Goal: Task Accomplishment & Management: Manage account settings

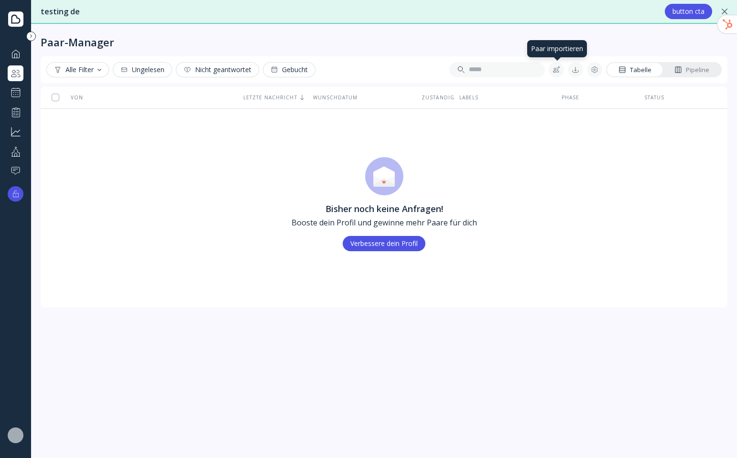
click at [559, 67] on div at bounding box center [556, 70] width 8 height 8
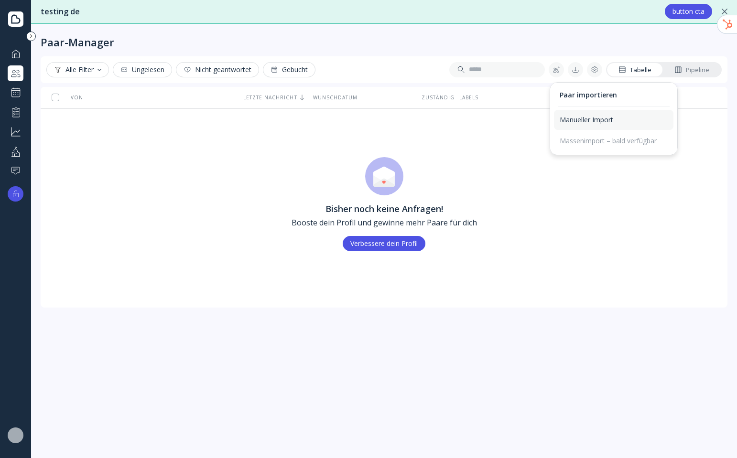
click at [604, 118] on div "Manueller Import" at bounding box center [614, 120] width 108 height 9
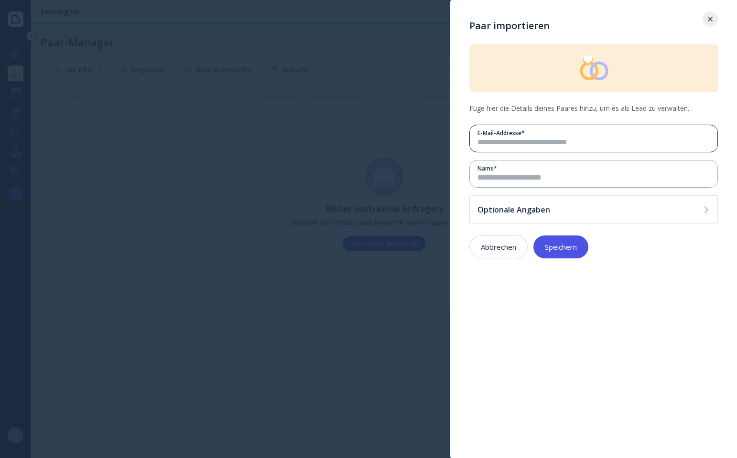
click at [563, 134] on div "E-Mail-Addresse *" at bounding box center [593, 133] width 232 height 8
click at [561, 141] on input "email" at bounding box center [593, 142] width 232 height 11
type input "**********"
click at [548, 179] on input at bounding box center [593, 178] width 232 height 11
type input "*******"
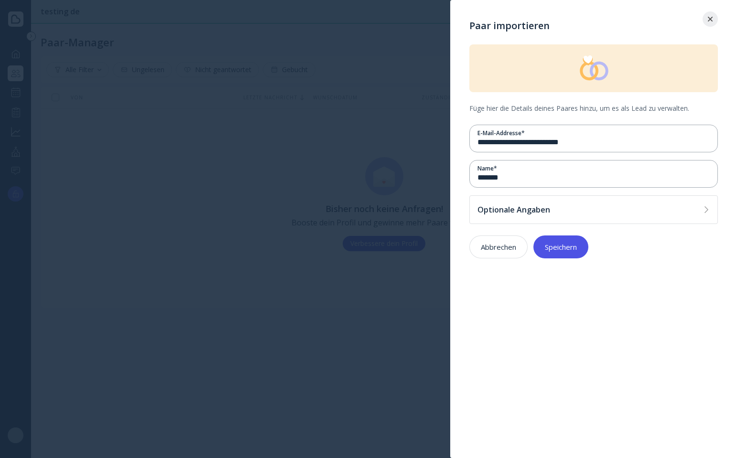
click at [560, 246] on div "Speichern" at bounding box center [561, 247] width 32 height 8
click at [575, 213] on div "Optionale Angaben" at bounding box center [588, 210] width 222 height 10
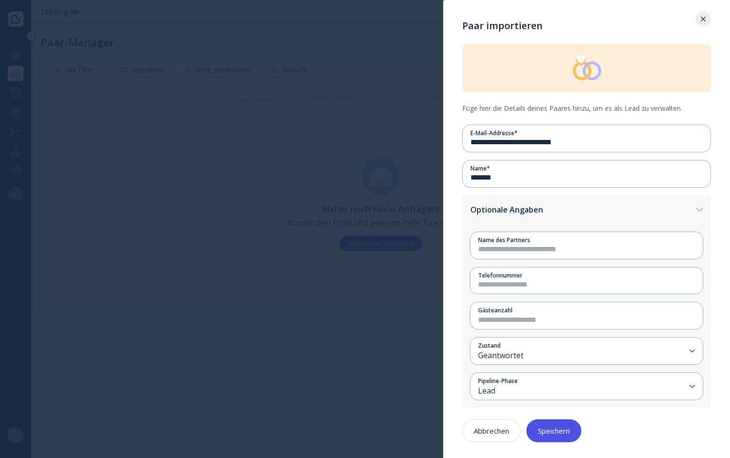
click at [600, 214] on div "Optionale Angaben" at bounding box center [581, 210] width 222 height 10
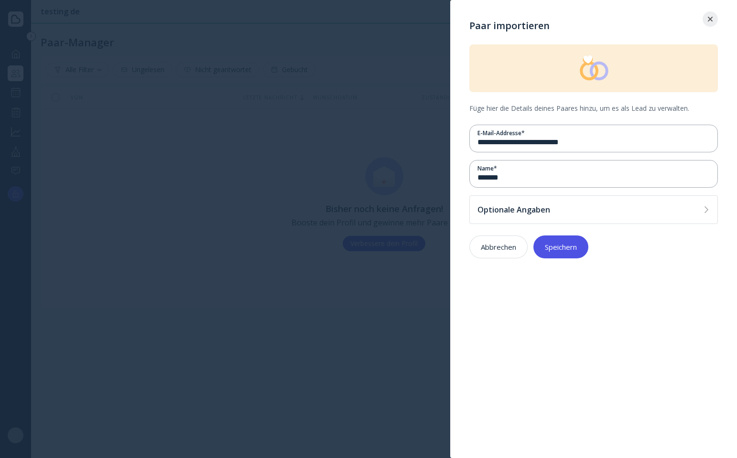
click at [567, 256] on button "Speichern" at bounding box center [560, 247] width 55 height 23
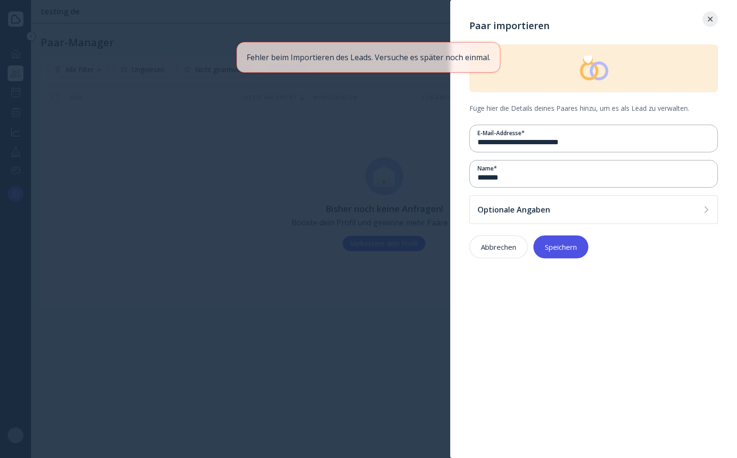
click at [570, 248] on div "Speichern" at bounding box center [561, 247] width 32 height 8
click at [506, 247] on div "Abbrechen" at bounding box center [498, 247] width 35 height 8
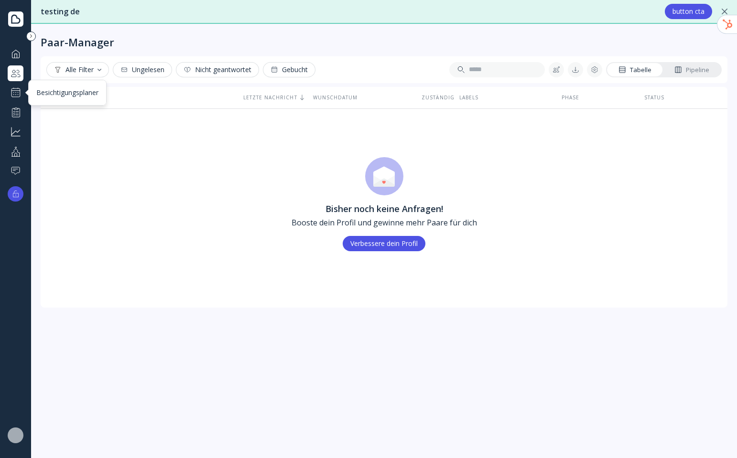
click at [17, 93] on div at bounding box center [15, 92] width 11 height 11
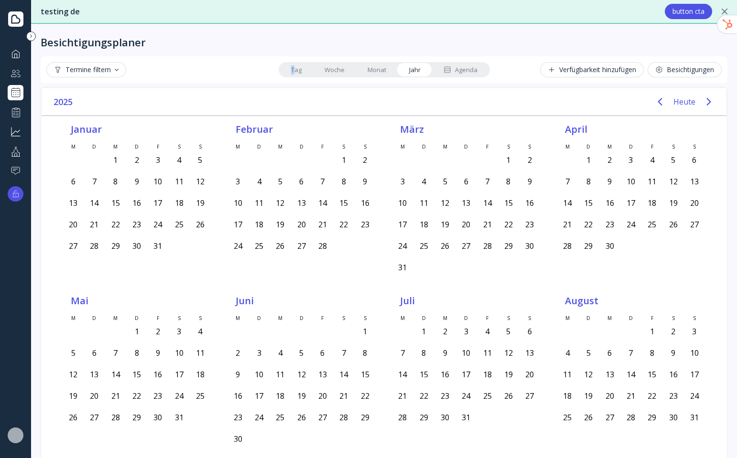
click at [290, 70] on link "Tag" at bounding box center [296, 69] width 33 height 13
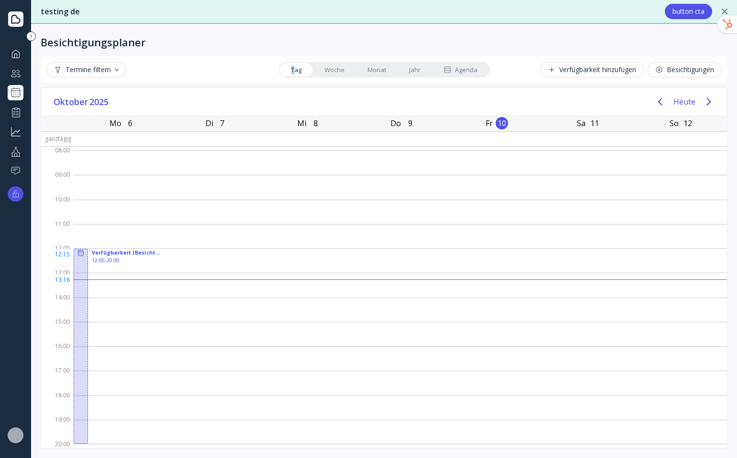
scroll to position [6, 0]
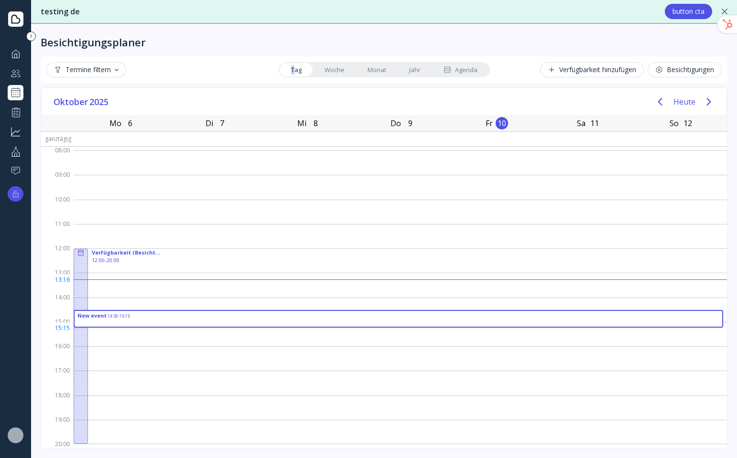
drag, startPoint x: 581, startPoint y: 318, endPoint x: 566, endPoint y: 331, distance: 19.7
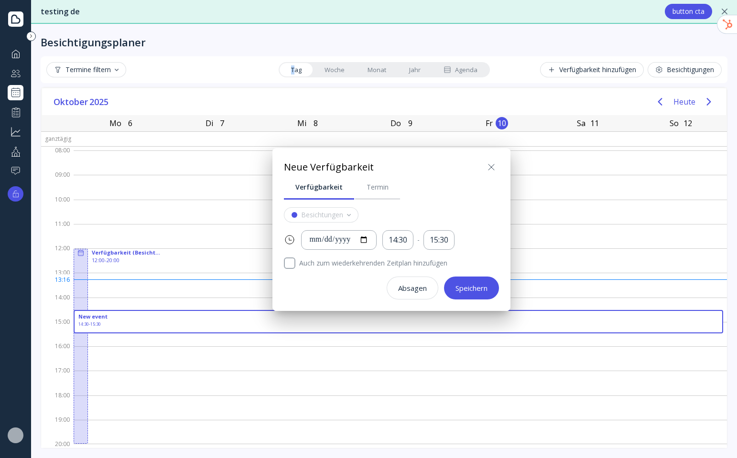
click at [324, 63] on div at bounding box center [369, 229] width 890 height 611
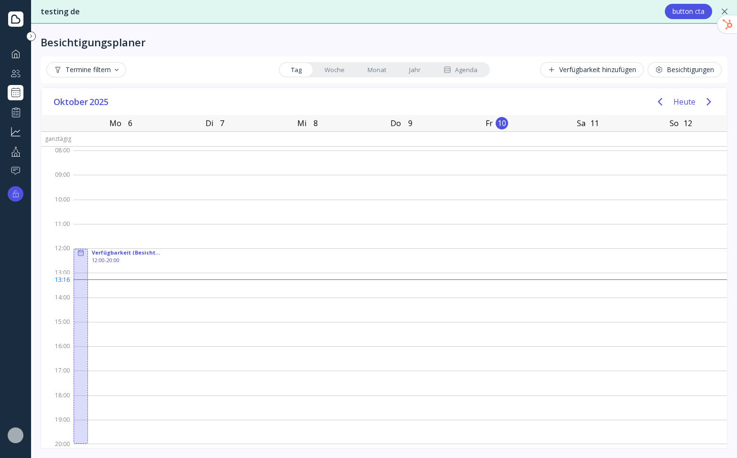
click at [324, 63] on link "Woche" at bounding box center [334, 69] width 43 height 13
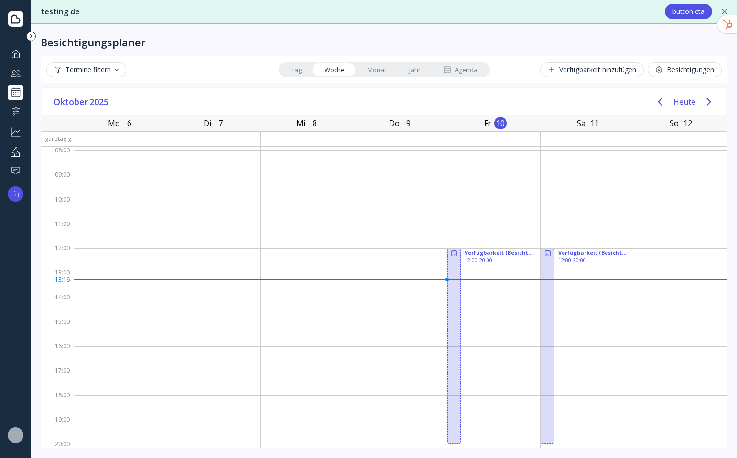
scroll to position [0, 0]
click at [688, 98] on button "Heute" at bounding box center [684, 101] width 22 height 17
click at [372, 68] on link "Monat" at bounding box center [377, 69] width 42 height 13
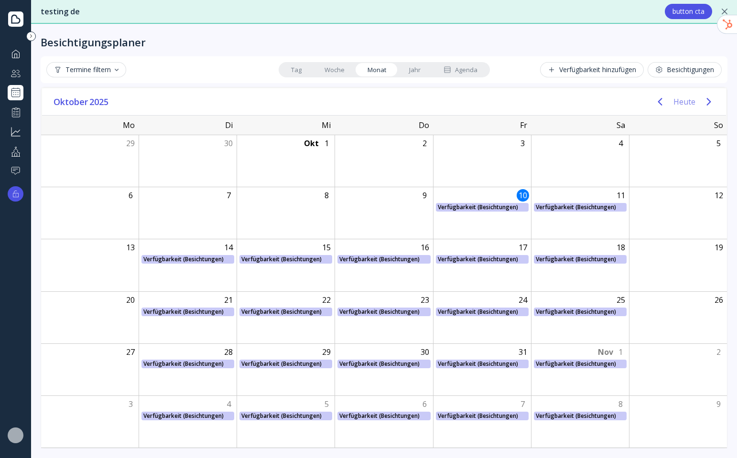
click at [686, 98] on button "Heute" at bounding box center [684, 101] width 22 height 17
click at [417, 71] on link "Jahr" at bounding box center [415, 69] width 34 height 13
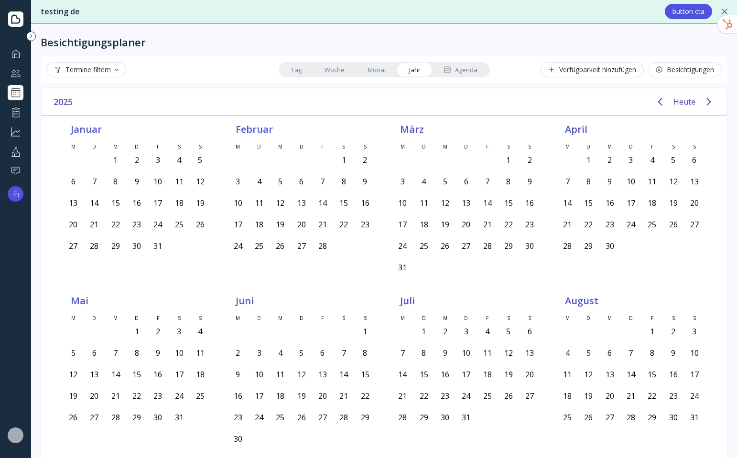
click at [288, 69] on link "Tag" at bounding box center [296, 69] width 33 height 13
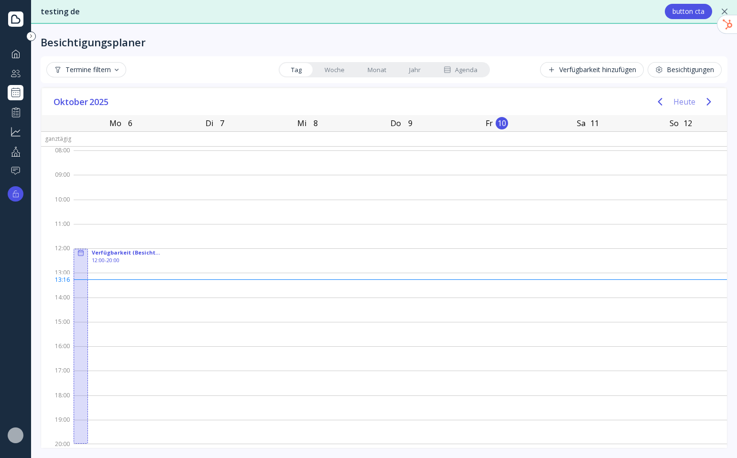
click at [685, 104] on button "Heute" at bounding box center [684, 101] width 22 height 17
click at [342, 70] on link "Woche" at bounding box center [334, 69] width 43 height 13
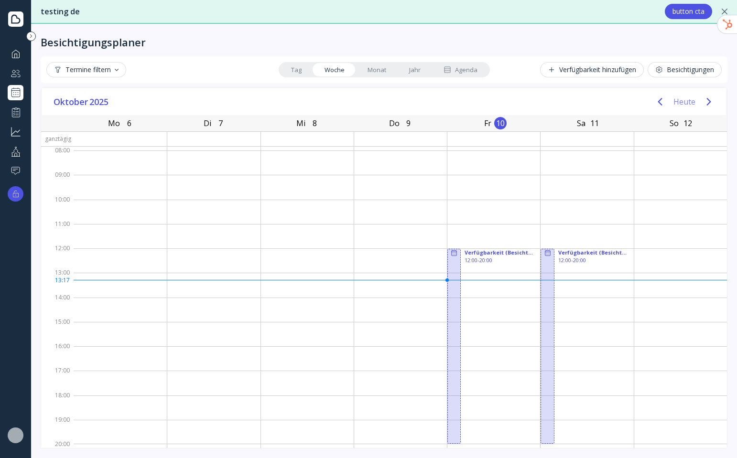
click at [684, 99] on button "Heute" at bounding box center [684, 101] width 22 height 17
drag, startPoint x: 733, startPoint y: 24, endPoint x: 735, endPoint y: 1, distance: 23.5
click at [735, 1] on html "Übersicht Paar-Manager Besichtigungsplaner Performance Geschäft ausbauen Ihr Pr…" at bounding box center [368, 229] width 737 height 458
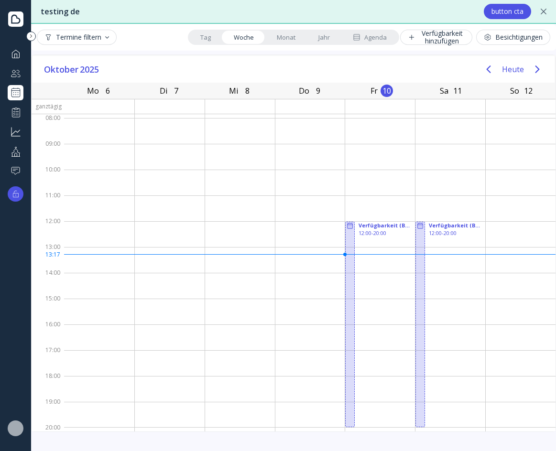
drag, startPoint x: 729, startPoint y: 24, endPoint x: 725, endPoint y: 8, distance: 17.2
click at [556, 8] on html "Übersicht Paar-Manager Besichtigungsplaner Performance Geschäft ausbauen Ihr Pr…" at bounding box center [278, 225] width 556 height 451
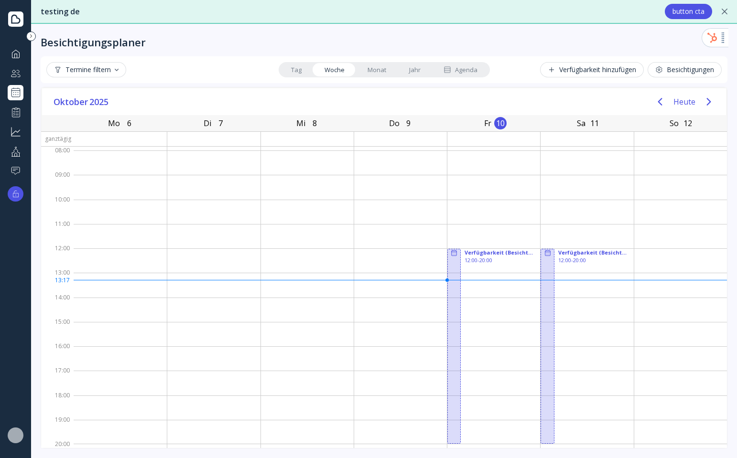
click at [736, 32] on div "Besichtigungsplaner Termine filtern Tag Woche Monat Jahr Agenda Verfügbarkeit h…" at bounding box center [384, 241] width 706 height 434
click at [725, 29] on div at bounding box center [725, 29] width 7 height 19
click at [690, 68] on div "Besichtigungen" at bounding box center [684, 70] width 59 height 8
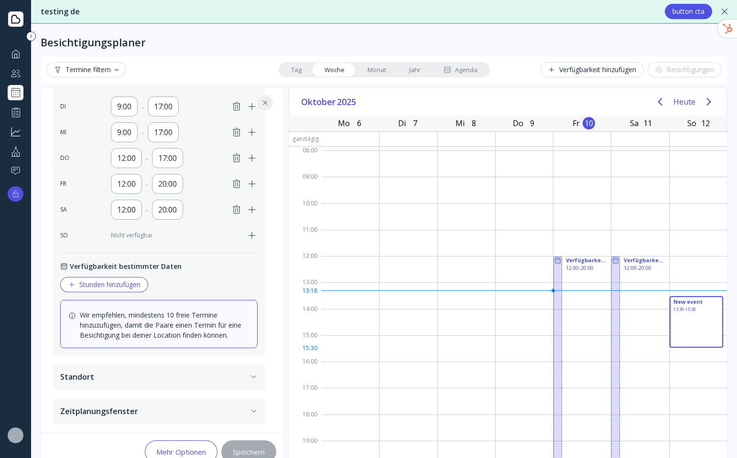
drag, startPoint x: 694, startPoint y: 301, endPoint x: 709, endPoint y: 346, distance: 47.8
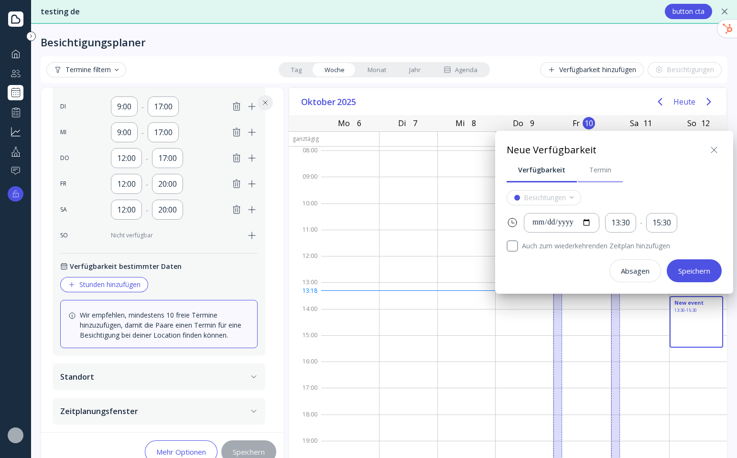
click at [597, 172] on div "Termin" at bounding box center [600, 170] width 22 height 10
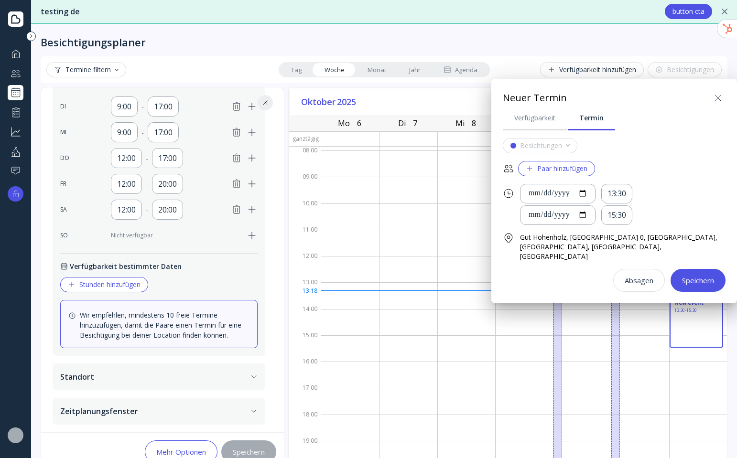
click at [708, 277] on div "Speichern" at bounding box center [698, 281] width 32 height 8
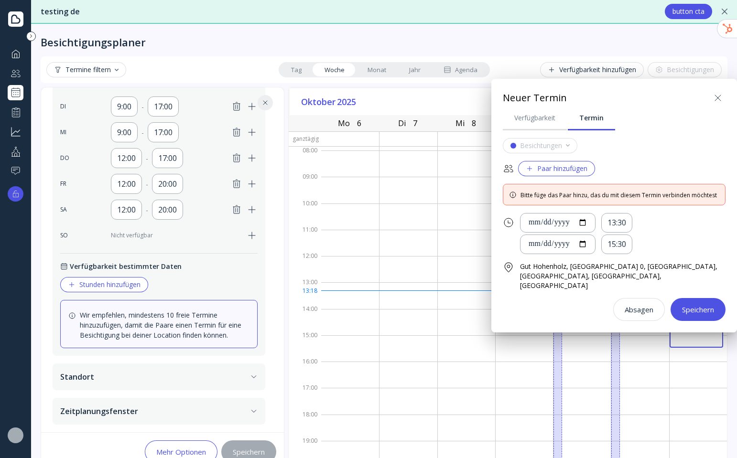
click at [566, 165] on div "Paar hinzufügen" at bounding box center [557, 169] width 62 height 8
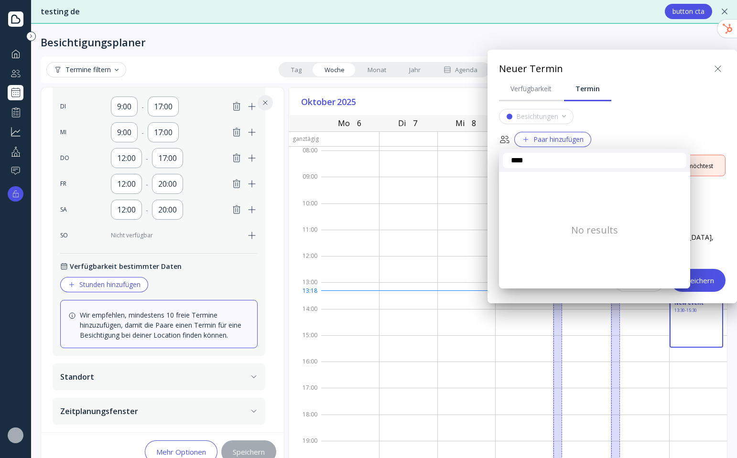
type input "****"
click at [595, 220] on div "No results" at bounding box center [594, 230] width 191 height 117
click at [718, 70] on div at bounding box center [369, 229] width 890 height 611
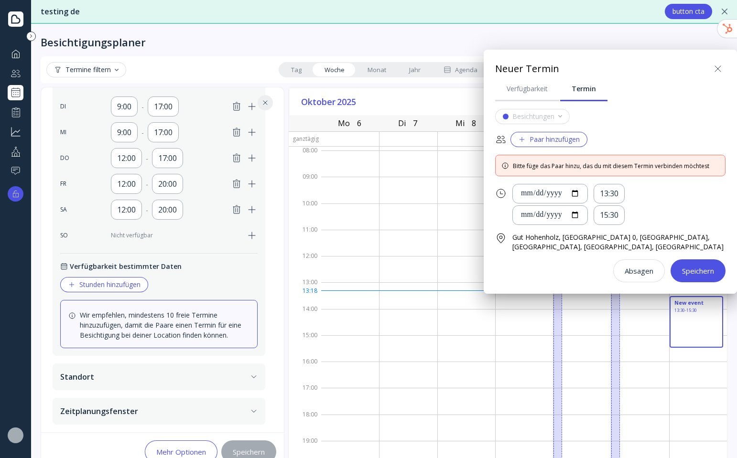
click at [718, 70] on icon at bounding box center [717, 68] width 11 height 11
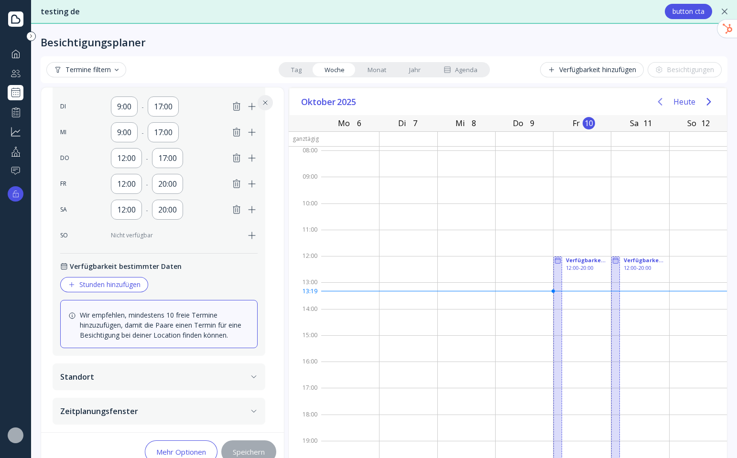
click at [654, 105] on icon "Previous page" at bounding box center [659, 101] width 11 height 11
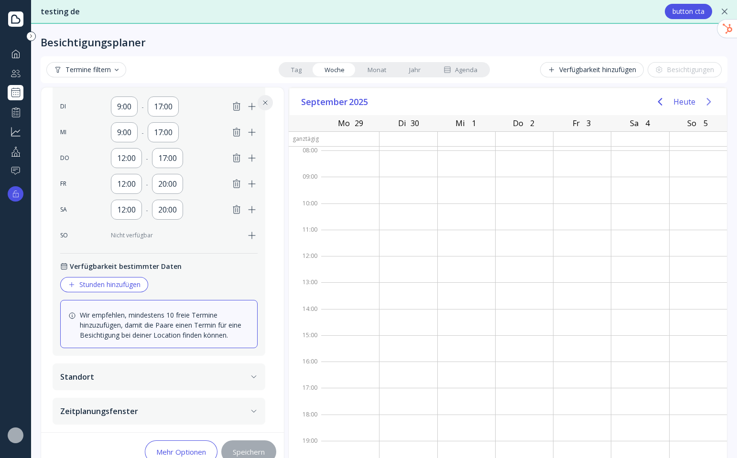
click at [706, 100] on icon "Next page" at bounding box center [708, 102] width 4 height 8
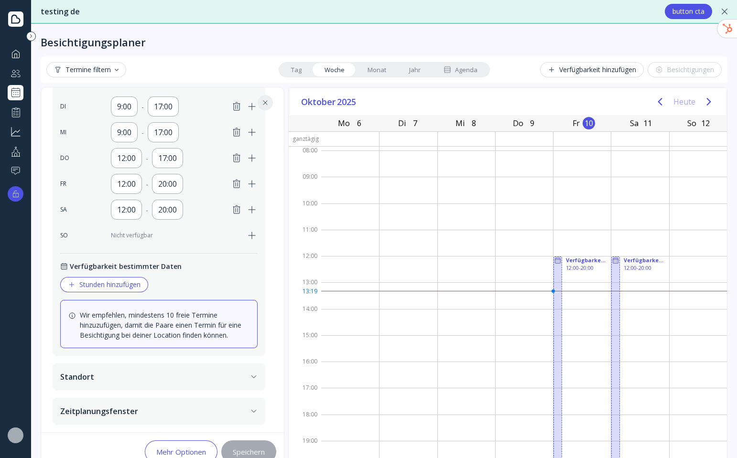
click at [676, 103] on button "Heute" at bounding box center [684, 101] width 22 height 17
click at [706, 101] on icon "Next page" at bounding box center [708, 102] width 4 height 8
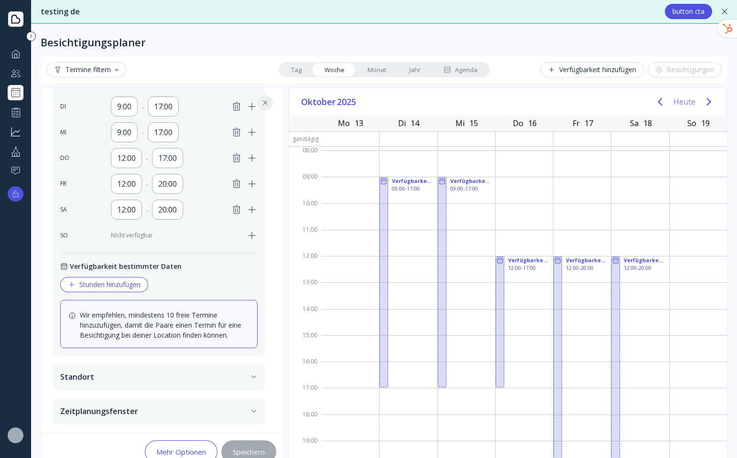
click at [682, 99] on button "Heute" at bounding box center [684, 101] width 22 height 17
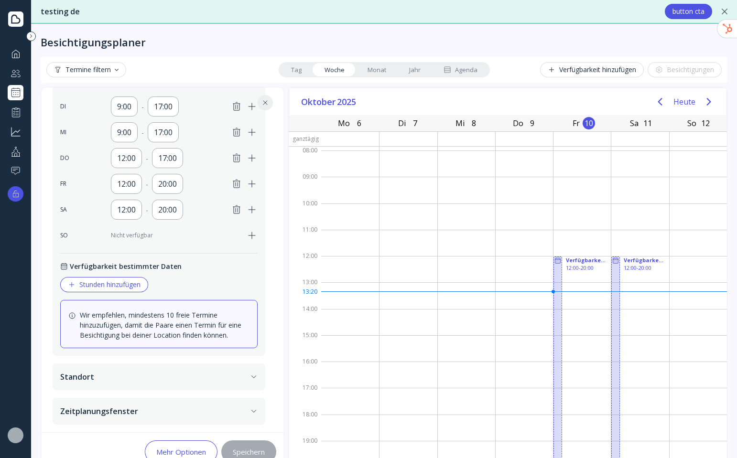
click at [268, 103] on icon at bounding box center [265, 103] width 8 height 8
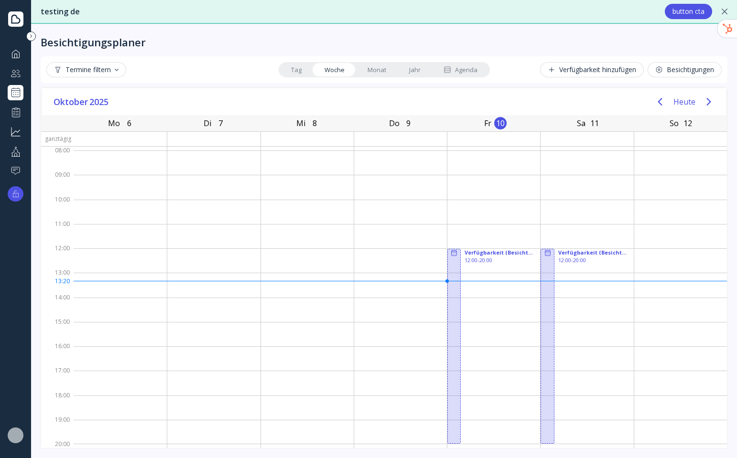
click at [85, 75] on button "Termine filtern" at bounding box center [86, 69] width 80 height 15
click at [85, 72] on div "Termine filtern" at bounding box center [86, 70] width 65 height 8
click at [76, 94] on div "Ausstehend" at bounding box center [88, 94] width 36 height 9
click at [76, 94] on div "Ausstehend" at bounding box center [89, 94] width 39 height 9
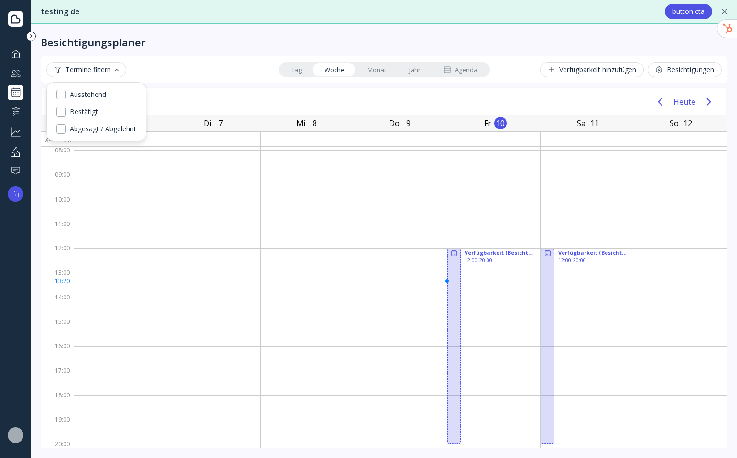
click at [458, 72] on div "Agenda" at bounding box center [460, 69] width 34 height 9
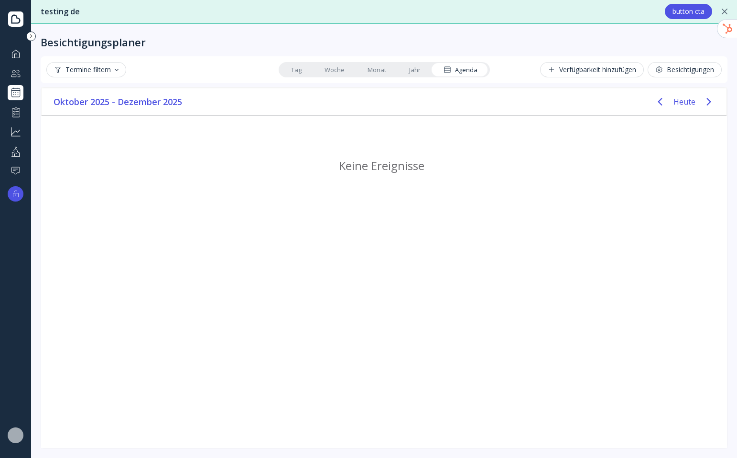
click at [296, 69] on link "Tag" at bounding box center [296, 69] width 33 height 13
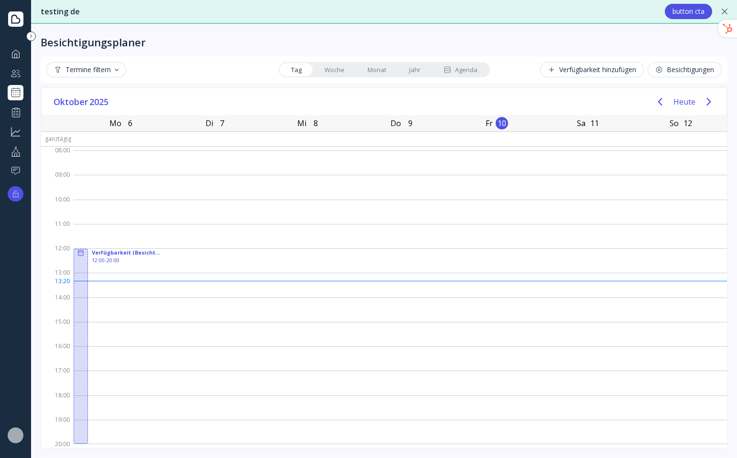
click at [680, 69] on div "Besichtigungen" at bounding box center [684, 70] width 59 height 8
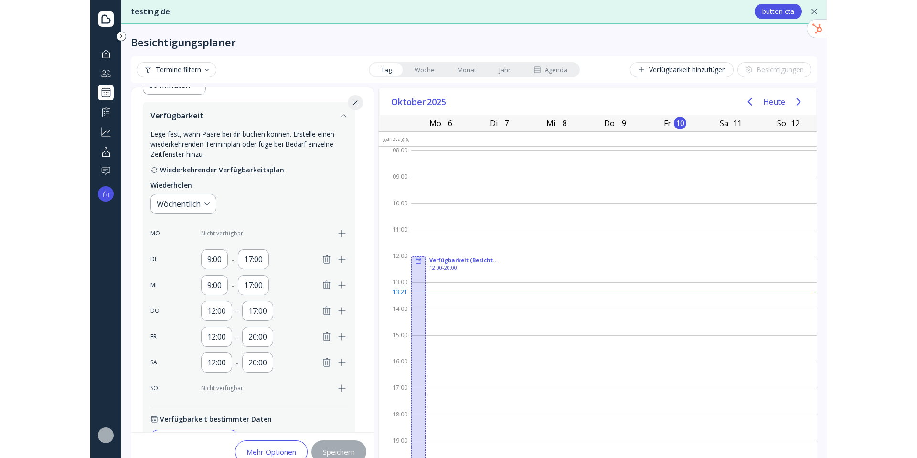
scroll to position [172, 0]
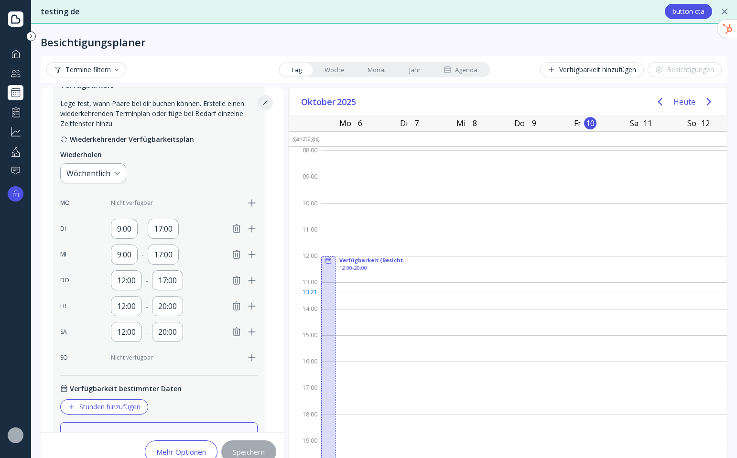
click at [286, 67] on link "Tag" at bounding box center [296, 69] width 33 height 13
click at [323, 67] on link "Woche" at bounding box center [334, 69] width 43 height 13
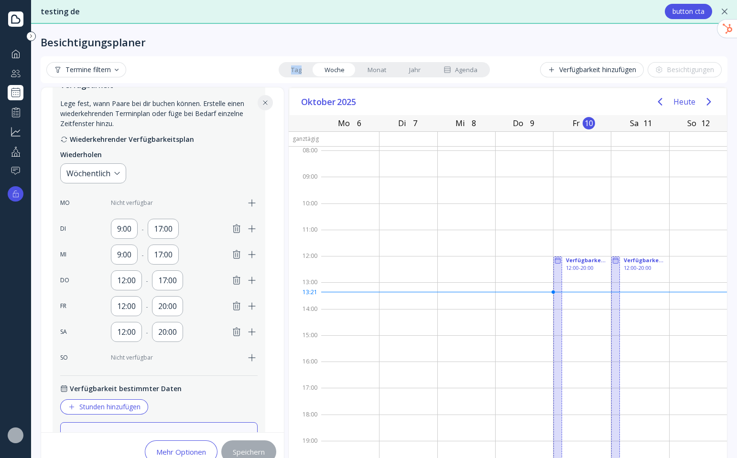
click at [298, 66] on link "Tag" at bounding box center [296, 69] width 33 height 13
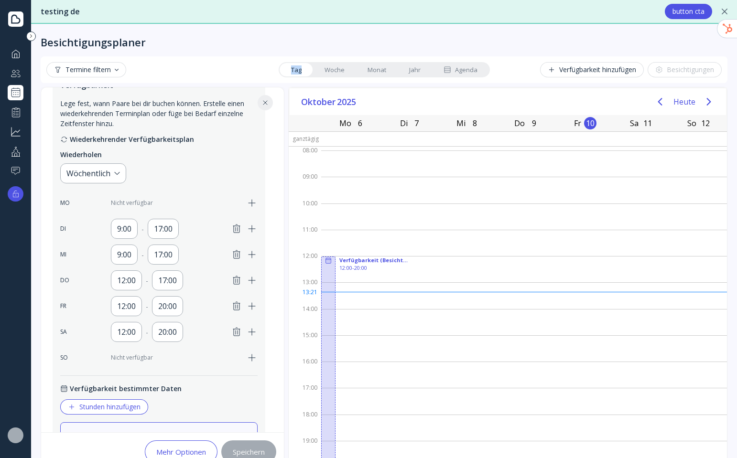
click at [268, 102] on icon at bounding box center [265, 103] width 8 height 8
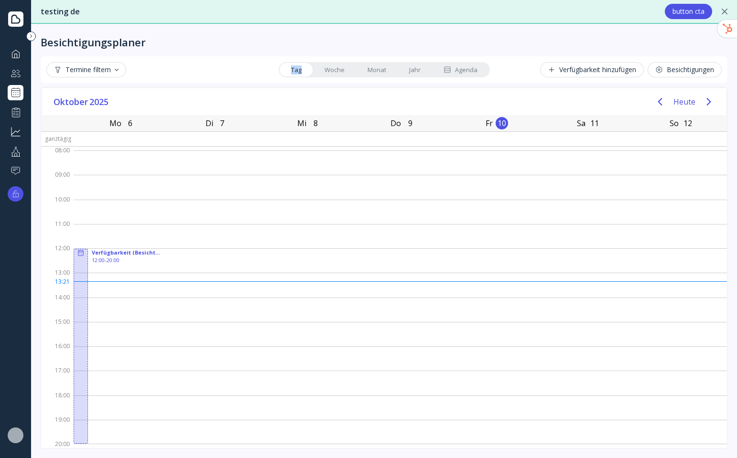
click at [302, 70] on link "Tag" at bounding box center [296, 69] width 33 height 13
click at [329, 70] on link "Woche" at bounding box center [334, 69] width 43 height 13
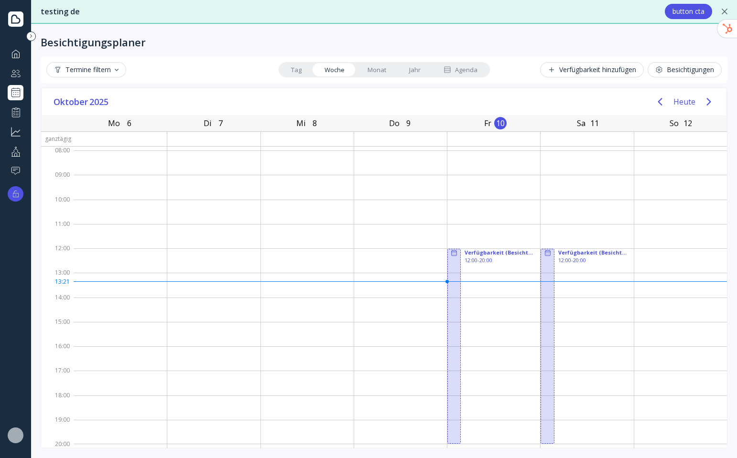
click at [294, 71] on link "Tag" at bounding box center [296, 69] width 33 height 13
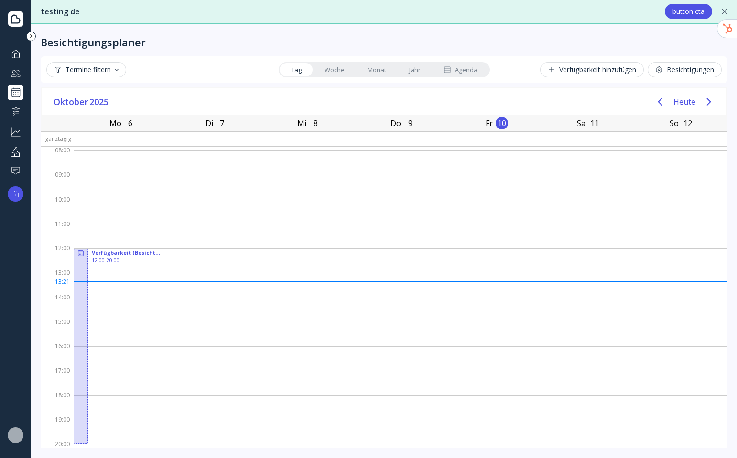
click at [408, 70] on link "Jahr" at bounding box center [415, 69] width 34 height 13
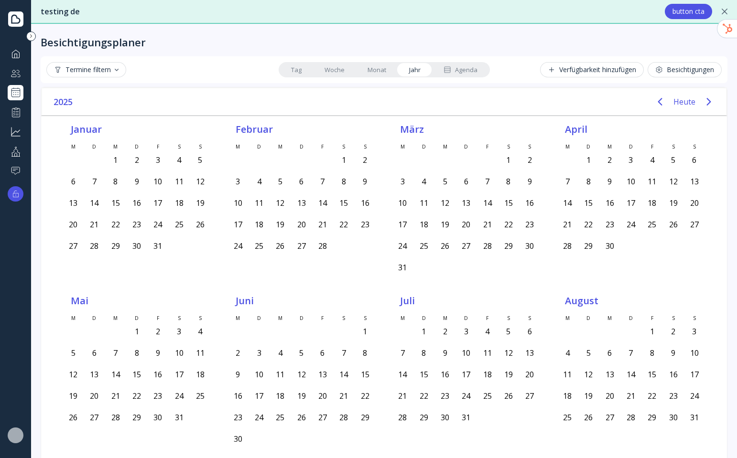
click at [292, 65] on link "Tag" at bounding box center [296, 69] width 33 height 13
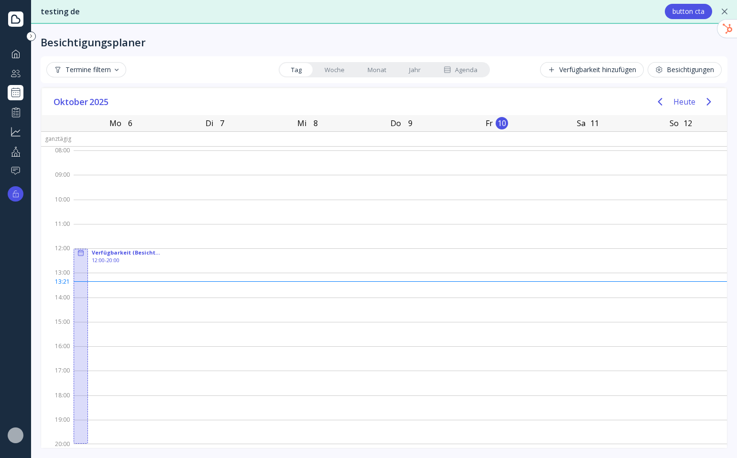
click at [330, 67] on link "Woche" at bounding box center [334, 69] width 43 height 13
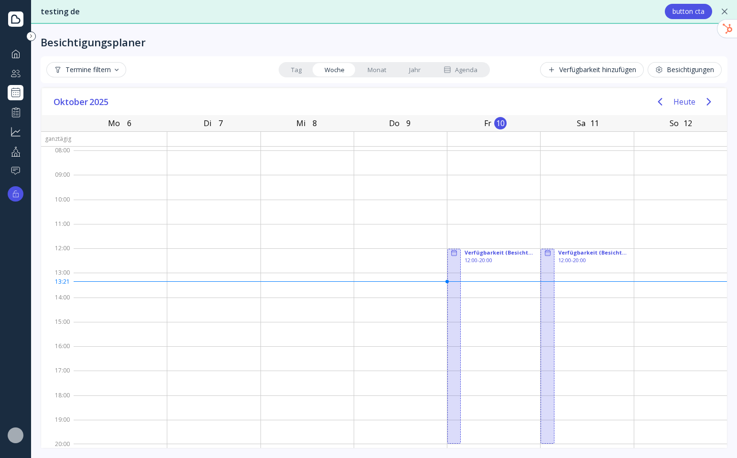
click at [301, 69] on link "Tag" at bounding box center [296, 69] width 33 height 13
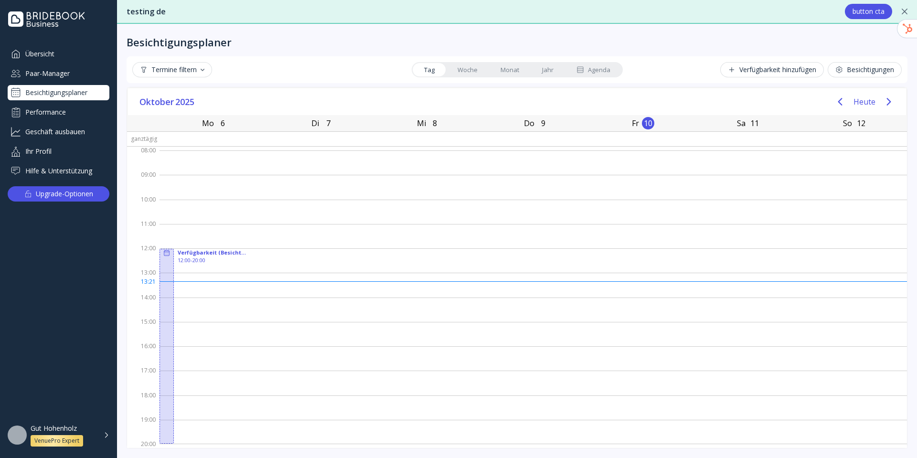
click at [455, 64] on link "Woche" at bounding box center [467, 69] width 43 height 13
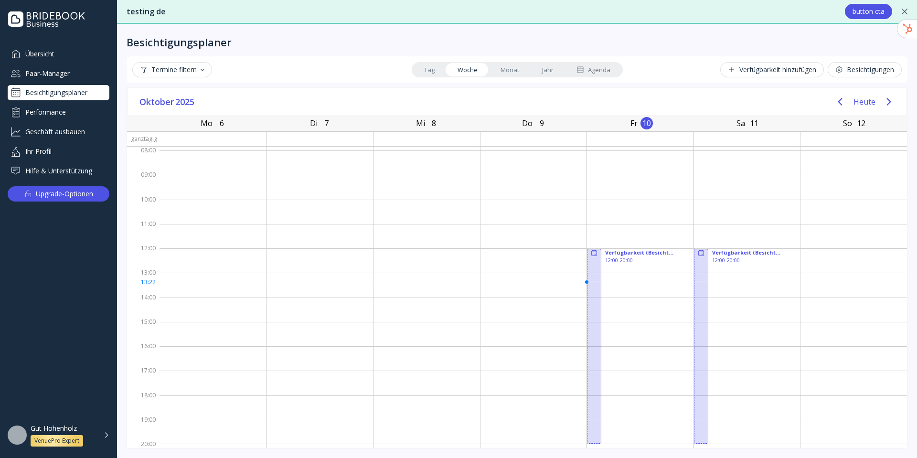
click at [430, 71] on link "Tag" at bounding box center [429, 69] width 33 height 13
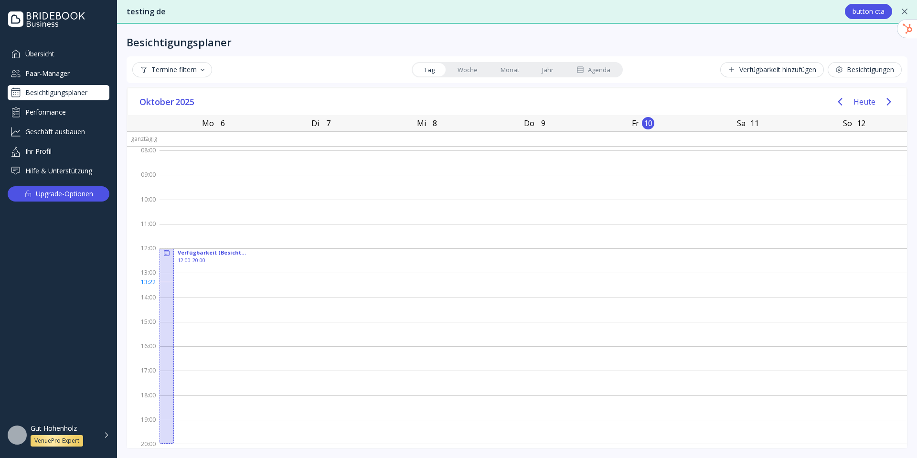
click at [537, 69] on link "Jahr" at bounding box center [548, 69] width 34 height 13
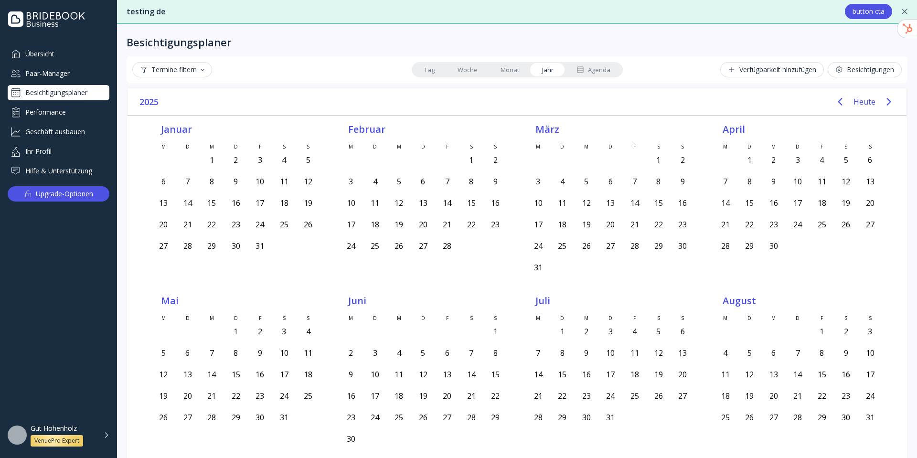
click at [499, 72] on link "Monat" at bounding box center [510, 69] width 42 height 13
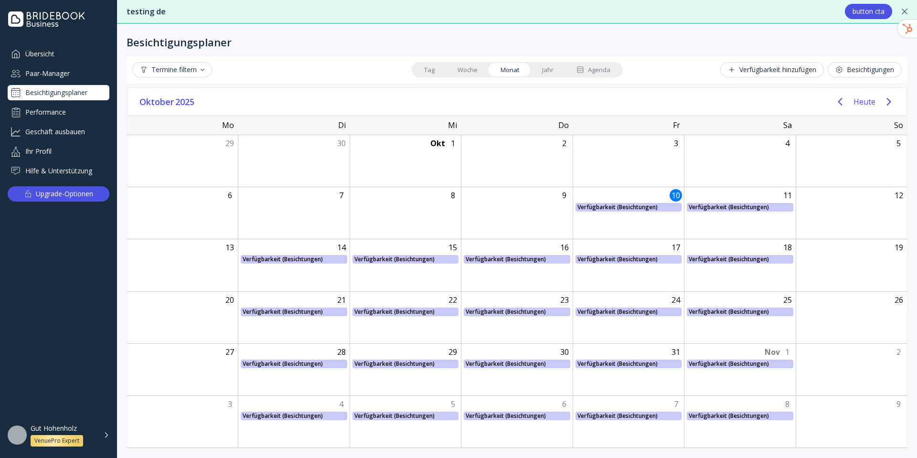
click at [471, 69] on link "Woche" at bounding box center [467, 69] width 43 height 13
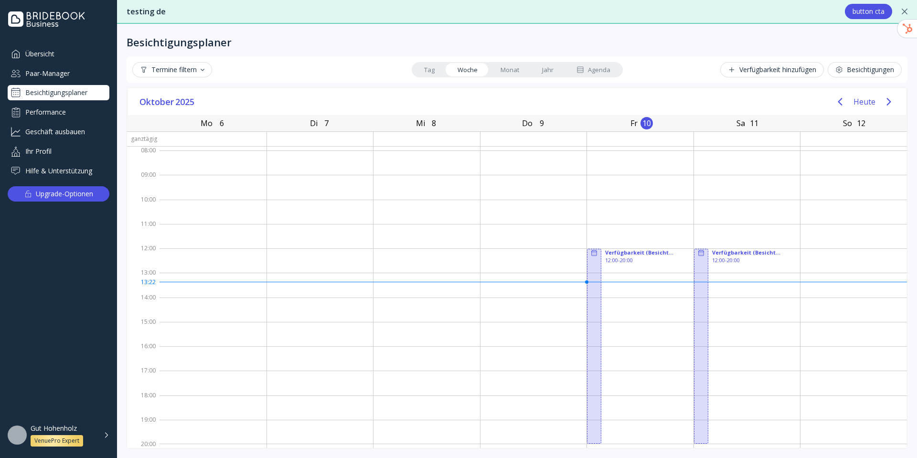
click at [423, 70] on link "Tag" at bounding box center [429, 69] width 33 height 13
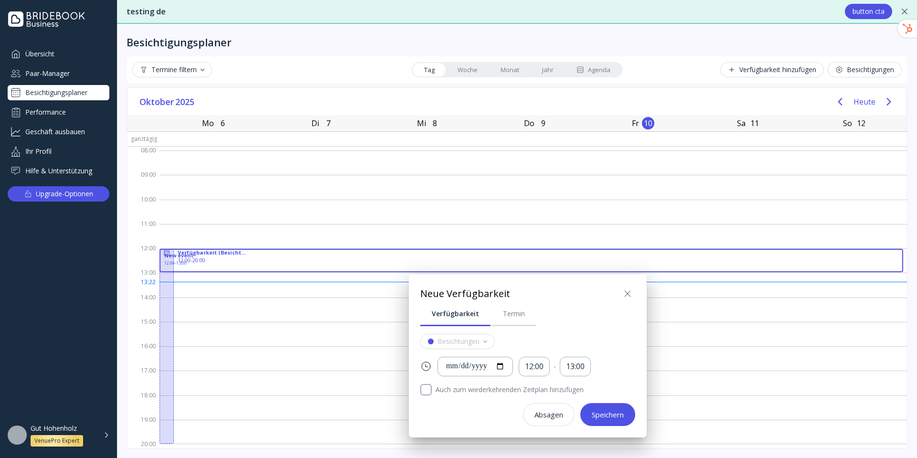
click at [550, 407] on button "Absagen" at bounding box center [549, 414] width 52 height 23
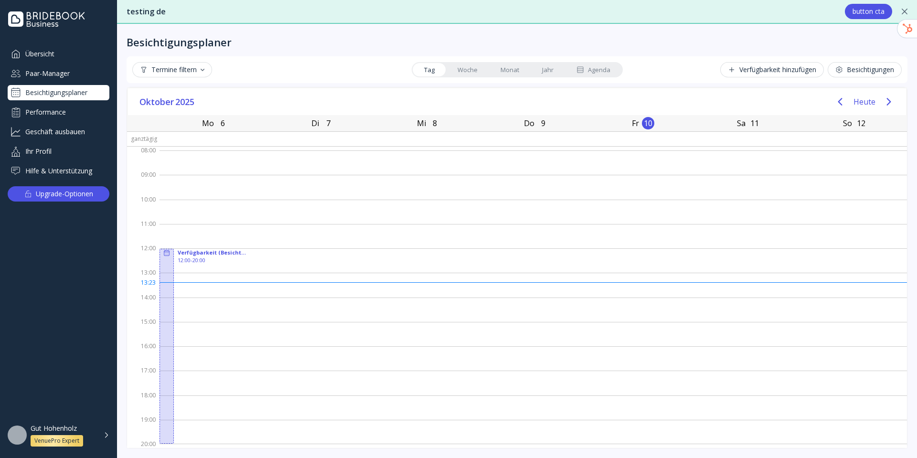
click at [194, 74] on button "Termine filtern" at bounding box center [172, 69] width 80 height 15
click at [194, 73] on div "Termine filtern" at bounding box center [172, 70] width 65 height 8
click at [477, 66] on link "Woche" at bounding box center [467, 69] width 43 height 13
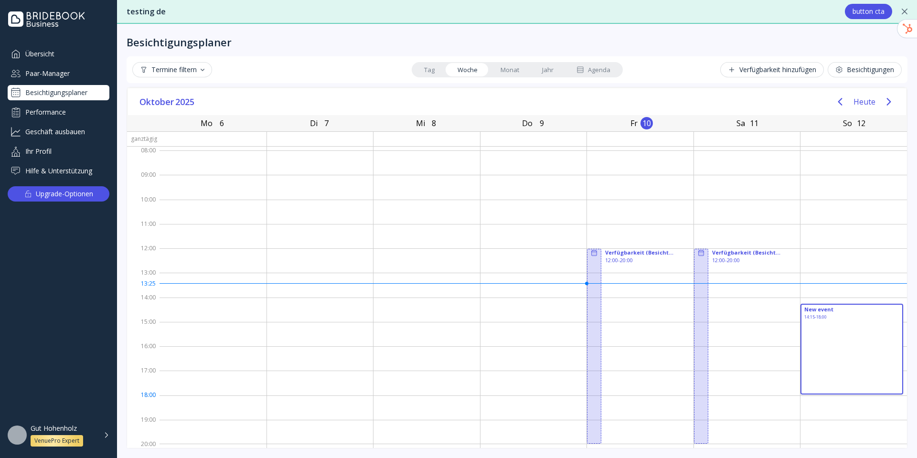
drag, startPoint x: 853, startPoint y: 304, endPoint x: 854, endPoint y: 315, distance: 11.1
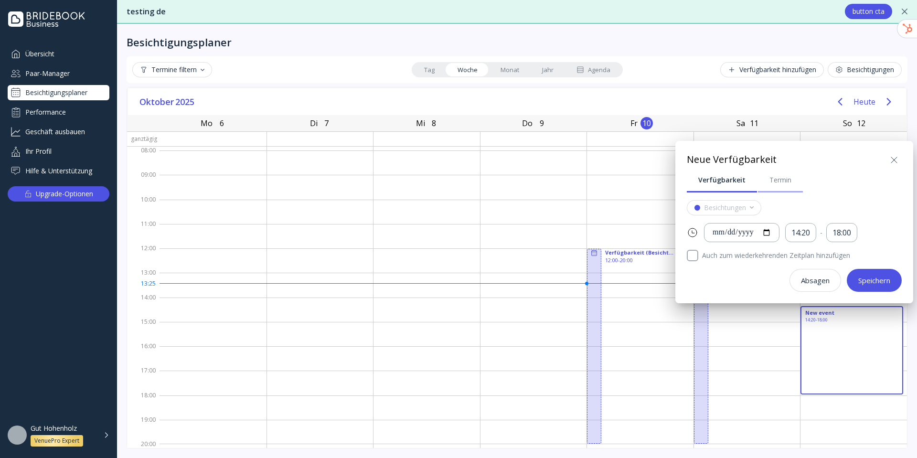
click at [736, 179] on div "Termin" at bounding box center [781, 180] width 22 height 10
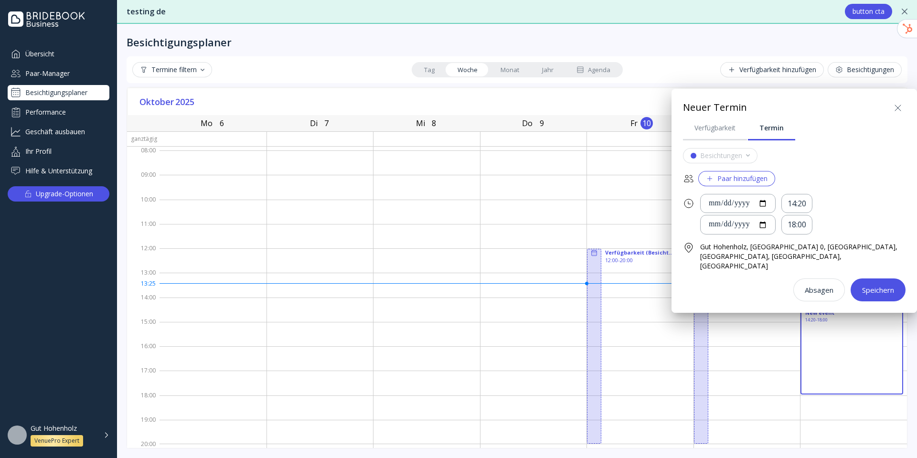
click at [736, 103] on icon at bounding box center [898, 107] width 11 height 11
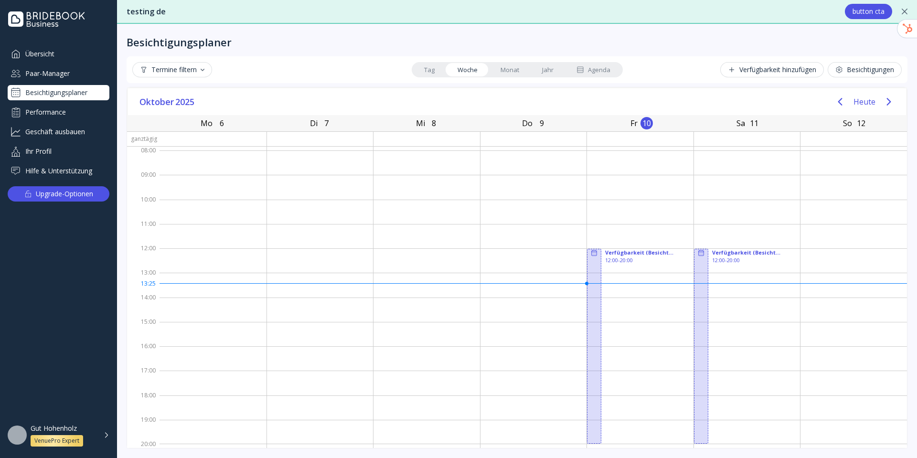
click at [591, 73] on div "Agenda" at bounding box center [594, 69] width 34 height 9
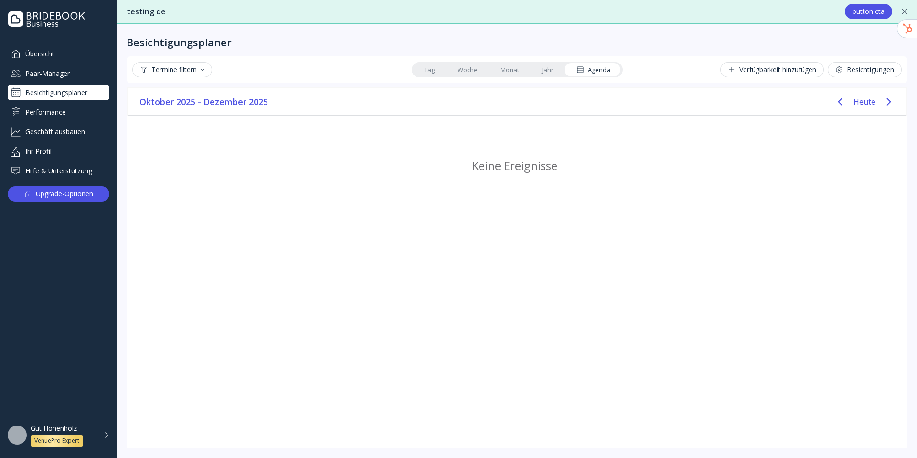
click at [470, 65] on link "Woche" at bounding box center [467, 69] width 43 height 13
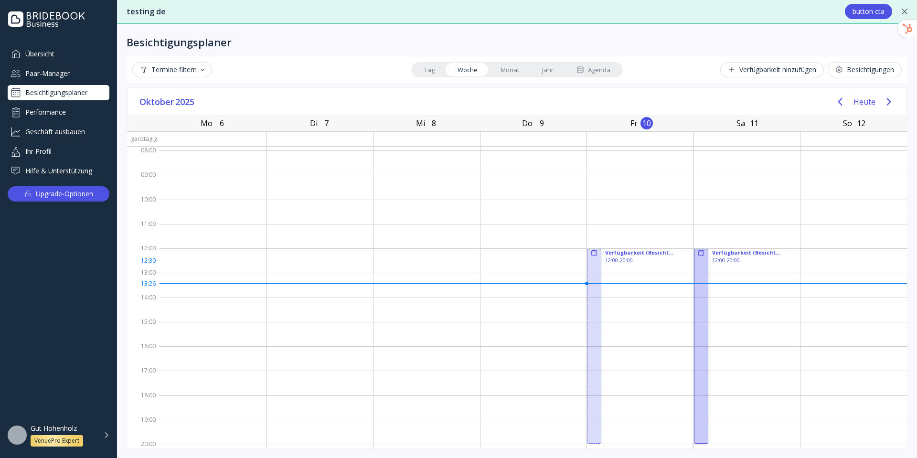
click at [700, 267] on div at bounding box center [701, 346] width 14 height 195
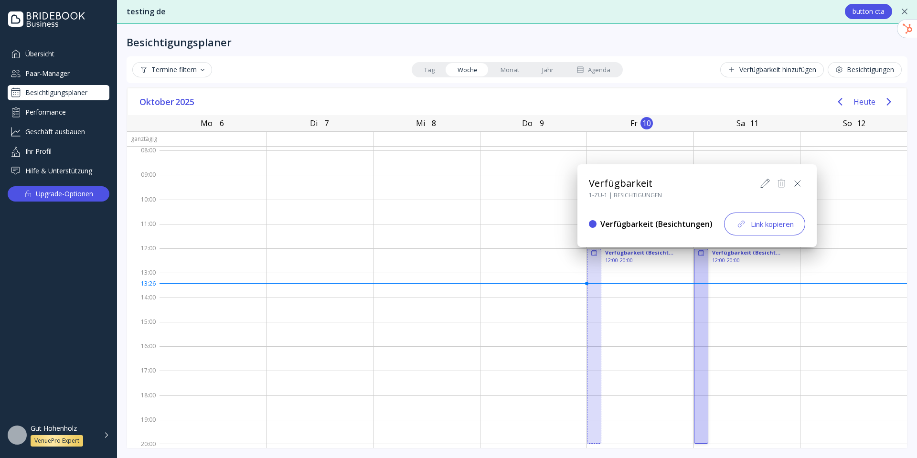
click at [736, 223] on div "Link kopieren" at bounding box center [765, 223] width 58 height 11
click at [736, 178] on button at bounding box center [781, 183] width 15 height 15
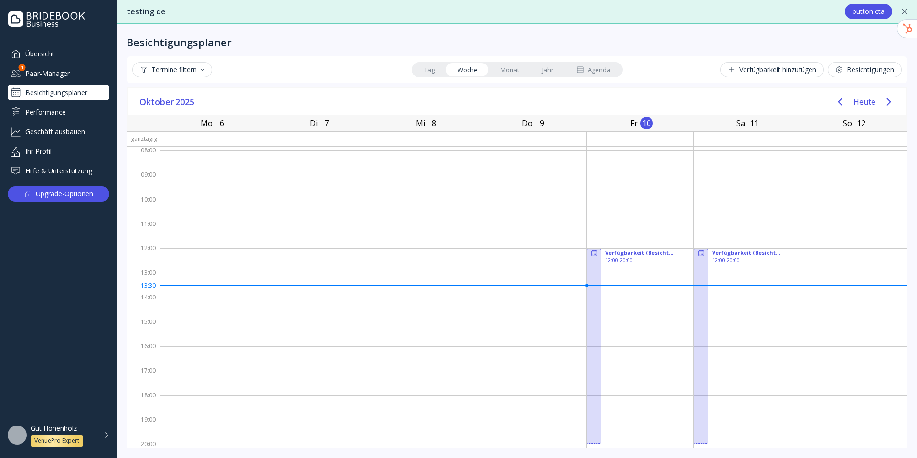
click at [604, 73] on div "Agenda" at bounding box center [594, 69] width 34 height 9
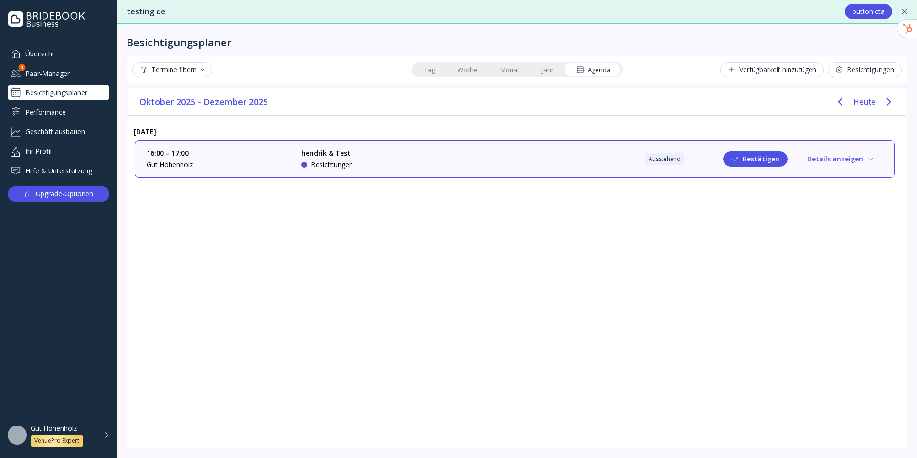
click at [480, 66] on link "Woche" at bounding box center [467, 69] width 43 height 13
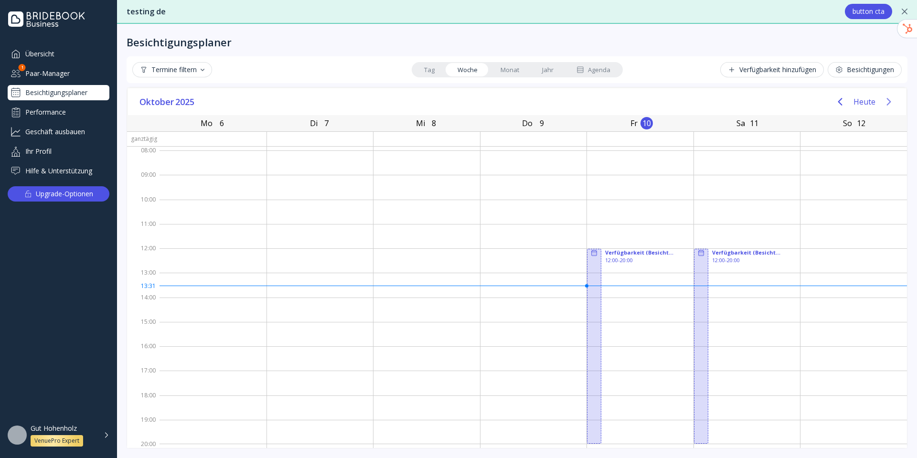
click at [736, 98] on icon "Next page" at bounding box center [889, 102] width 4 height 8
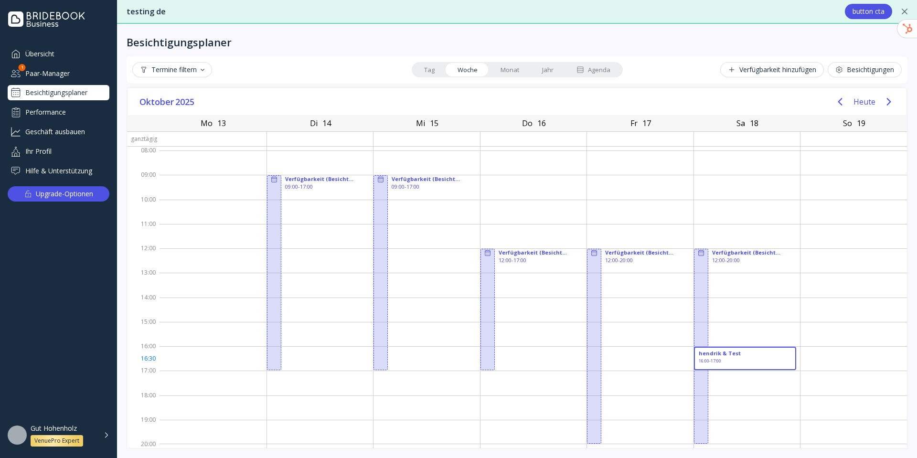
click at [736, 362] on div "hendrik & Test 16:00 - 17:00" at bounding box center [745, 358] width 103 height 23
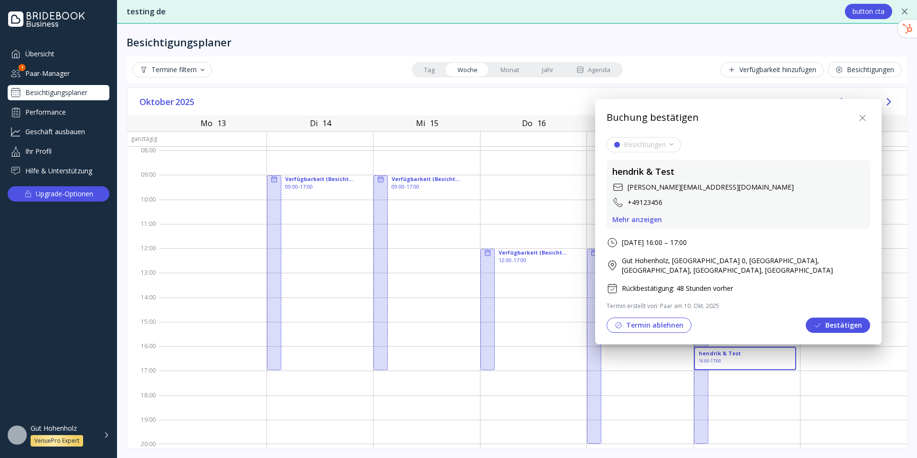
click at [64, 73] on div at bounding box center [459, 229] width 1070 height 611
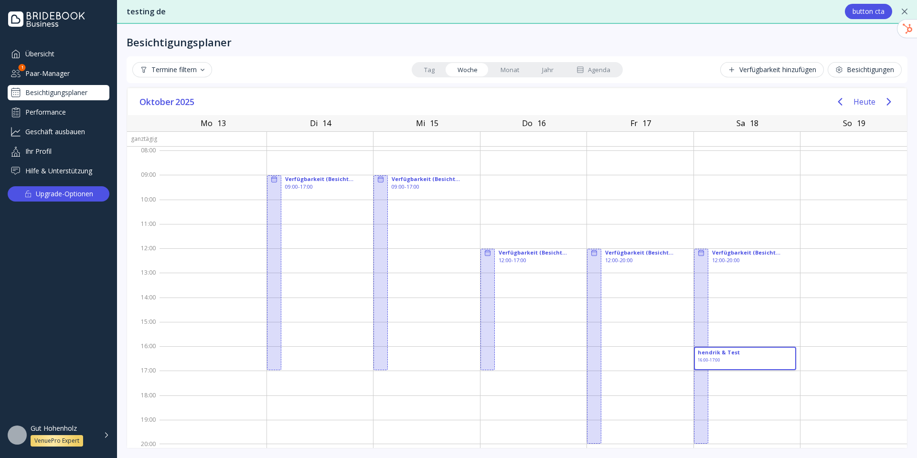
click at [64, 73] on div "Paar-Manager" at bounding box center [59, 73] width 102 height 16
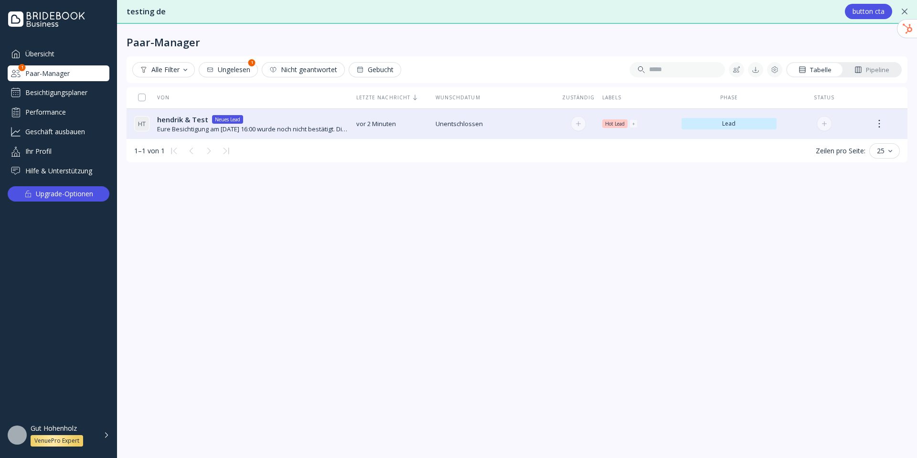
click at [489, 133] on td "Unentschlossen Unentschlossen" at bounding box center [495, 123] width 127 height 31
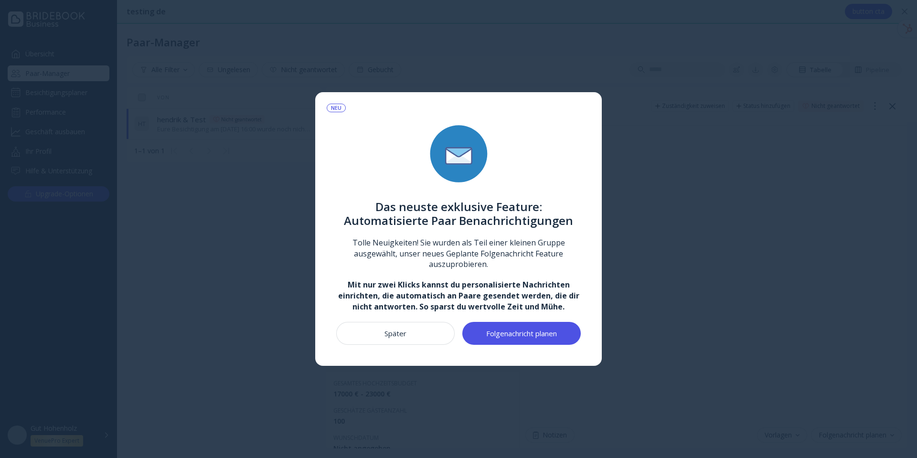
click at [431, 330] on button "Später" at bounding box center [395, 333] width 119 height 23
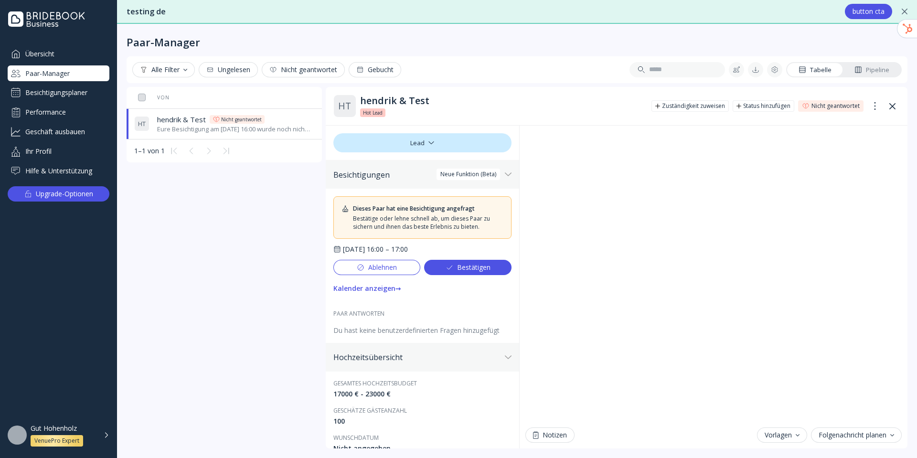
click at [736, 73] on div "Pipeline" at bounding box center [872, 69] width 35 height 9
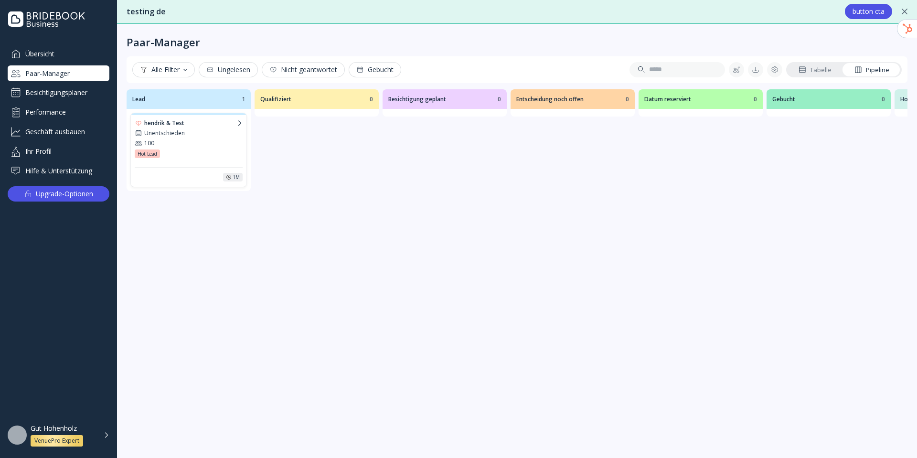
click at [192, 147] on div "100" at bounding box center [189, 143] width 108 height 8
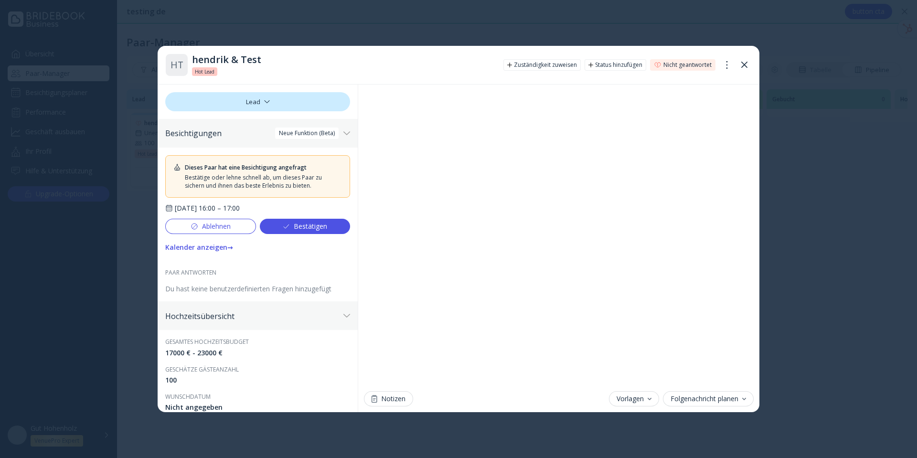
click at [297, 226] on div "Bestätigen" at bounding box center [304, 227] width 45 height 8
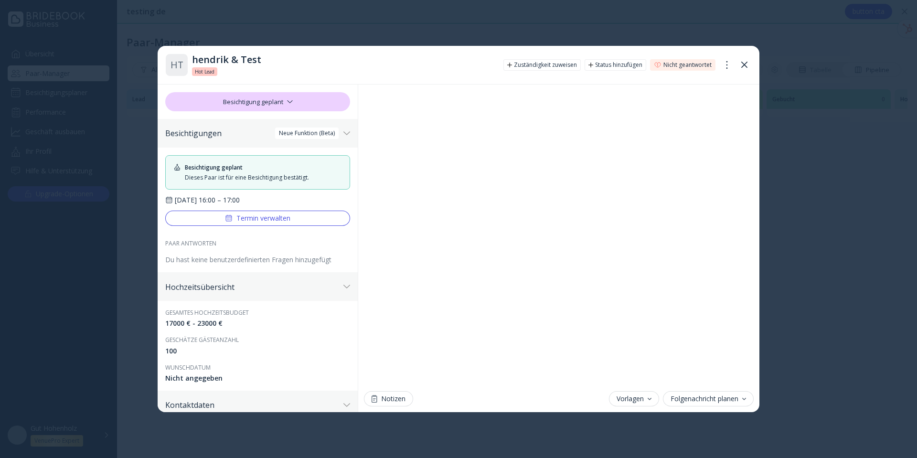
click at [736, 62] on button at bounding box center [744, 64] width 15 height 15
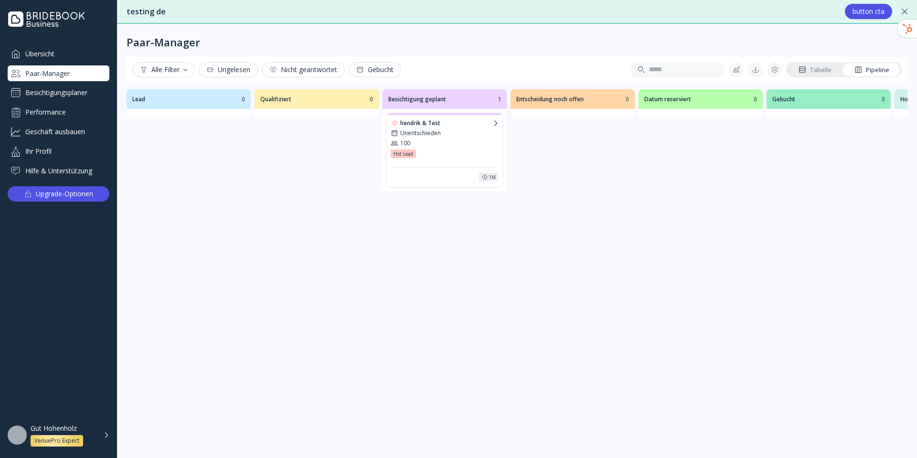
click at [56, 94] on div "Besichtigungsplaner" at bounding box center [59, 92] width 102 height 15
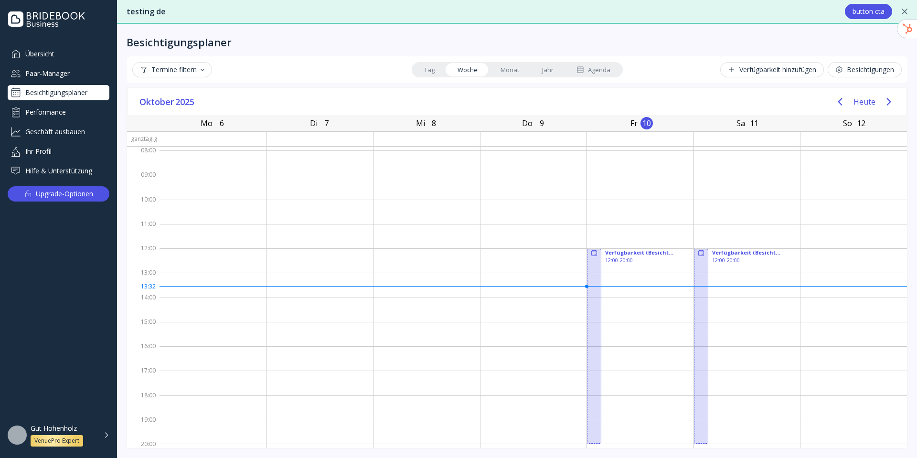
click at [600, 70] on div "Agenda" at bounding box center [594, 69] width 34 height 9
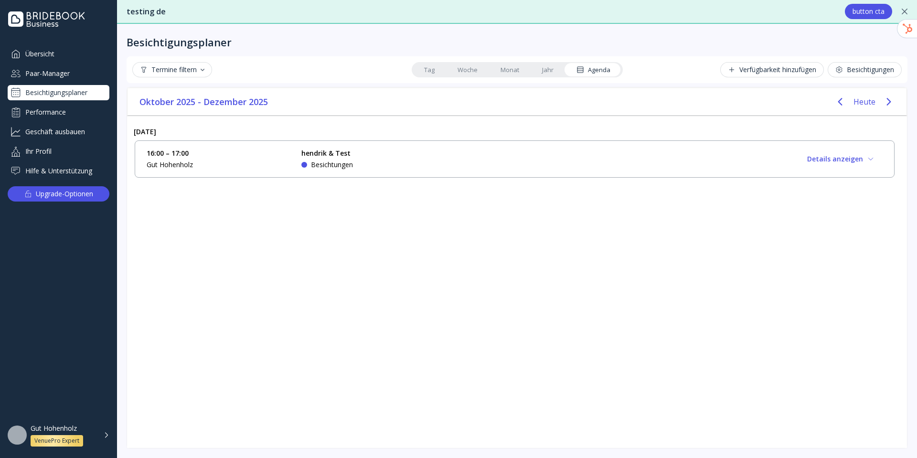
click at [736, 160] on button "Details anzeigen" at bounding box center [841, 158] width 84 height 15
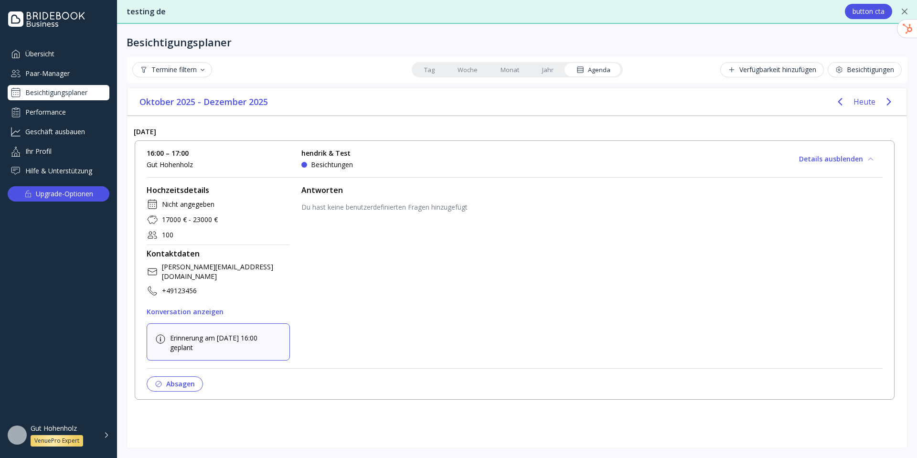
click at [178, 67] on div "Termine filtern" at bounding box center [172, 70] width 65 height 8
click at [333, 64] on div "Termine filtern Tag Woche Monat Jahr Agenda Verfügbarkeit hinzufügen Besichtigu…" at bounding box center [517, 69] width 770 height 15
click at [542, 70] on link "Jahr" at bounding box center [548, 69] width 34 height 13
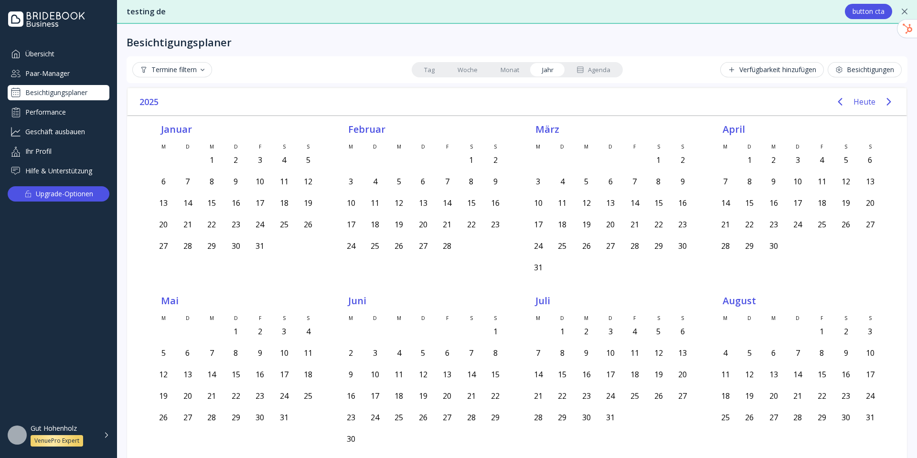
click at [508, 72] on link "Monat" at bounding box center [510, 69] width 42 height 13
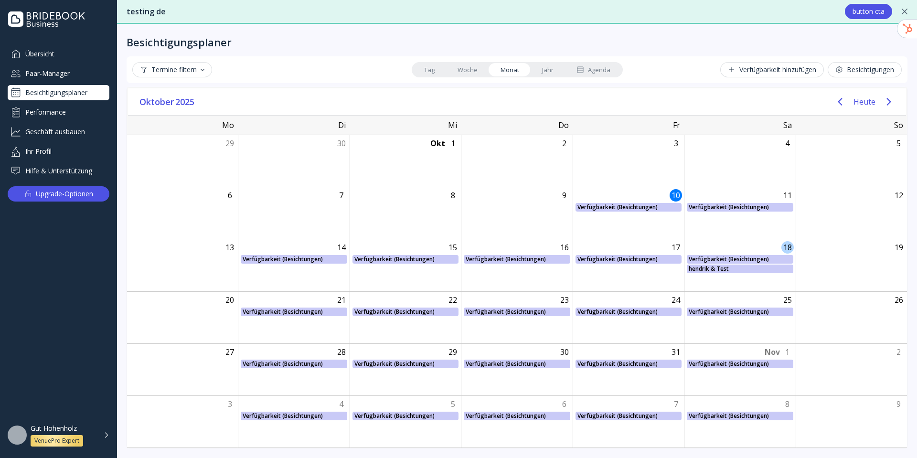
click at [703, 287] on div "18 Verfügbarkeit (Besichtungen) Verfügbarkeit (Besichtungen), Von: [DATE], Bis:…" at bounding box center [739, 265] width 111 height 52
click at [411, 200] on div "8" at bounding box center [405, 213] width 111 height 52
click at [516, 160] on div "2" at bounding box center [516, 161] width 111 height 52
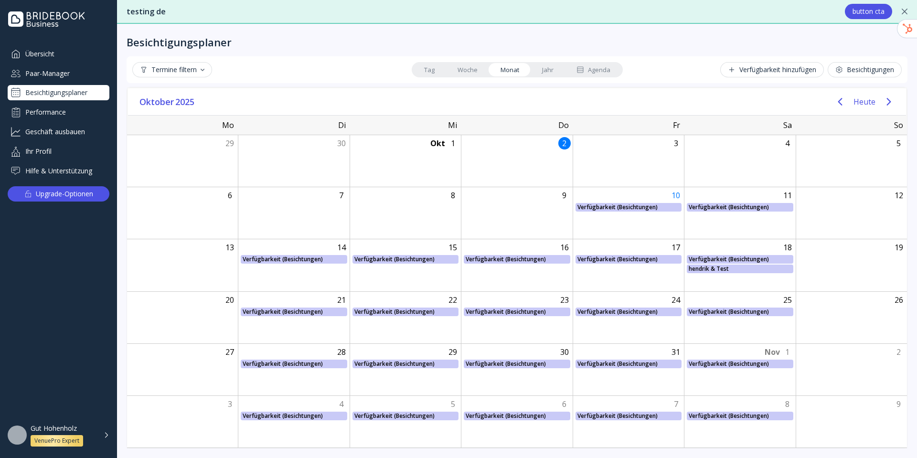
click at [516, 160] on div "2" at bounding box center [516, 161] width 111 height 52
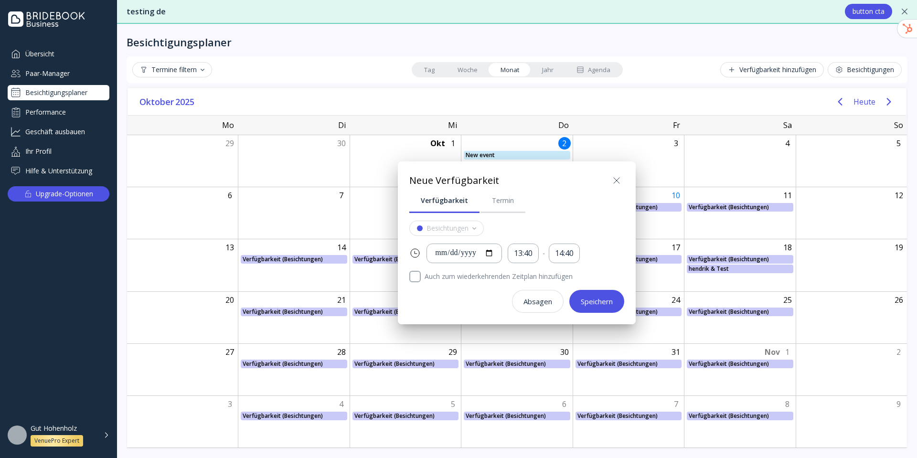
click at [619, 180] on icon at bounding box center [616, 180] width 11 height 11
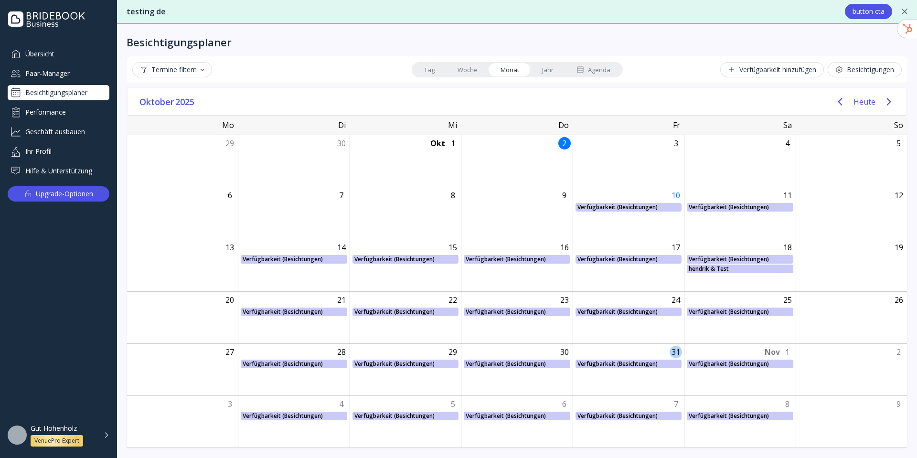
click at [626, 385] on div "31 Verfügbarkeit (Besichtungen) Verfügbarkeit (Besichtungen), Von: [PERSON_NAME…" at bounding box center [628, 370] width 111 height 52
click at [626, 354] on div "31 Verfügbarkeit (Besichtungen) Verfügbarkeit (Besichtungen), Von: [PERSON_NAME…" at bounding box center [628, 370] width 111 height 52
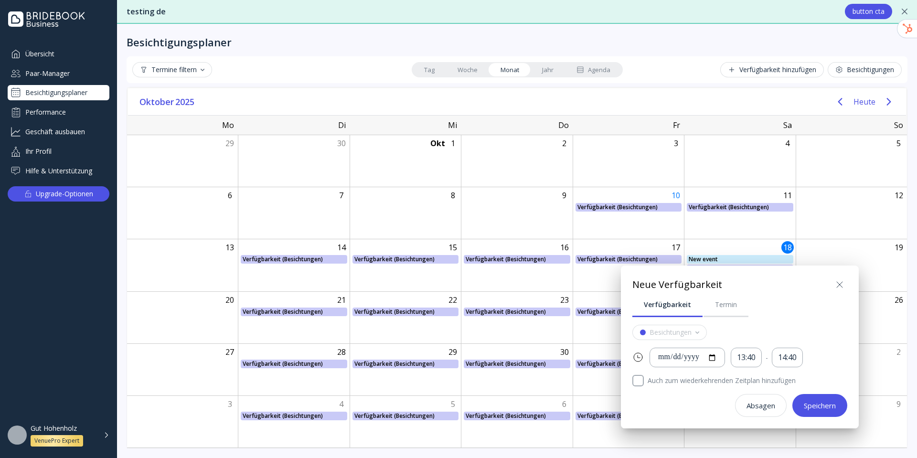
click at [736, 287] on icon at bounding box center [839, 284] width 11 height 11
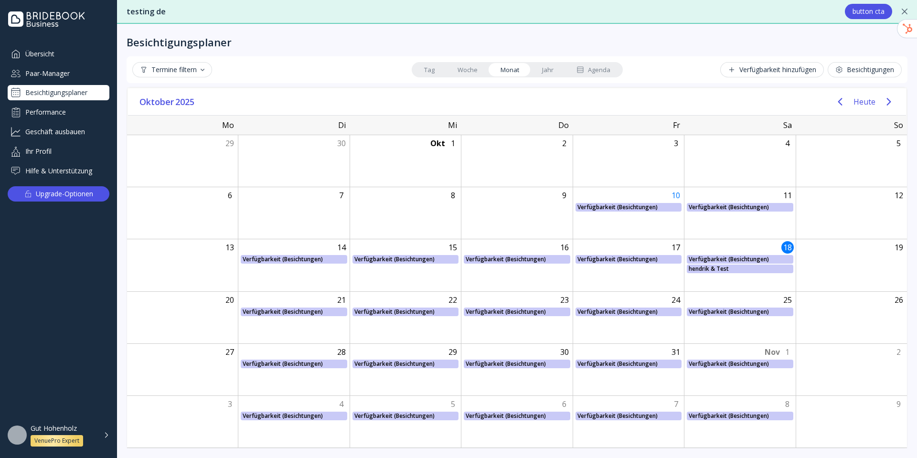
click at [583, 68] on icon at bounding box center [581, 70] width 8 height 8
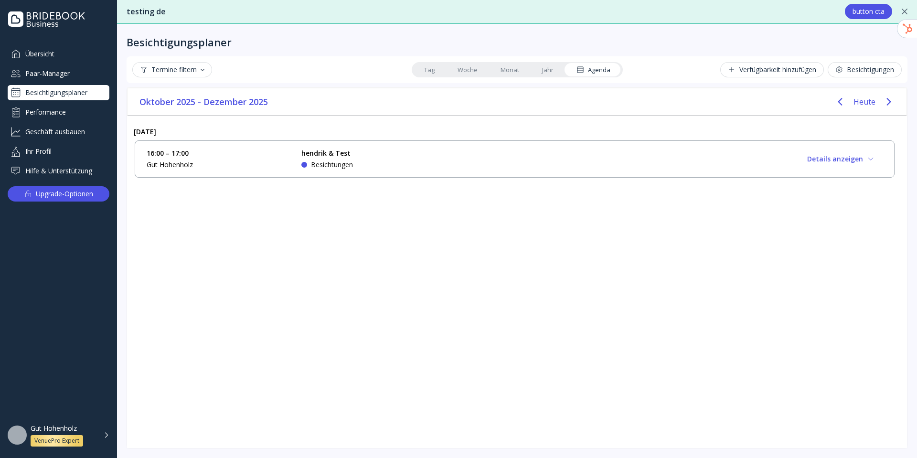
click at [499, 68] on link "Monat" at bounding box center [510, 69] width 42 height 13
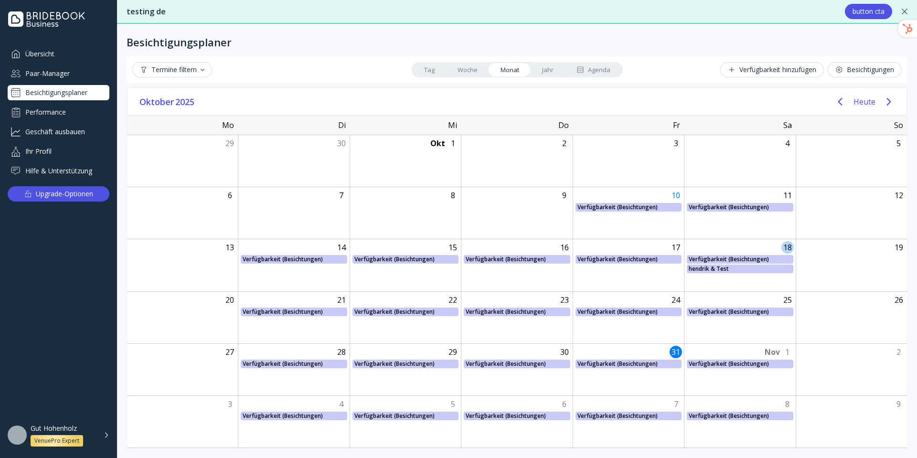
click at [729, 279] on div "18 Verfügbarkeit (Besichtungen) Verfügbarkeit (Besichtungen), Von: [DATE], Bis:…" at bounding box center [739, 265] width 111 height 52
click at [732, 281] on div "18 Verfügbarkeit (Besichtungen) Verfügbarkeit (Besichtungen), Von: [DATE], Bis:…" at bounding box center [739, 265] width 111 height 52
click at [623, 257] on div "Verfügbarkeit (Besichtungen) Verfügbarkeit (Besichtungen), Von: [PERSON_NAME][D…" at bounding box center [628, 259] width 111 height 9
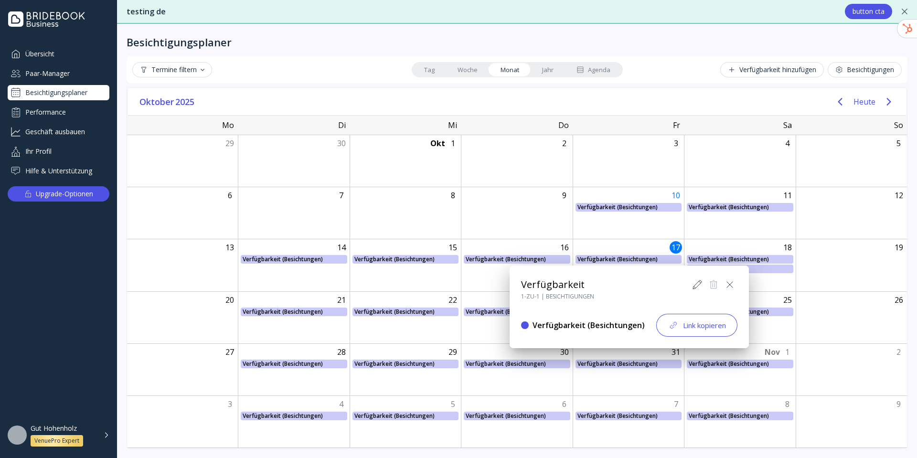
click at [692, 323] on div "Link kopieren" at bounding box center [697, 325] width 58 height 11
click at [712, 287] on icon at bounding box center [713, 284] width 11 height 11
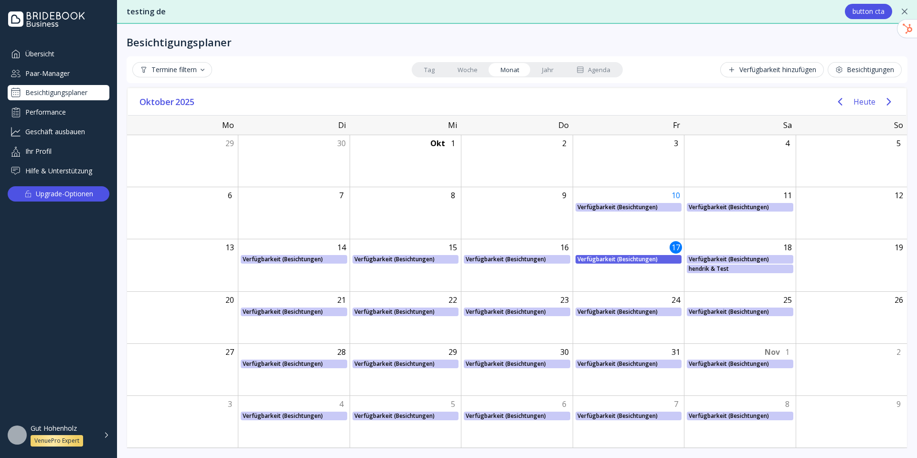
click at [674, 256] on div "Verfügbarkeit (Besichtungen) Verfügbarkeit (Besichtungen), Von: [PERSON_NAME][D…" at bounding box center [628, 259] width 111 height 9
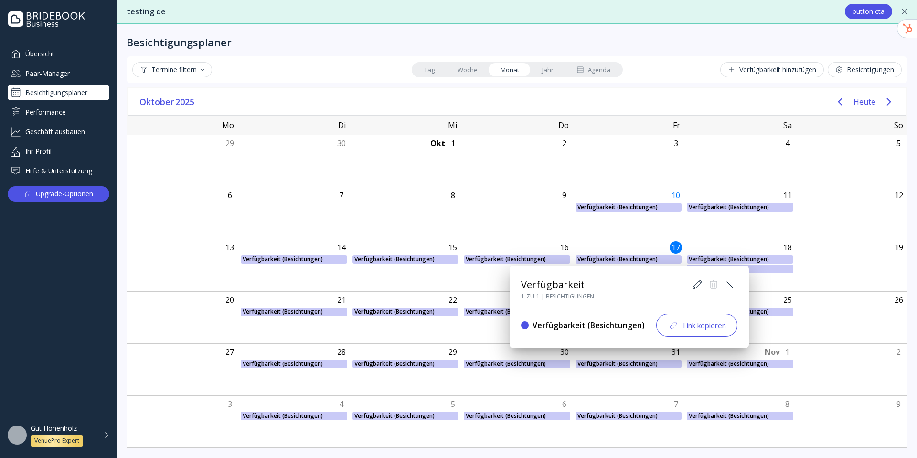
click at [732, 279] on icon at bounding box center [729, 284] width 11 height 11
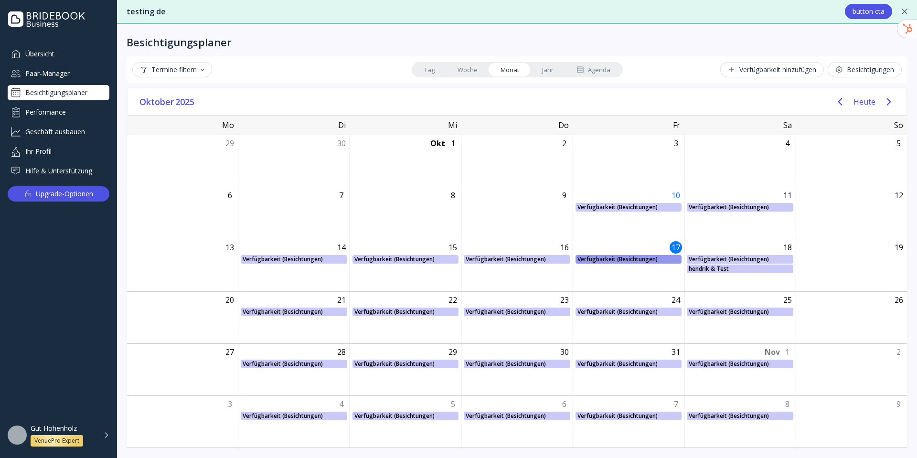
click at [651, 262] on div "Verfügbarkeit (Besichtungen) Verfügbarkeit (Besichtungen), Von: [PERSON_NAME][D…" at bounding box center [628, 259] width 111 height 9
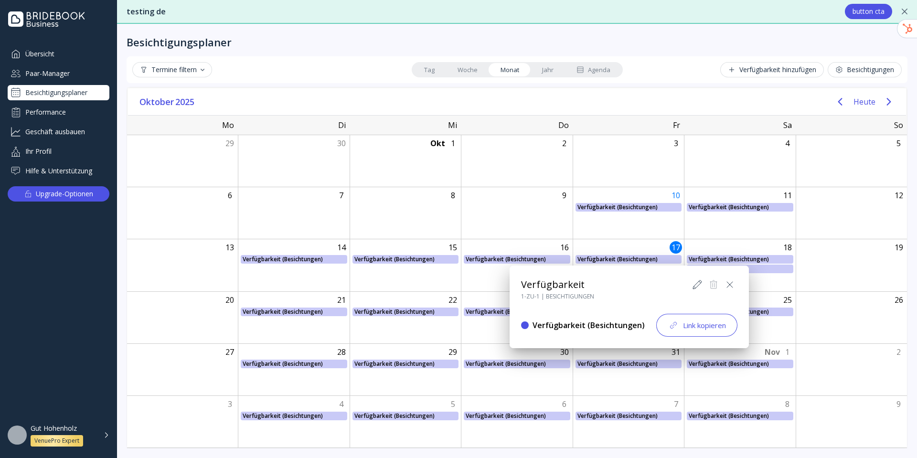
click at [535, 219] on div at bounding box center [459, 229] width 1070 height 611
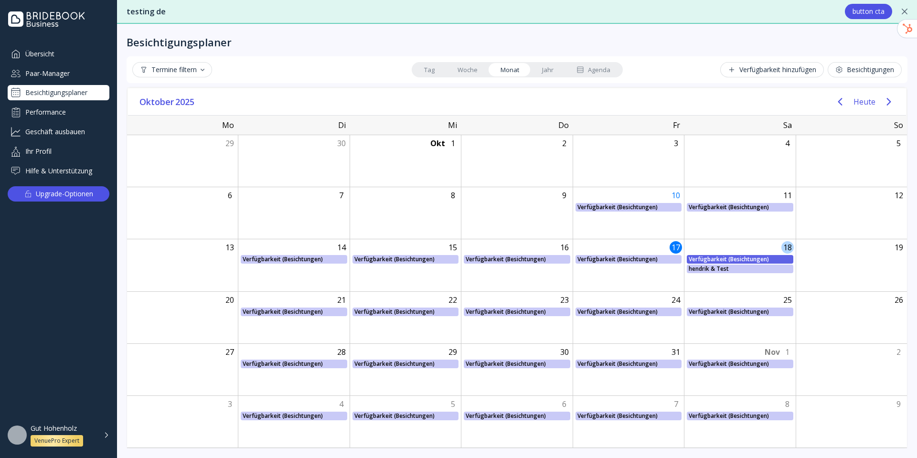
click at [721, 257] on div "Verfügbarkeit (Besichtungen) Verfügbarkeit (Besichtungen), Von: [DATE], Bis: [D…" at bounding box center [739, 259] width 111 height 9
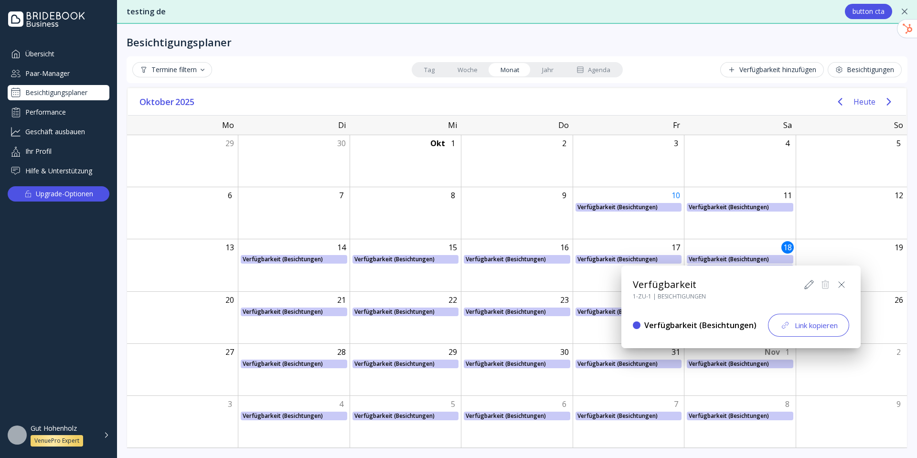
click at [736, 286] on icon at bounding box center [809, 284] width 11 height 11
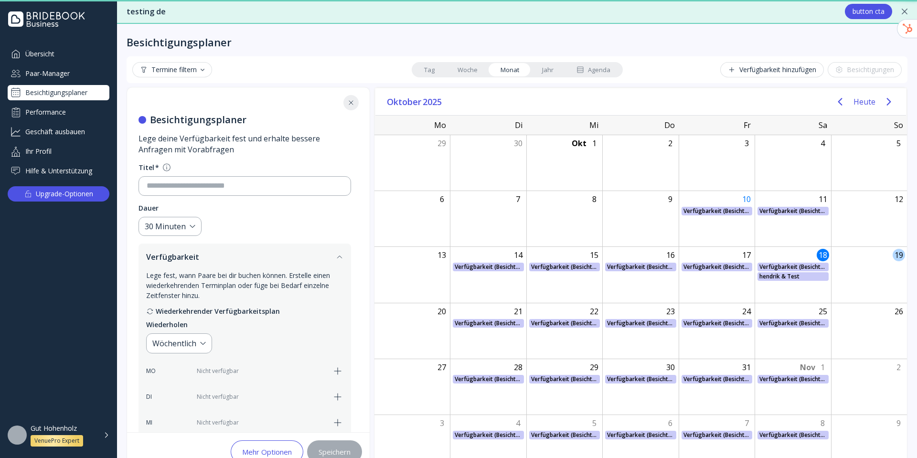
type input "**********"
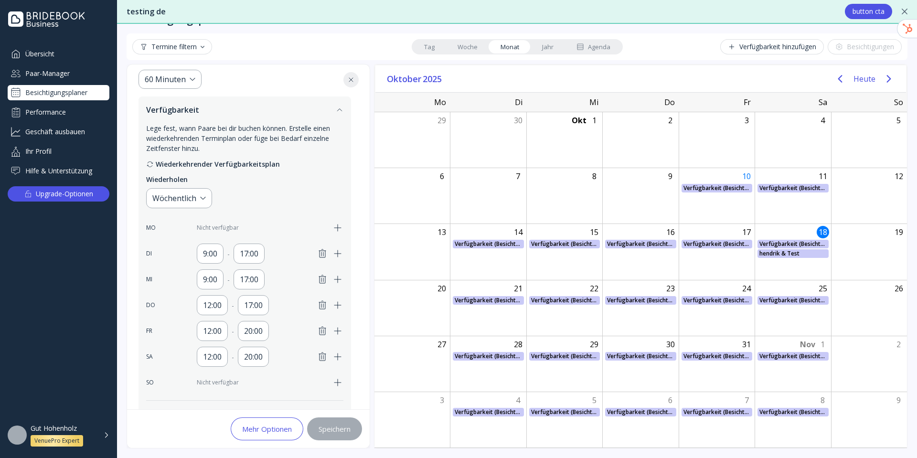
scroll to position [122, 0]
click at [226, 306] on div "12:00" at bounding box center [212, 307] width 31 height 20
click at [224, 380] on div "16:00" at bounding box center [225, 382] width 36 height 9
click at [344, 427] on div "Speichern" at bounding box center [335, 429] width 32 height 8
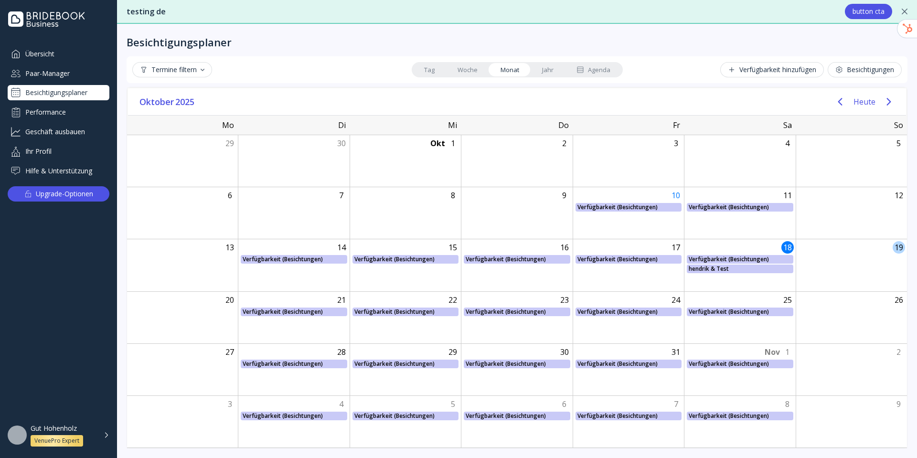
click at [736, 245] on div "19" at bounding box center [851, 265] width 111 height 52
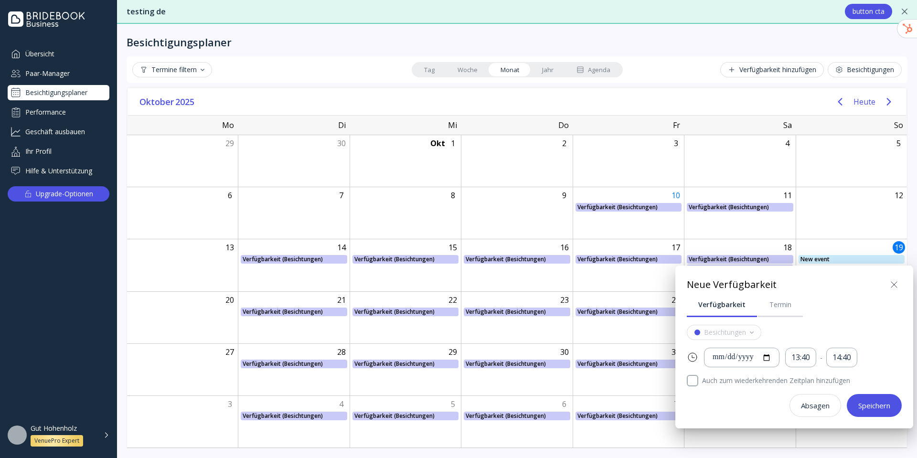
click at [736, 245] on div at bounding box center [459, 229] width 1070 height 611
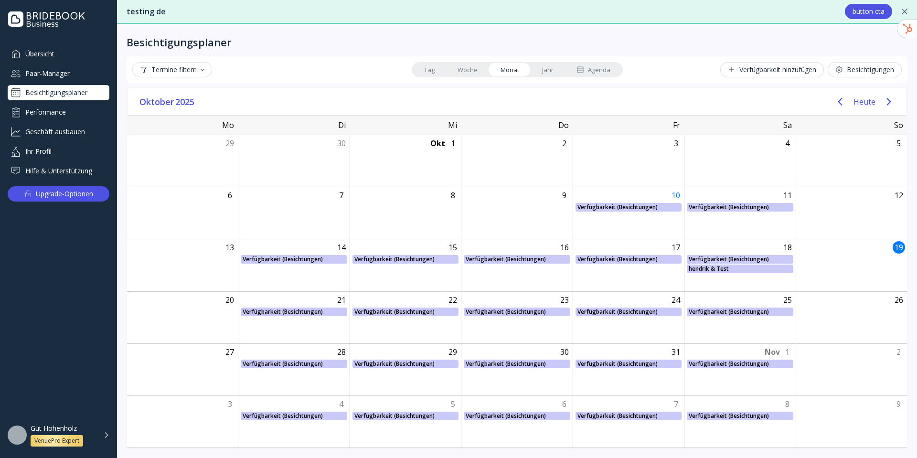
click at [736, 65] on button "Besichtigungen" at bounding box center [865, 69] width 74 height 15
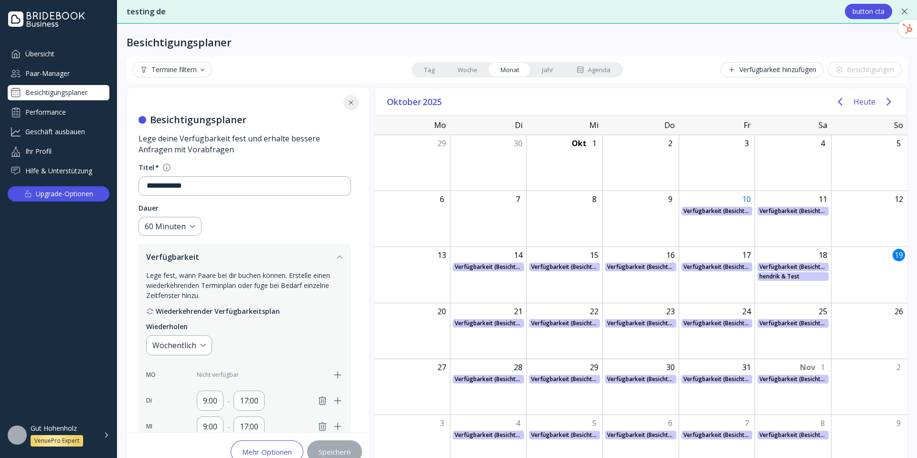
click at [352, 104] on icon at bounding box center [351, 103] width 4 height 4
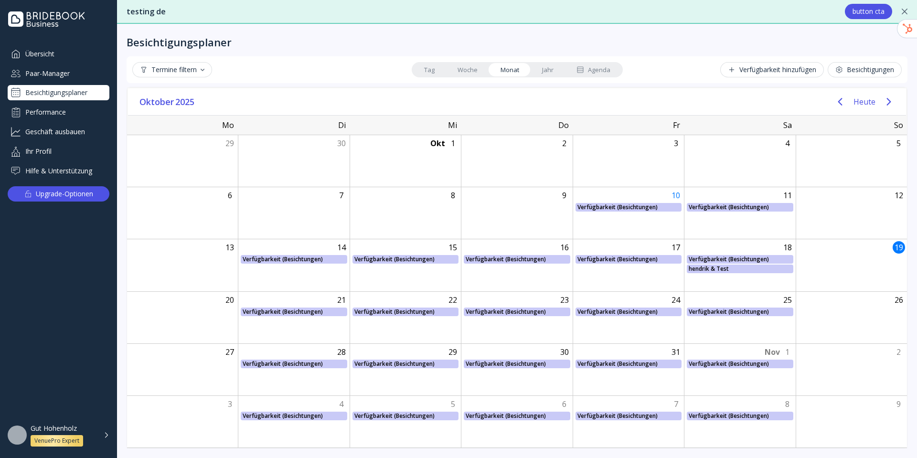
click at [736, 73] on div "Besichtigungen" at bounding box center [865, 70] width 59 height 8
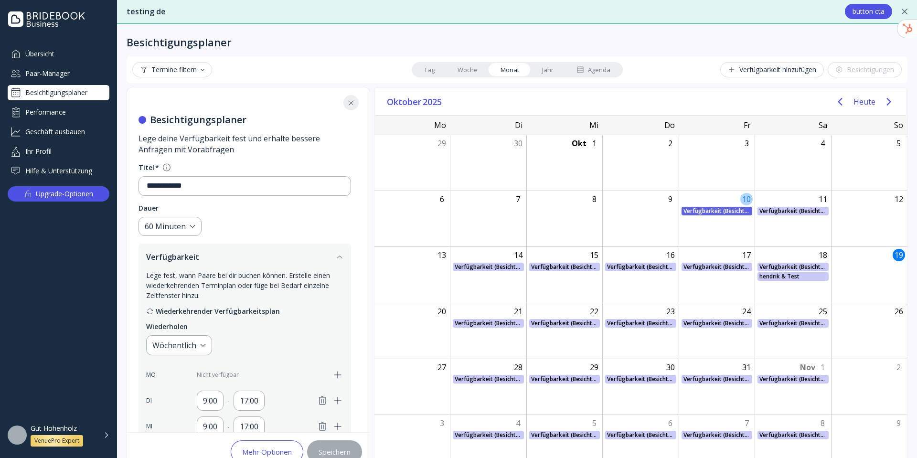
click at [695, 209] on div "Verfügbarkeit (Besichtungen) Verfügbarkeit (Besichtungen), Von: [PERSON_NAME][D…" at bounding box center [717, 211] width 76 height 9
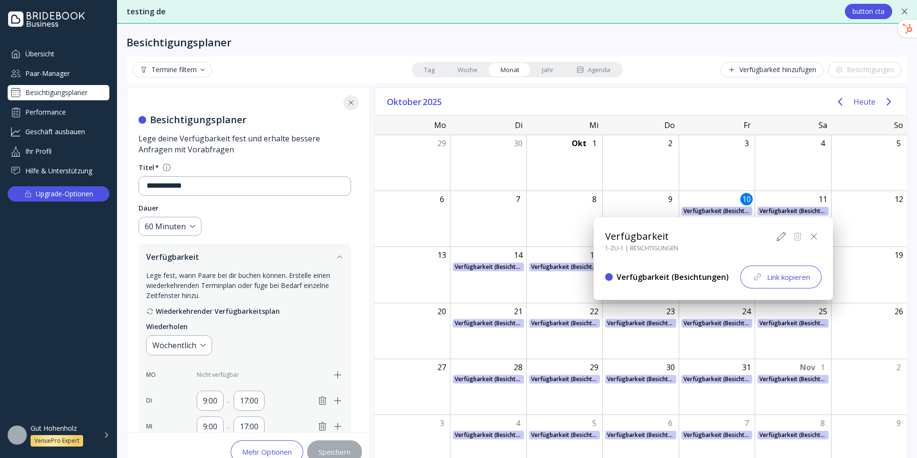
click at [736, 234] on icon at bounding box center [814, 236] width 11 height 11
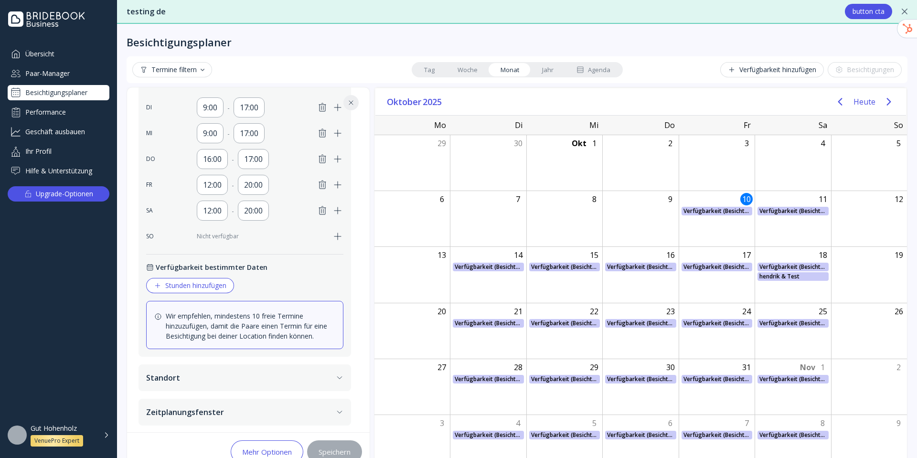
scroll to position [294, 0]
click at [283, 371] on button "Standort" at bounding box center [245, 377] width 213 height 27
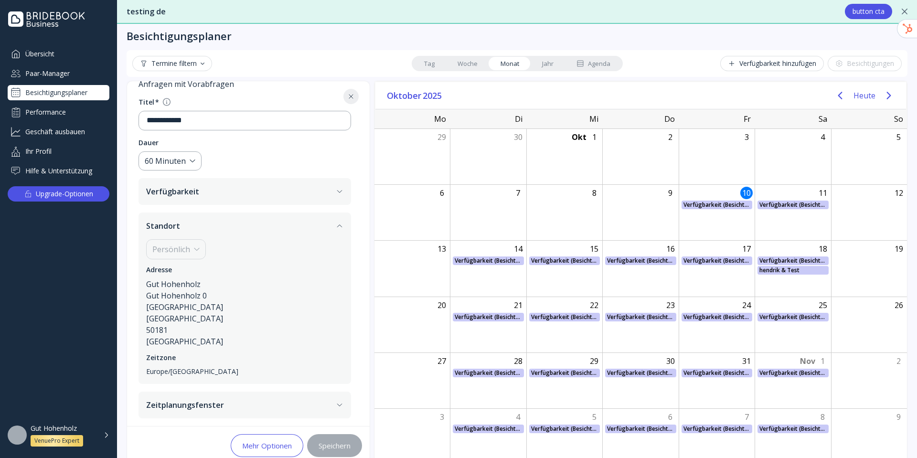
scroll to position [23, 0]
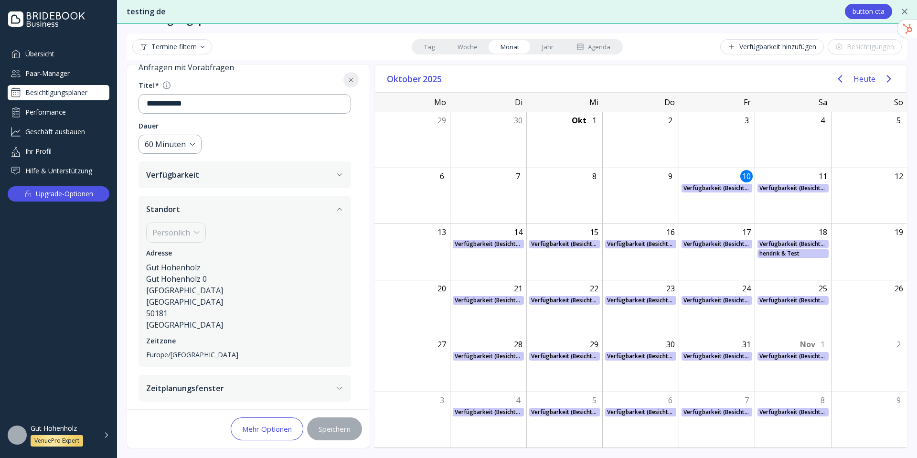
click at [343, 215] on button "Standort" at bounding box center [245, 209] width 213 height 27
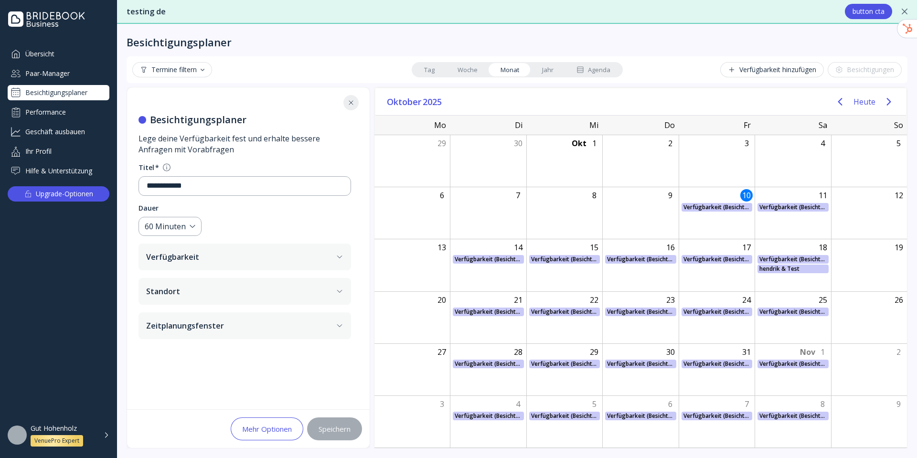
click at [304, 259] on button "Verfügbarkeit" at bounding box center [245, 257] width 213 height 27
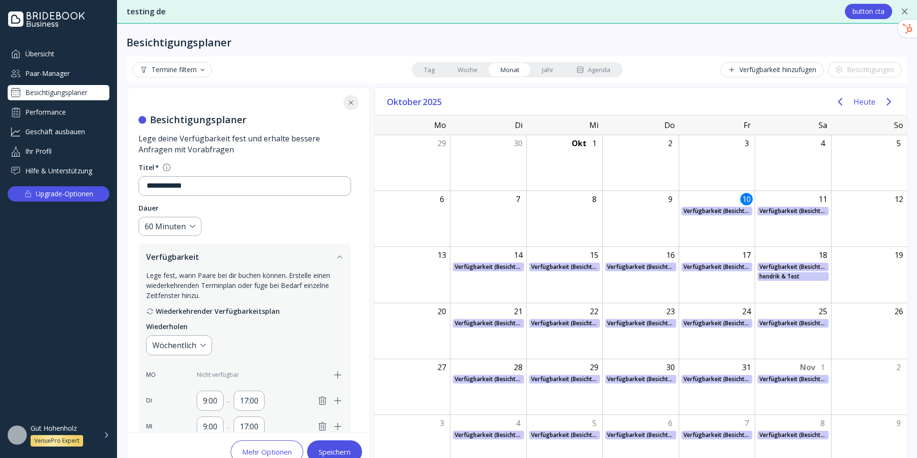
click at [324, 403] on icon "button" at bounding box center [322, 400] width 11 height 11
click at [324, 427] on icon "button" at bounding box center [322, 426] width 11 height 11
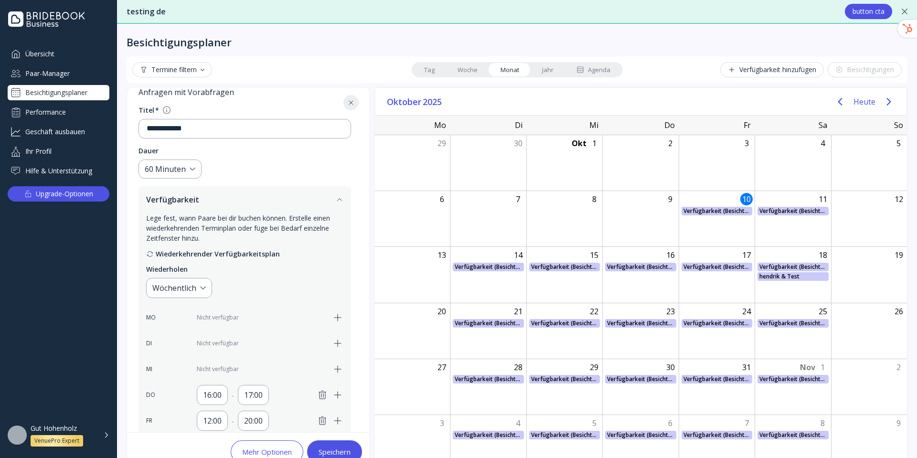
click at [324, 395] on icon "button" at bounding box center [322, 395] width 7 height 8
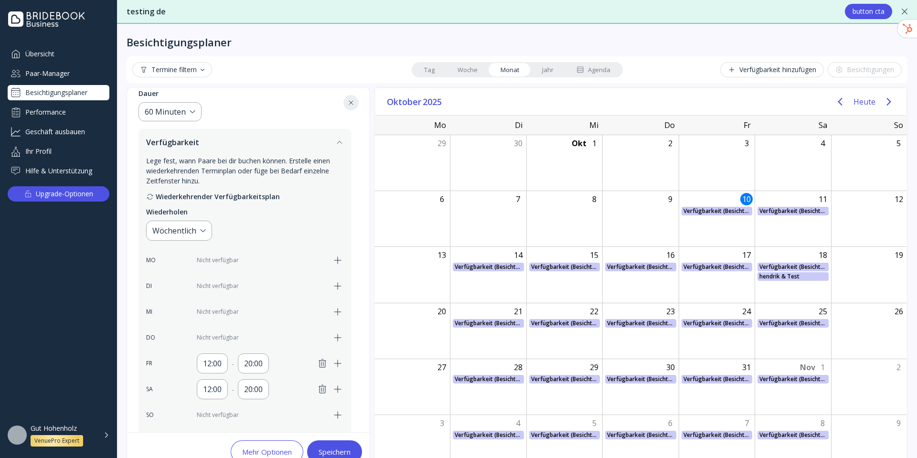
click at [326, 355] on div "12:00 - 20:00" at bounding box center [254, 364] width 177 height 20
click at [325, 365] on icon "button" at bounding box center [322, 363] width 11 height 11
click at [319, 391] on icon "button" at bounding box center [322, 389] width 11 height 11
click at [323, 443] on button "Speichern" at bounding box center [334, 452] width 55 height 23
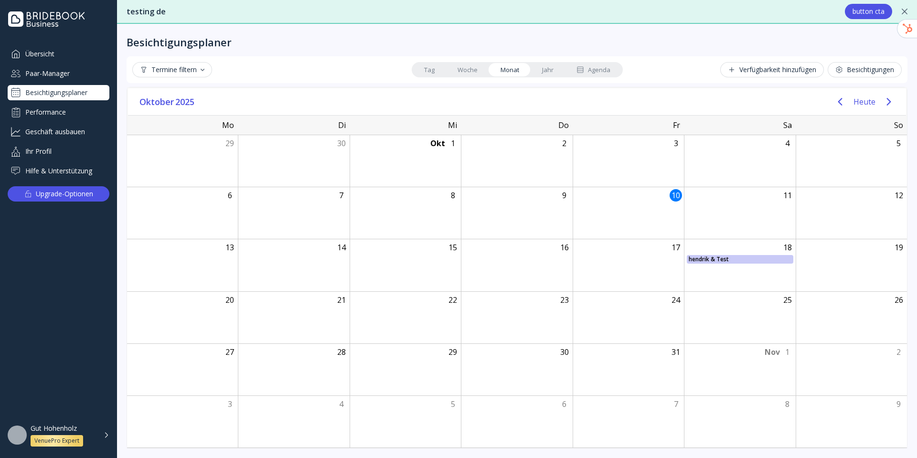
click at [78, 75] on div "Paar-Manager" at bounding box center [59, 73] width 102 height 16
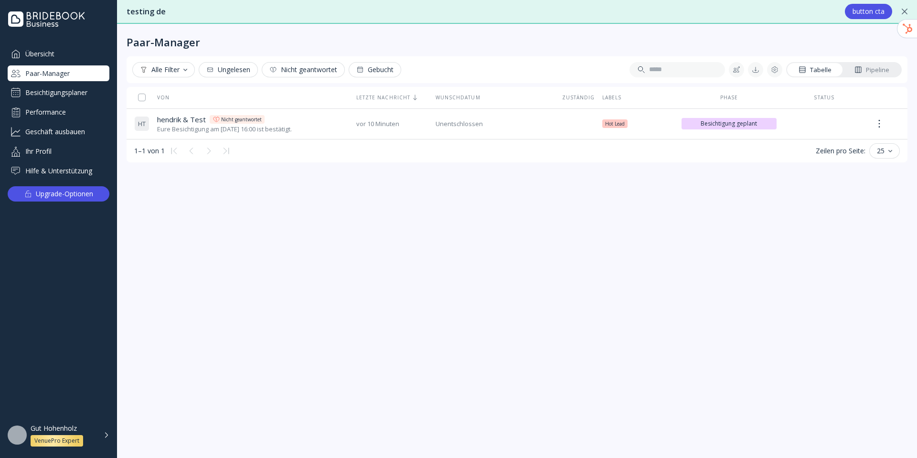
click at [78, 90] on div "Besichtigungsplaner" at bounding box center [59, 92] width 102 height 15
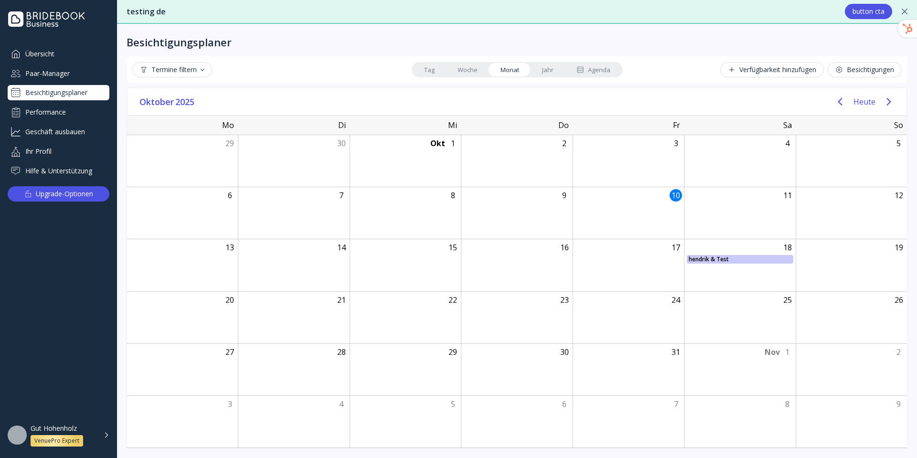
click at [59, 74] on div "Paar-Manager" at bounding box center [59, 73] width 102 height 16
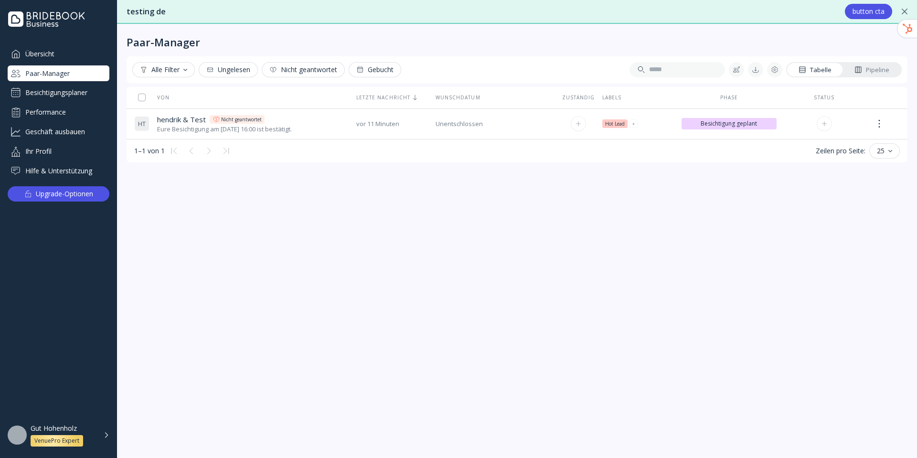
click at [292, 130] on div "Eure Besichtigung am [DATE] 16:00 ist bestätigt." at bounding box center [224, 129] width 135 height 9
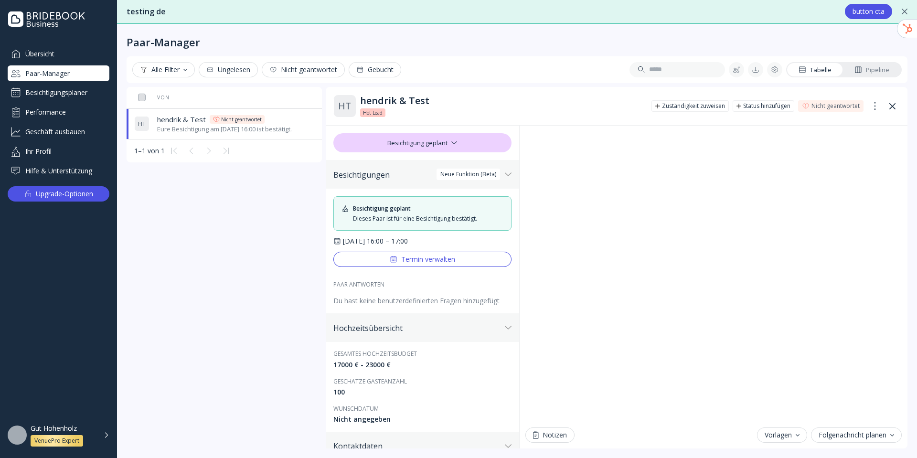
click at [736, 105] on div "Nicht geantwortet" at bounding box center [836, 106] width 48 height 8
click at [736, 106] on div "Geantwortet" at bounding box center [843, 106] width 34 height 8
click at [52, 91] on div "Besichtigungsplaner" at bounding box center [59, 92] width 102 height 15
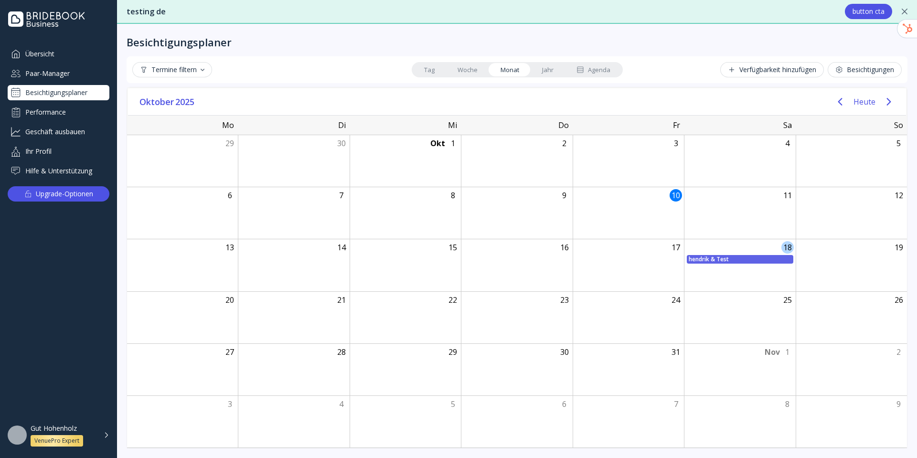
click at [736, 259] on div "hendrik & Test" at bounding box center [740, 259] width 102 height 9
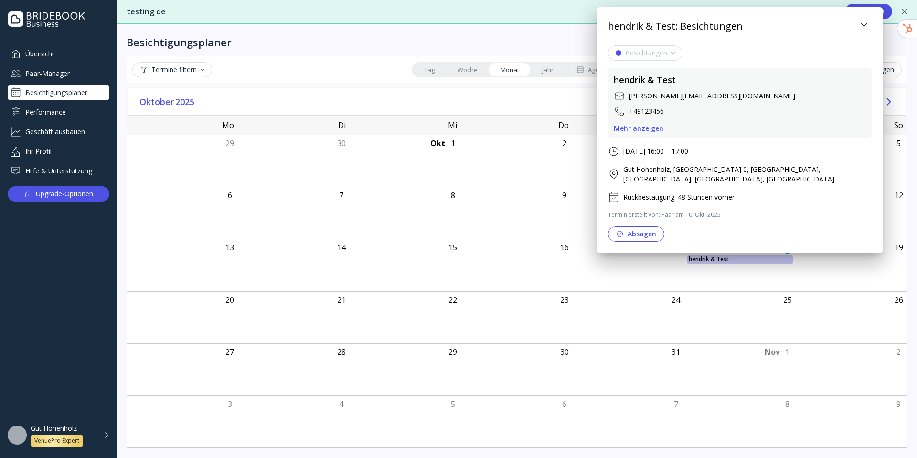
click at [736, 275] on div at bounding box center [459, 229] width 1070 height 611
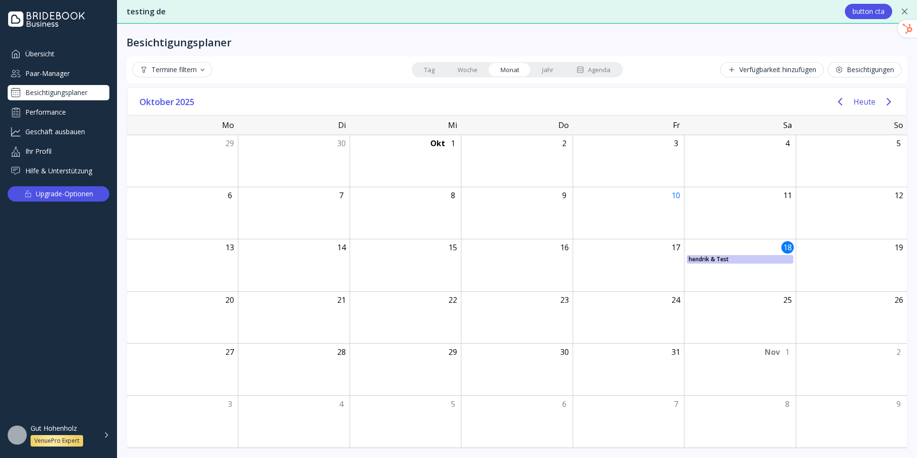
click at [736, 66] on div "Besichtigungen" at bounding box center [865, 70] width 59 height 8
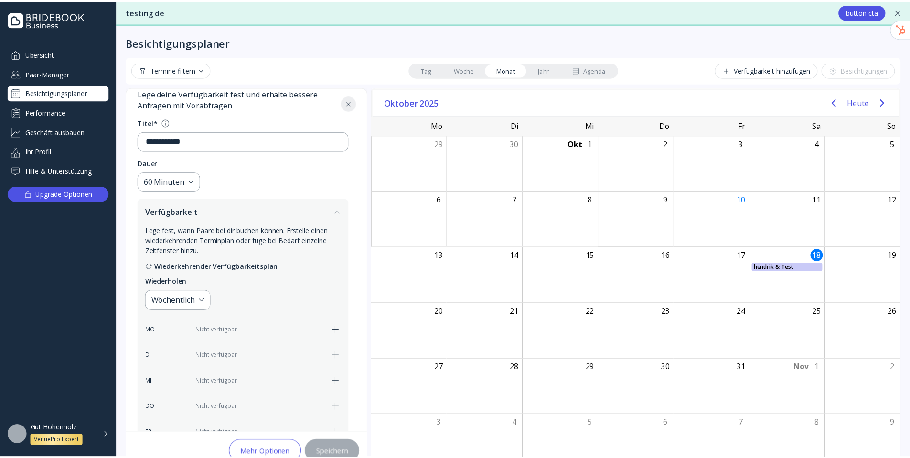
scroll to position [115, 0]
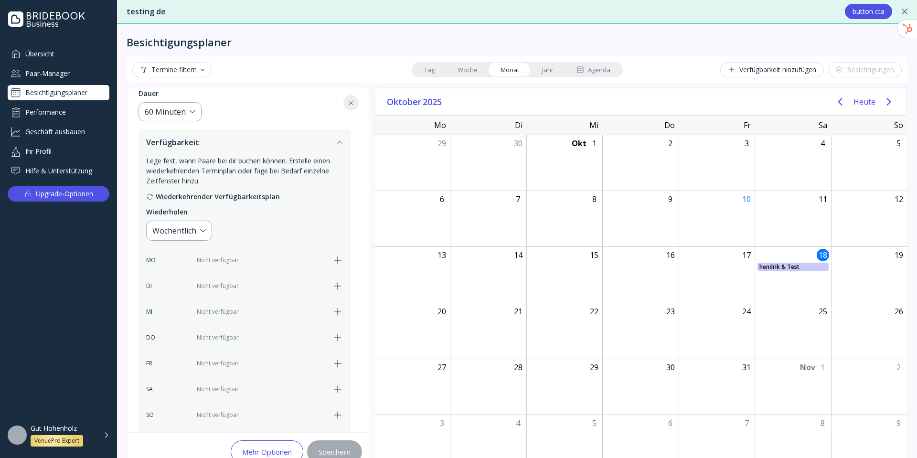
click at [341, 258] on icon "button" at bounding box center [337, 260] width 11 height 11
click at [334, 456] on div "Speichern" at bounding box center [335, 452] width 32 height 8
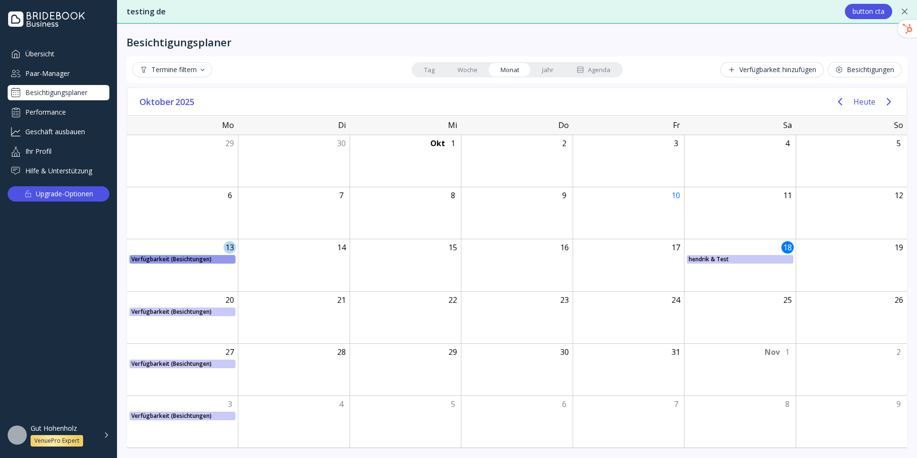
click at [161, 260] on div "Verfügbarkeit (Besichtungen) Verfügbarkeit (Besichtungen), Von: [GEOGRAPHIC_DAT…" at bounding box center [182, 259] width 111 height 9
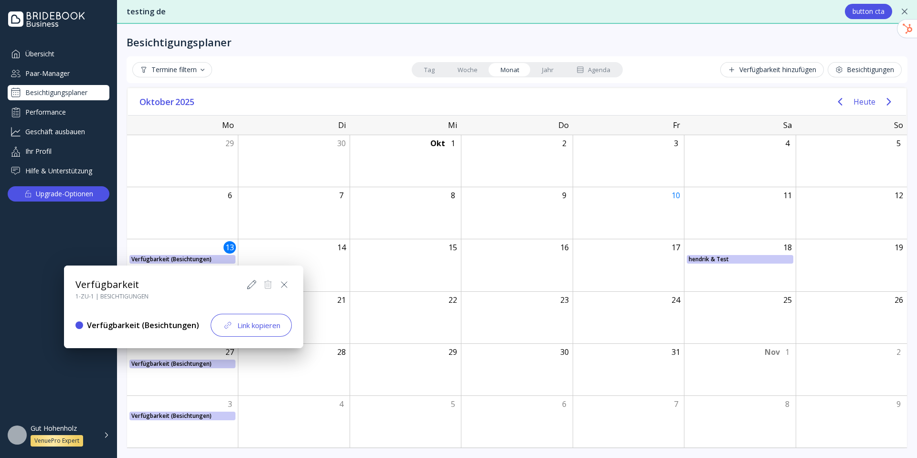
click at [736, 68] on div at bounding box center [459, 229] width 1070 height 611
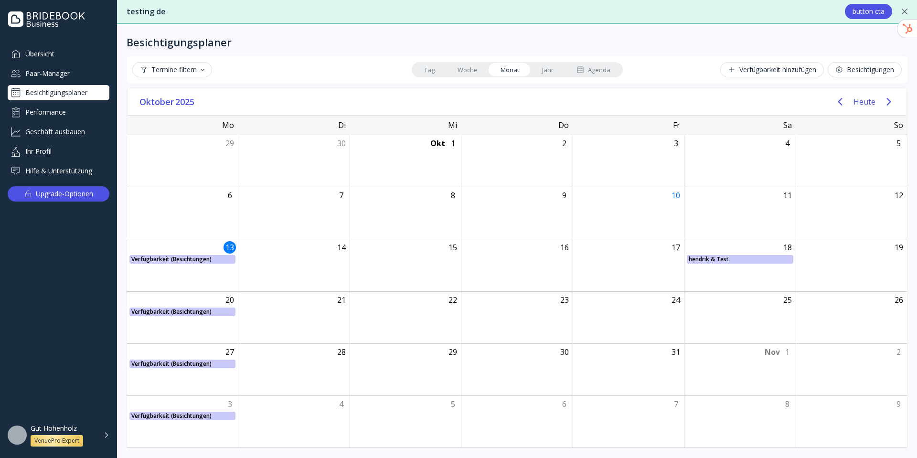
click at [736, 68] on div "Verfügbarkeit hinzufügen" at bounding box center [772, 70] width 88 height 8
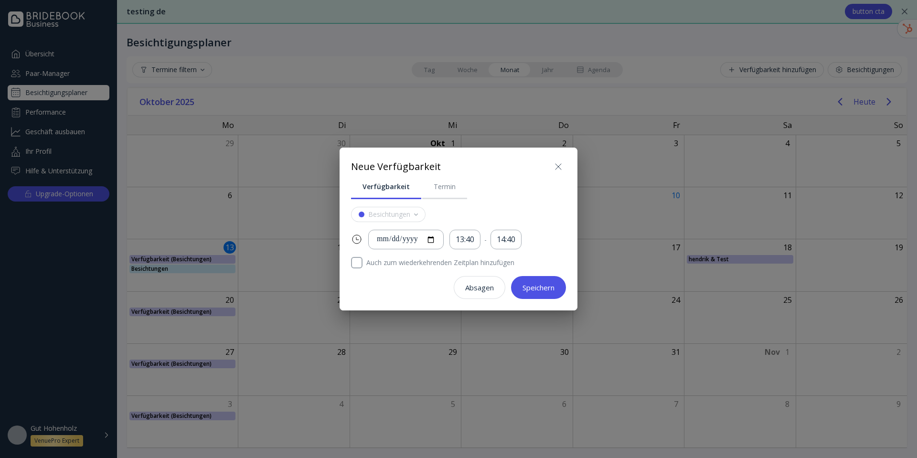
click at [539, 285] on div "Speichern" at bounding box center [539, 288] width 32 height 8
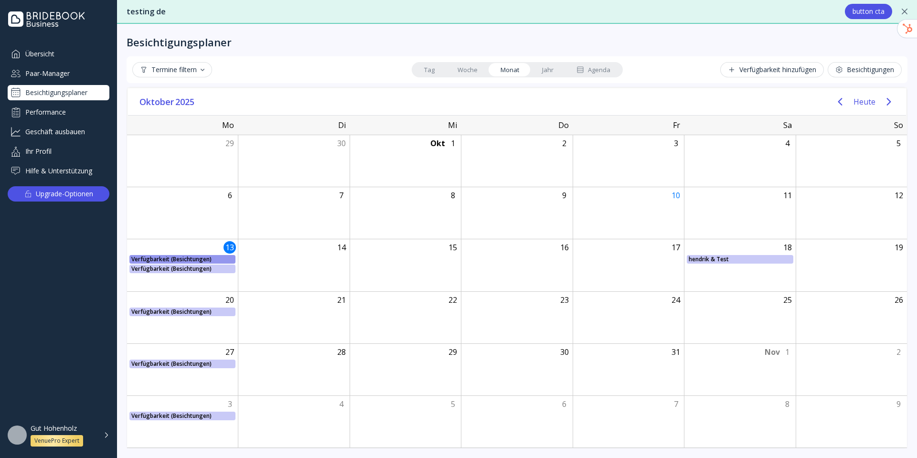
click at [191, 259] on div "Verfügbarkeit (Besichtungen) Verfügbarkeit (Besichtungen), Von: [GEOGRAPHIC_DAT…" at bounding box center [182, 259] width 111 height 9
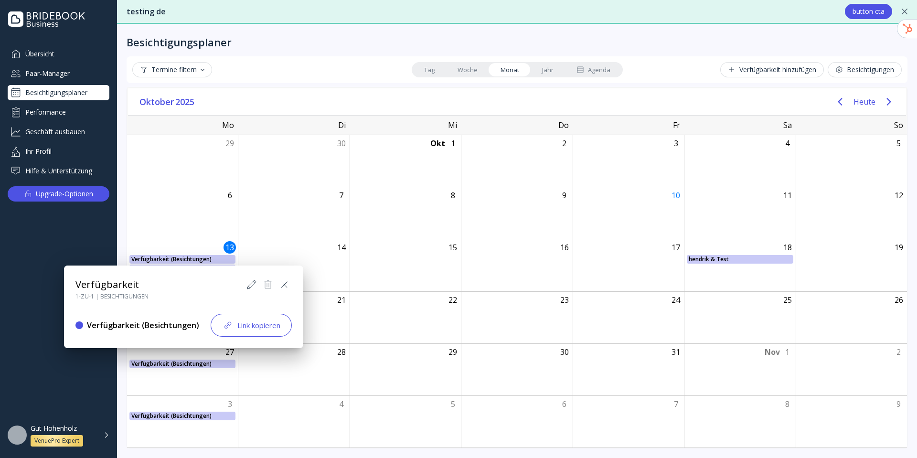
click at [311, 216] on div at bounding box center [459, 229] width 1070 height 611
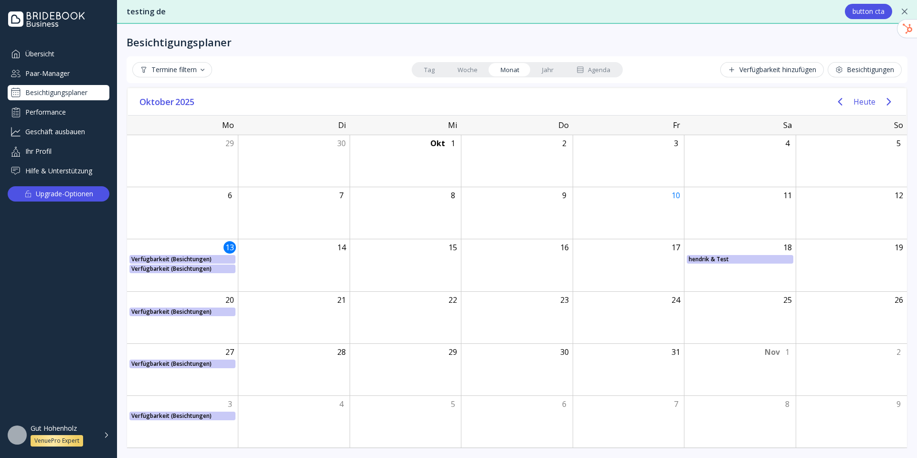
click at [475, 70] on link "Woche" at bounding box center [467, 69] width 43 height 13
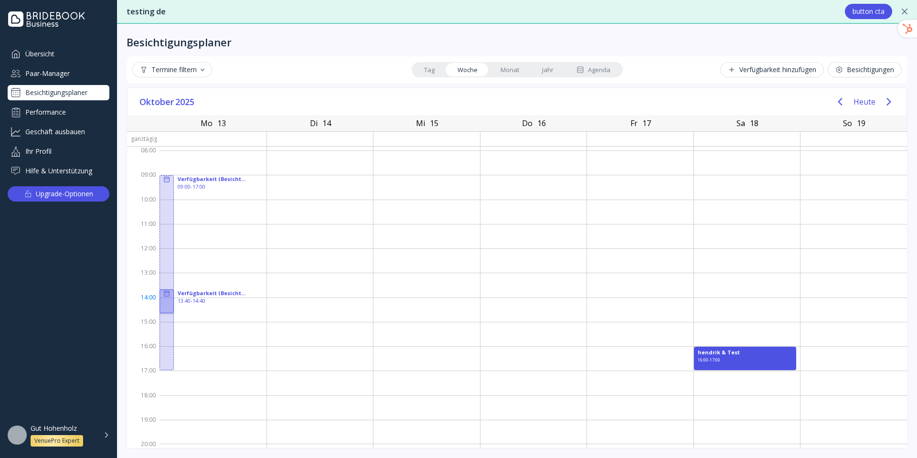
click at [170, 298] on div at bounding box center [167, 301] width 14 height 23
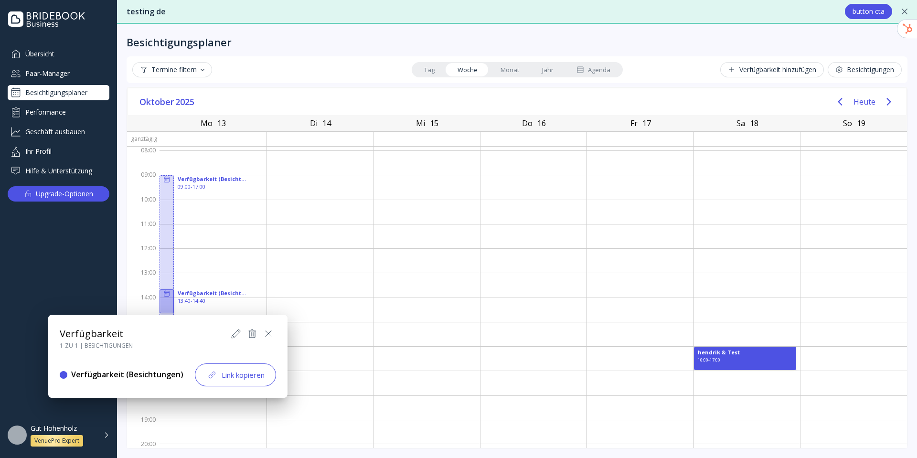
click at [267, 333] on icon at bounding box center [268, 333] width 11 height 11
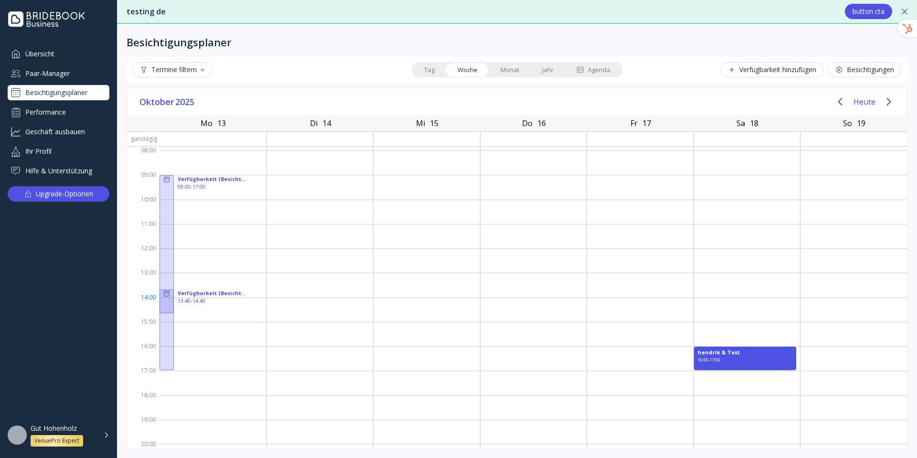
drag, startPoint x: 163, startPoint y: 299, endPoint x: 332, endPoint y: 289, distance: 168.5
click at [332, 289] on div "Verfügbarkeit (Besichtungen) 09:00 - 17:00 Verfügbarkeit (Besichtungen) 13:40 -…" at bounding box center [534, 298] width 748 height 302
click at [736, 357] on div "hendrik & Test 16:00 - 17:00" at bounding box center [745, 358] width 103 height 23
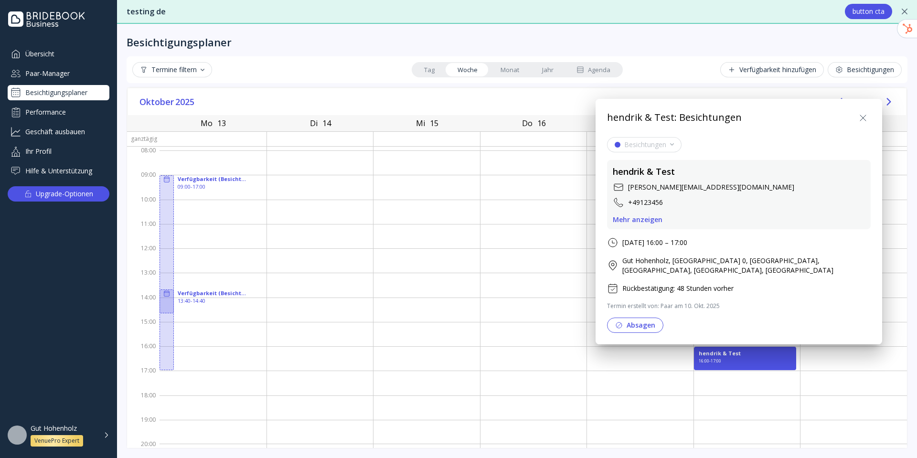
click at [736, 115] on icon at bounding box center [863, 117] width 11 height 11
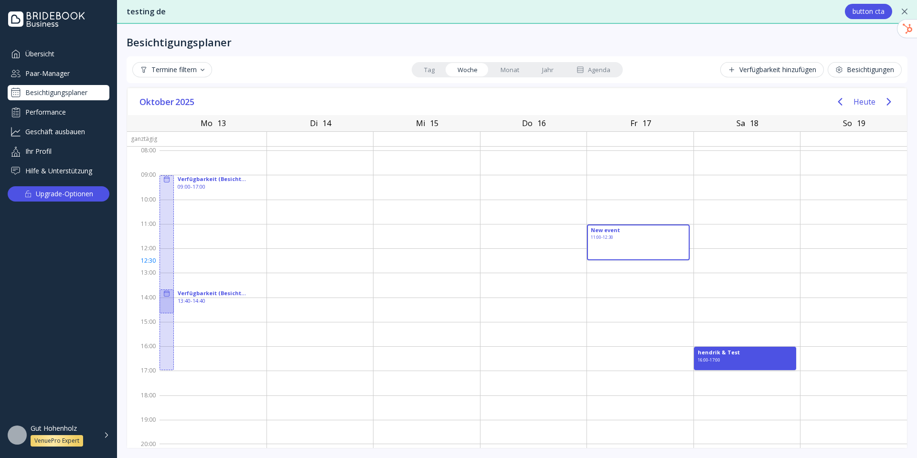
drag, startPoint x: 609, startPoint y: 230, endPoint x: 609, endPoint y: 237, distance: 6.7
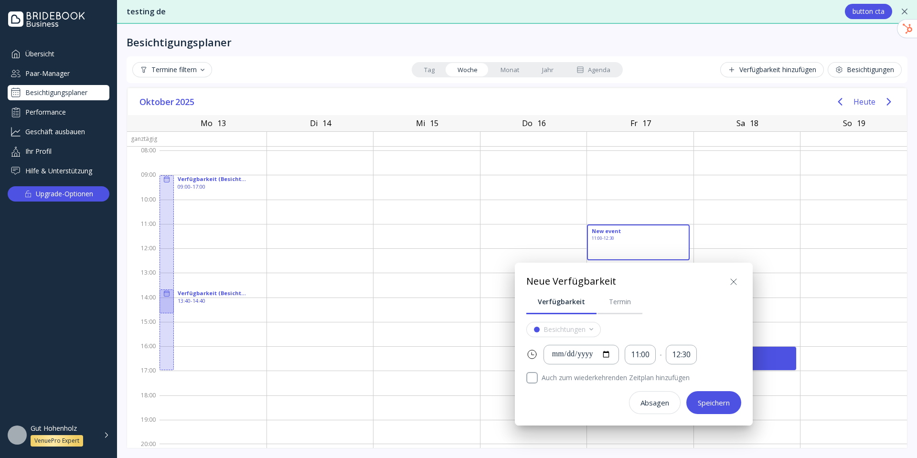
click at [656, 402] on div "Absagen" at bounding box center [655, 403] width 29 height 8
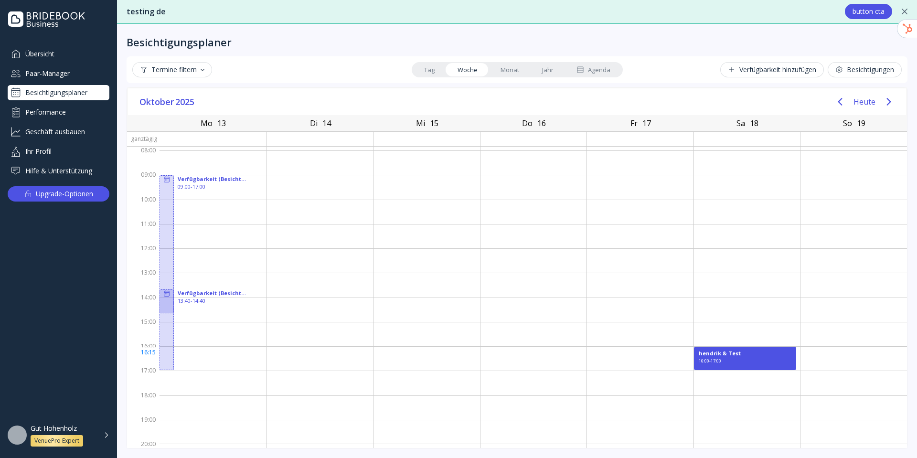
click at [736, 353] on div "hendrik & Test 16:00 - 17:00" at bounding box center [745, 358] width 103 height 23
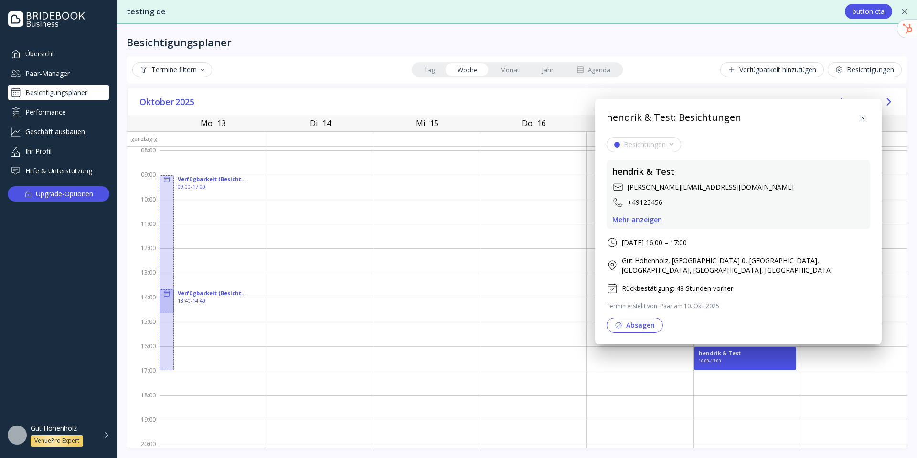
click at [639, 323] on button "Absagen" at bounding box center [635, 325] width 56 height 15
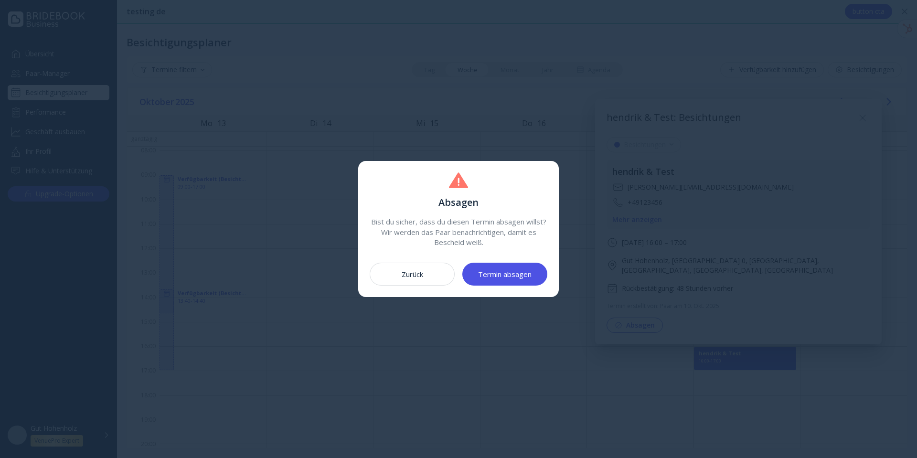
click at [496, 276] on div "Termin absagen" at bounding box center [505, 274] width 54 height 8
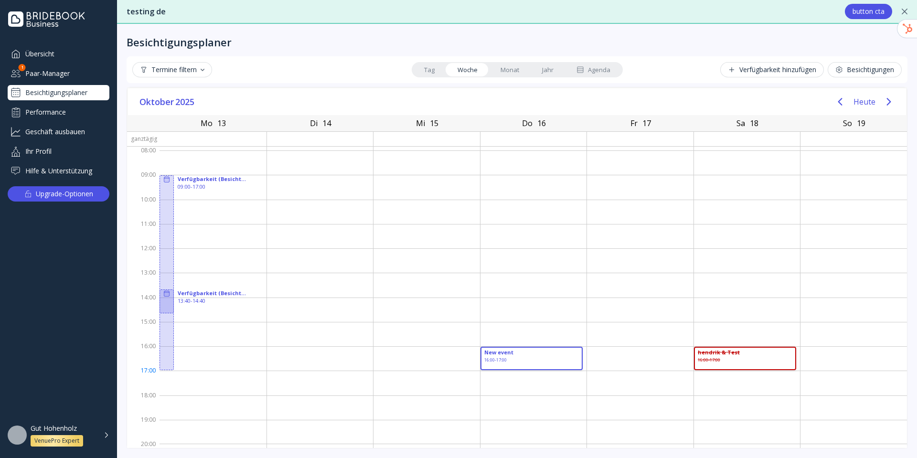
drag, startPoint x: 528, startPoint y: 350, endPoint x: 528, endPoint y: 369, distance: 19.6
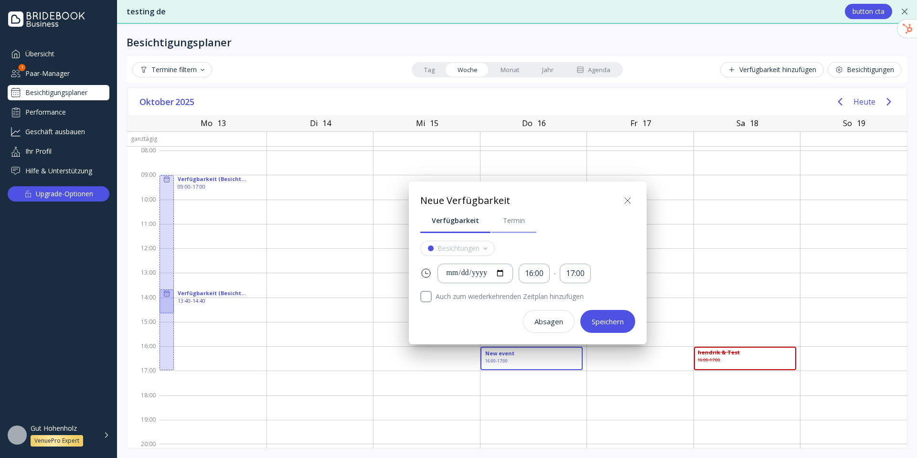
click at [518, 220] on div "Termin" at bounding box center [514, 221] width 22 height 10
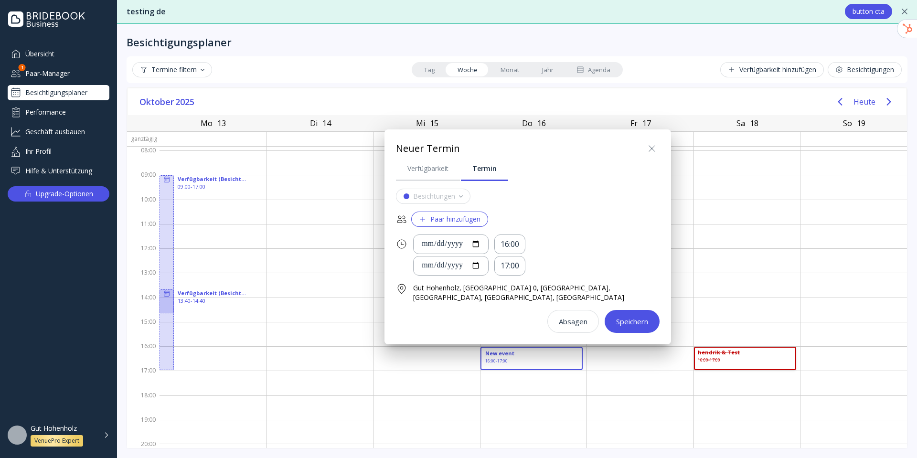
click at [465, 219] on div "Paar hinzufügen" at bounding box center [450, 220] width 62 height 8
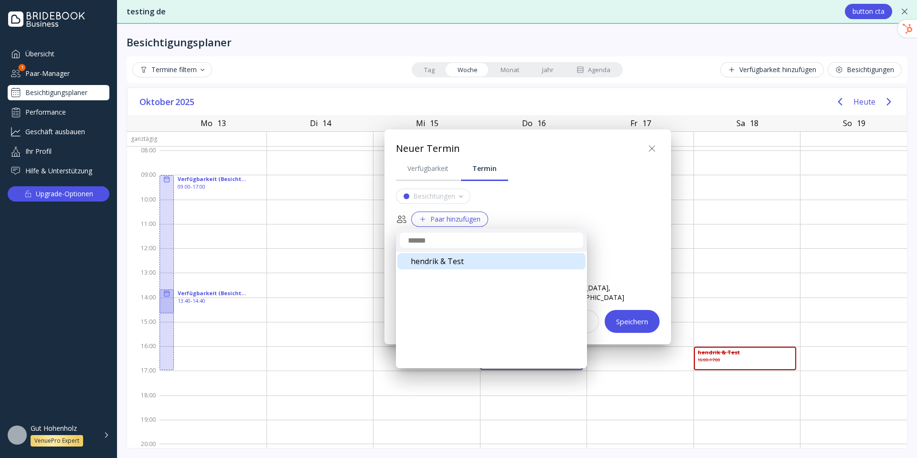
click at [450, 259] on div "hendrik & Test" at bounding box center [492, 261] width 188 height 16
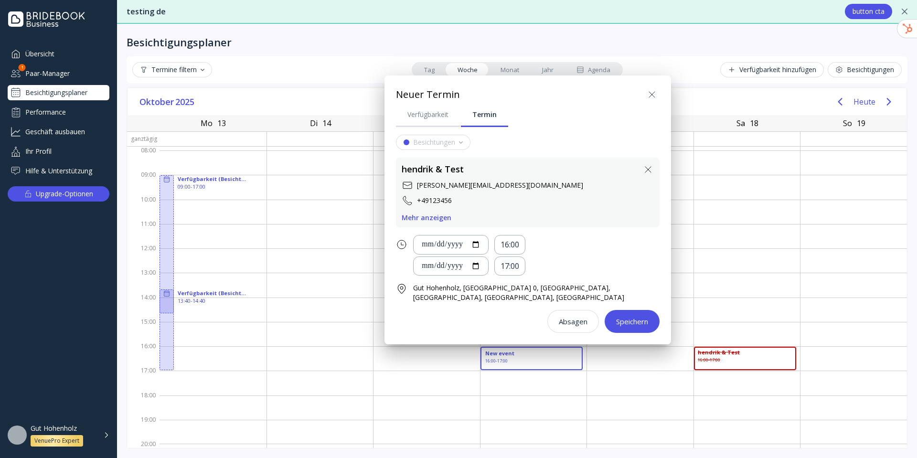
click at [617, 318] on div "Speichern" at bounding box center [632, 322] width 32 height 8
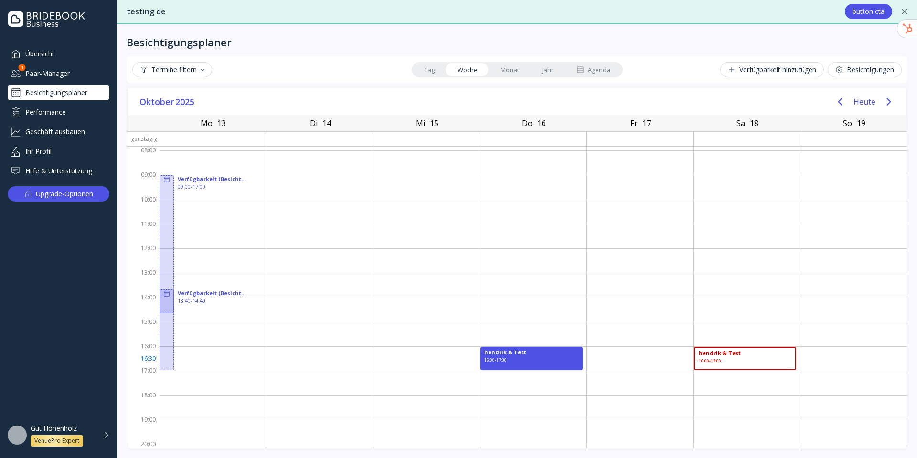
drag, startPoint x: 566, startPoint y: 355, endPoint x: 713, endPoint y: 362, distance: 147.8
click at [713, 362] on div "Verfügbarkeit (Besichtungen) 09:00 - 17:00 Verfügbarkeit (Besichtungen) 13:40 -…" at bounding box center [534, 298] width 748 height 302
click at [736, 356] on div "hendrik & Test 16:00 - 17:00" at bounding box center [745, 358] width 103 height 23
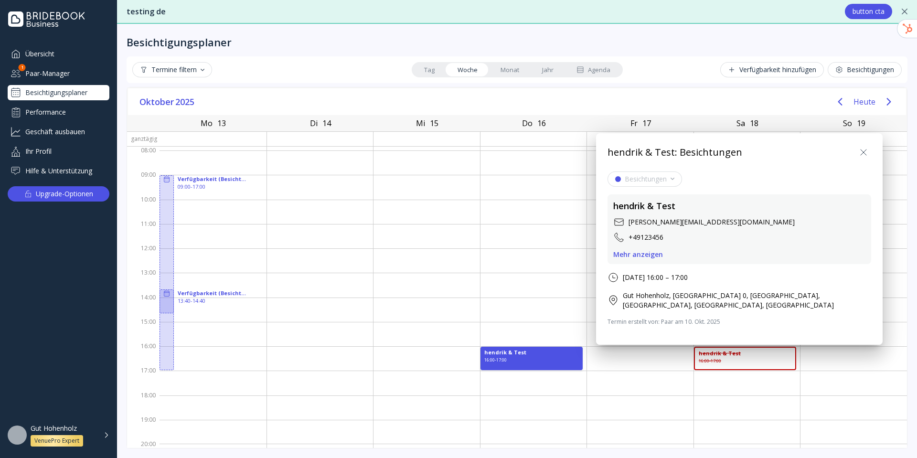
click at [736, 156] on icon at bounding box center [863, 152] width 11 height 11
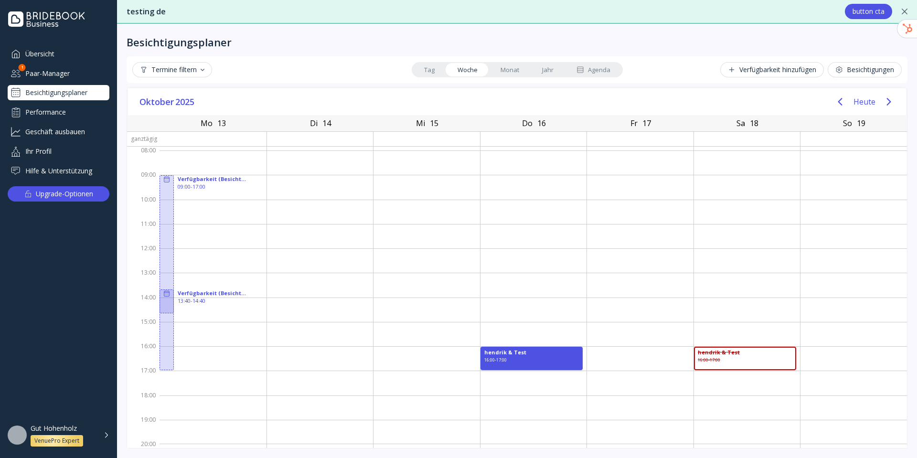
click at [736, 74] on button "Verfügbarkeit hinzufügen" at bounding box center [773, 69] width 104 height 15
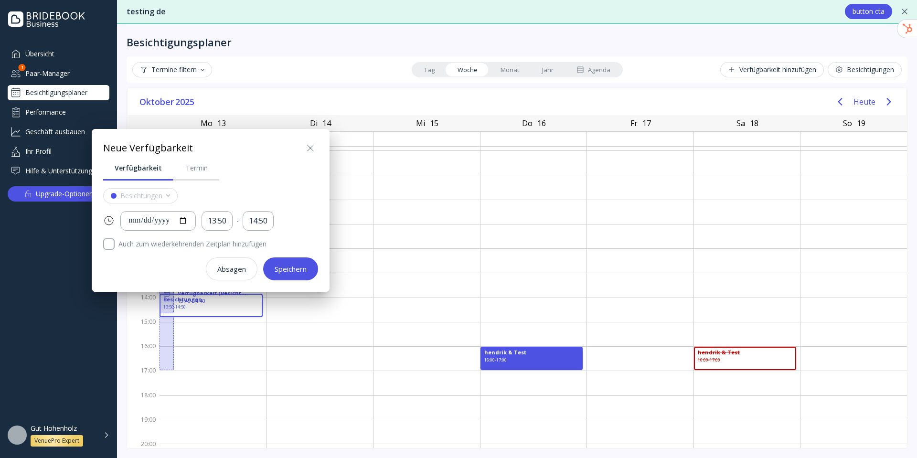
click at [314, 151] on icon at bounding box center [310, 147] width 11 height 11
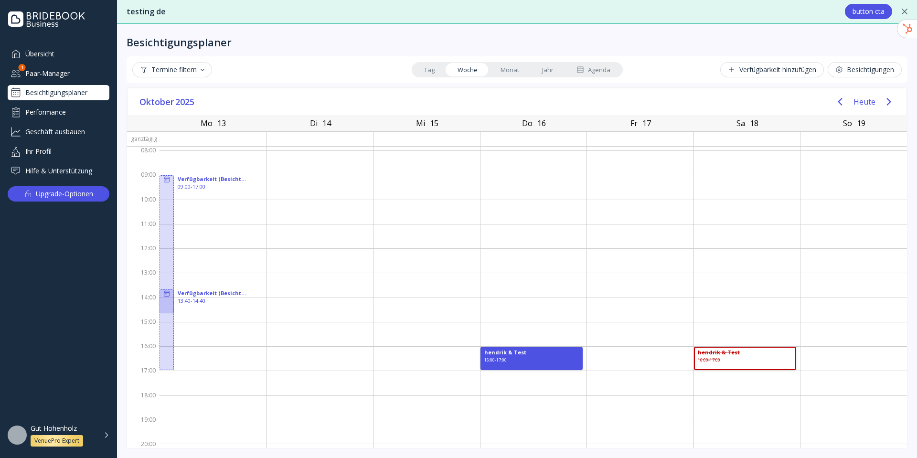
click at [736, 66] on div "Verfügbarkeit hinzufügen" at bounding box center [772, 70] width 88 height 8
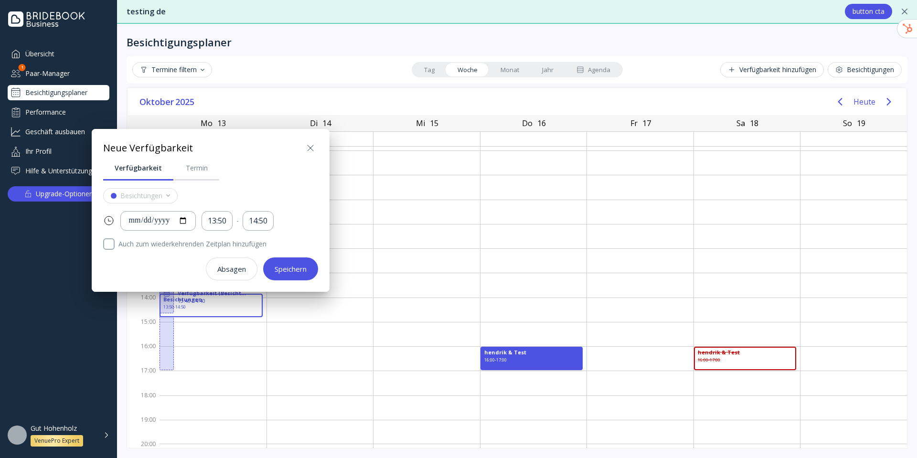
click at [311, 146] on icon at bounding box center [310, 147] width 11 height 11
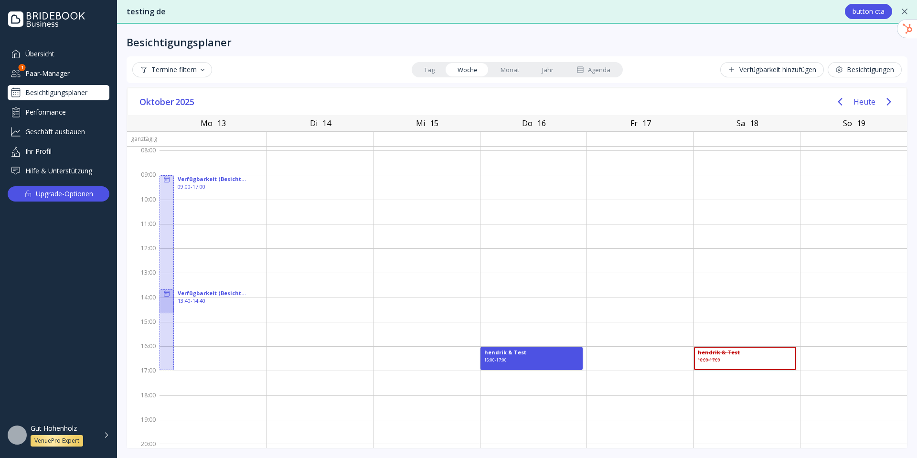
click at [511, 67] on link "Monat" at bounding box center [510, 69] width 42 height 13
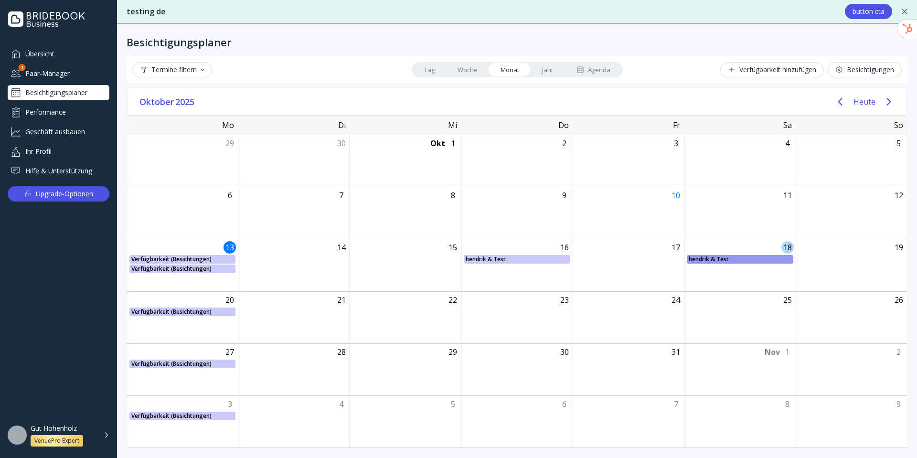
click at [736, 259] on div "hendrik & Test" at bounding box center [740, 259] width 102 height 9
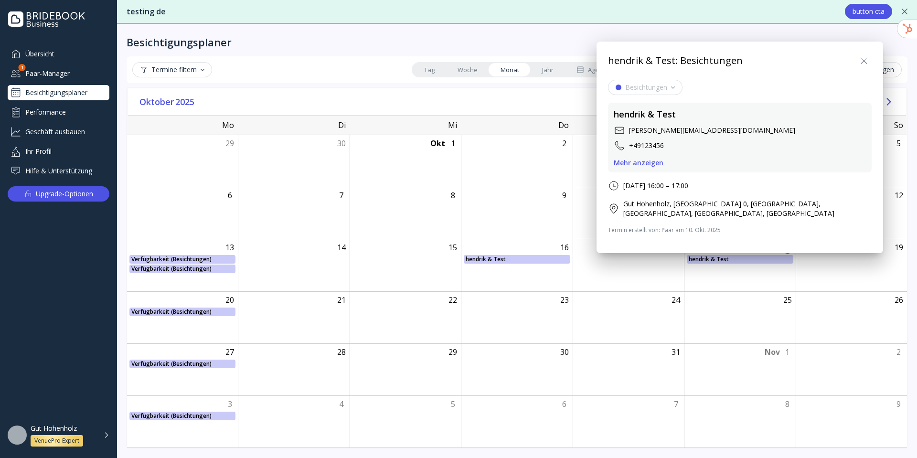
click at [736, 59] on icon at bounding box center [865, 61] width 6 height 6
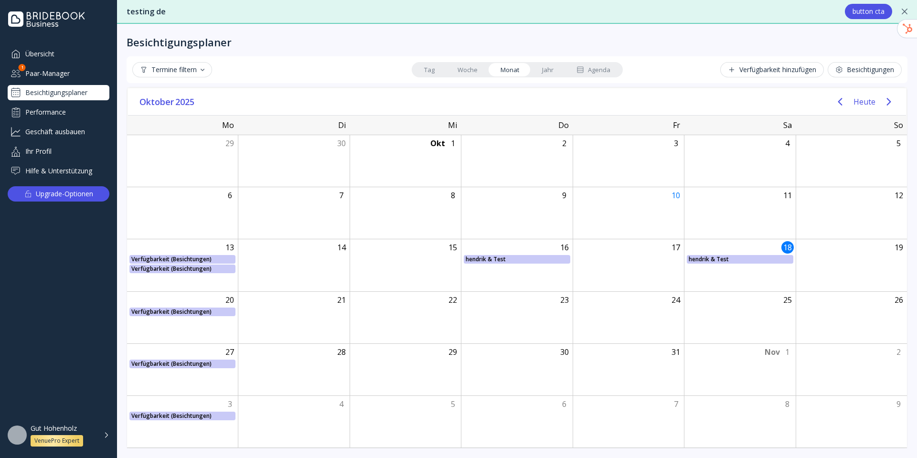
click at [466, 69] on link "Woche" at bounding box center [467, 69] width 43 height 13
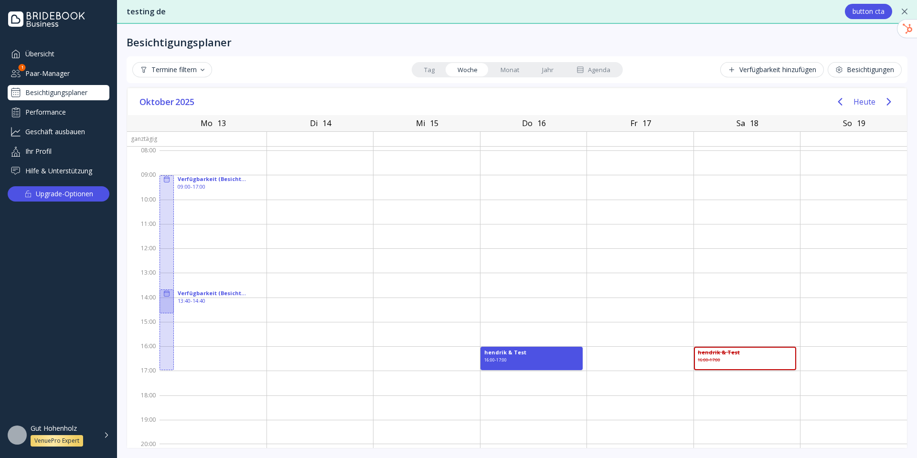
click at [511, 68] on link "Monat" at bounding box center [510, 69] width 42 height 13
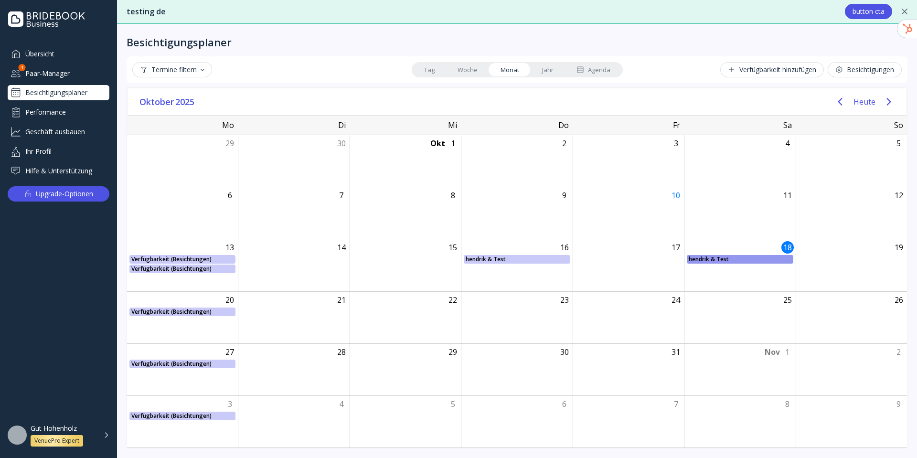
click at [736, 260] on div "hendrik & Test" at bounding box center [740, 259] width 102 height 9
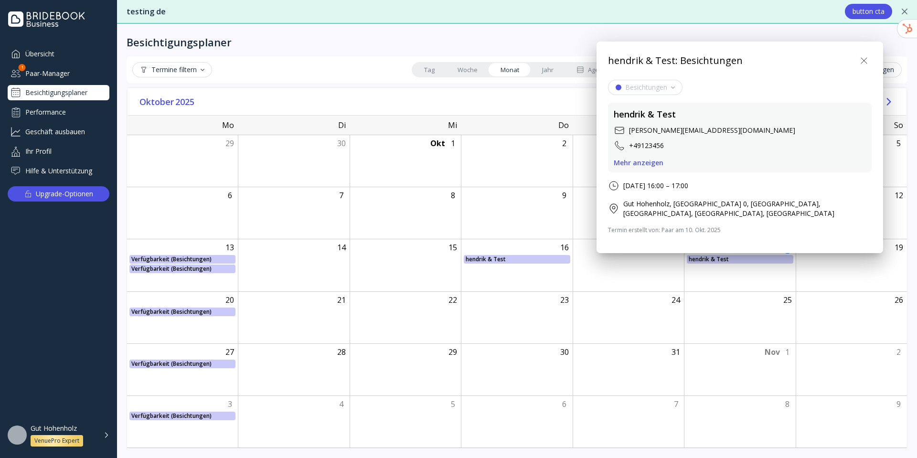
click at [736, 57] on icon at bounding box center [864, 60] width 11 height 11
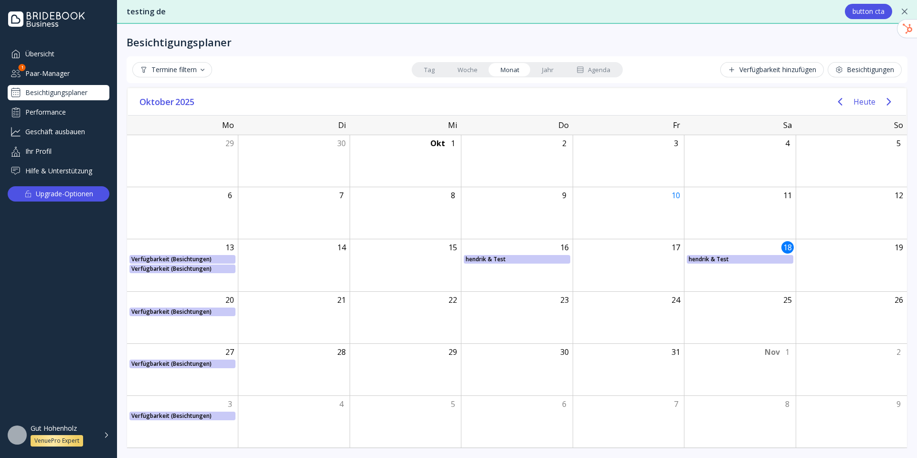
click at [477, 71] on link "Woche" at bounding box center [467, 69] width 43 height 13
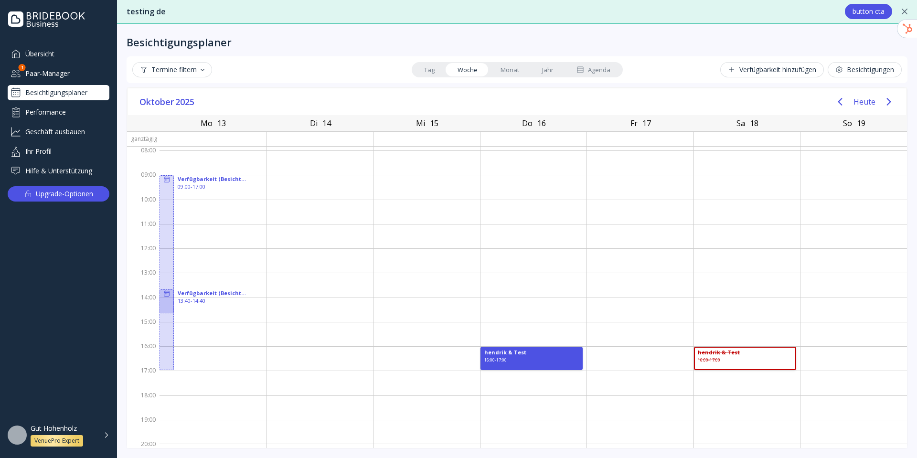
click at [431, 71] on link "Tag" at bounding box center [429, 69] width 33 height 13
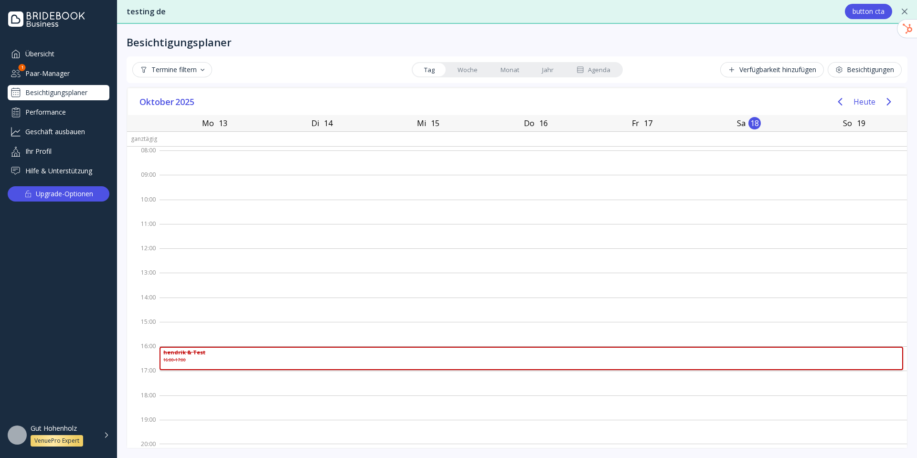
click at [464, 68] on link "Woche" at bounding box center [467, 69] width 43 height 13
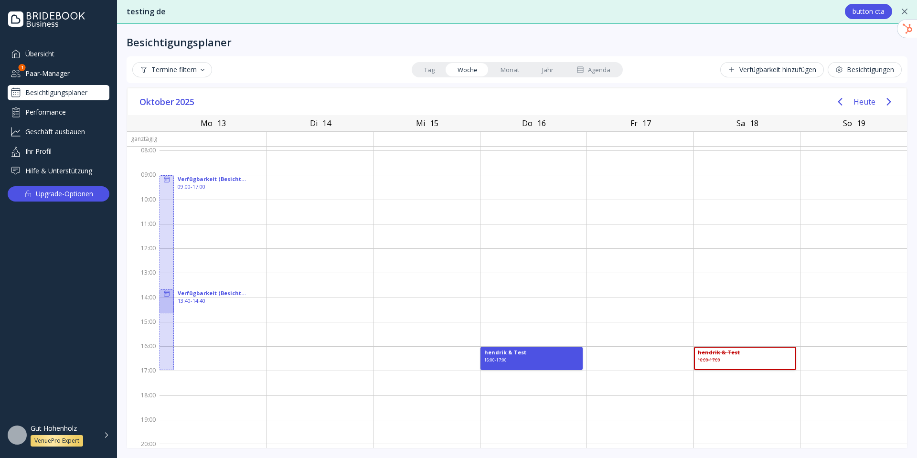
click at [81, 76] on div "Paar-Manager" at bounding box center [59, 73] width 102 height 16
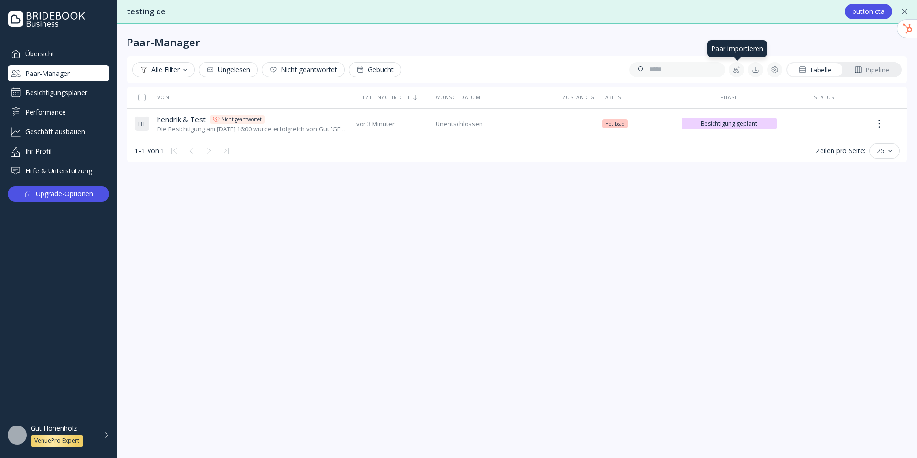
click at [736, 69] on div at bounding box center [737, 70] width 8 height 8
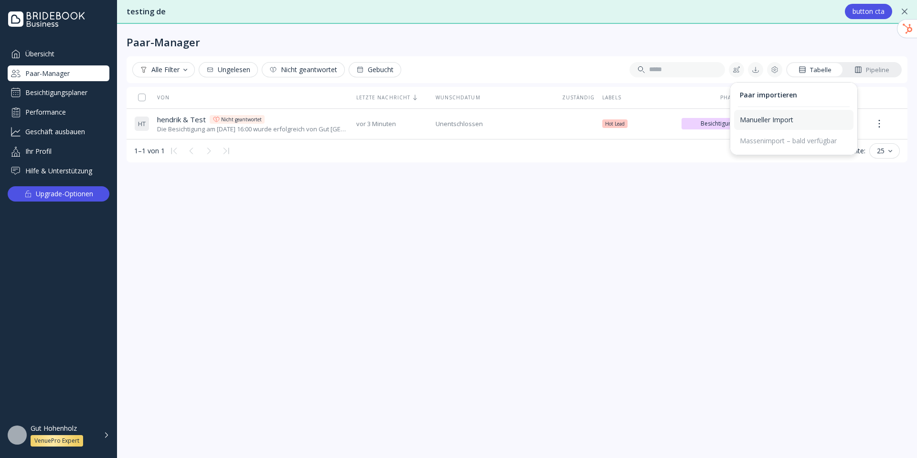
click at [736, 121] on div "Manueller Import" at bounding box center [794, 120] width 108 height 9
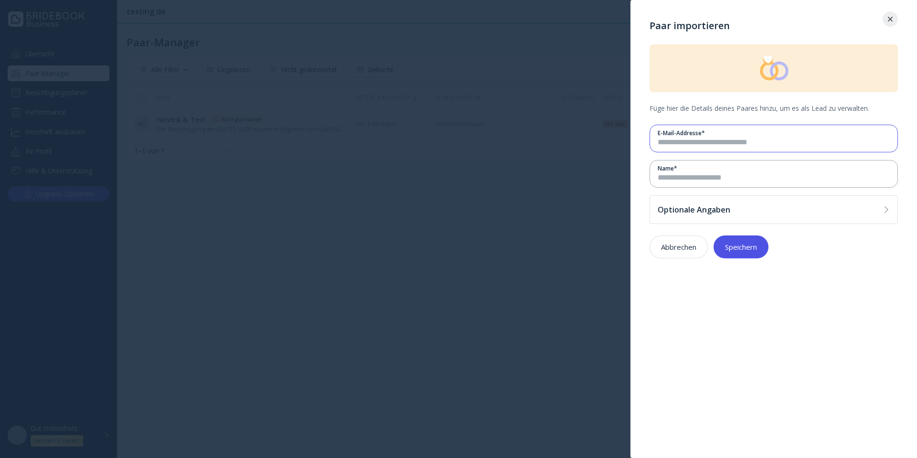
click at [736, 139] on input "email" at bounding box center [774, 142] width 232 height 11
click at [685, 140] on input "**********" at bounding box center [774, 142] width 232 height 11
type input "**********"
click at [707, 168] on div "Name *" at bounding box center [774, 168] width 232 height 8
click at [709, 173] on input at bounding box center [774, 178] width 232 height 11
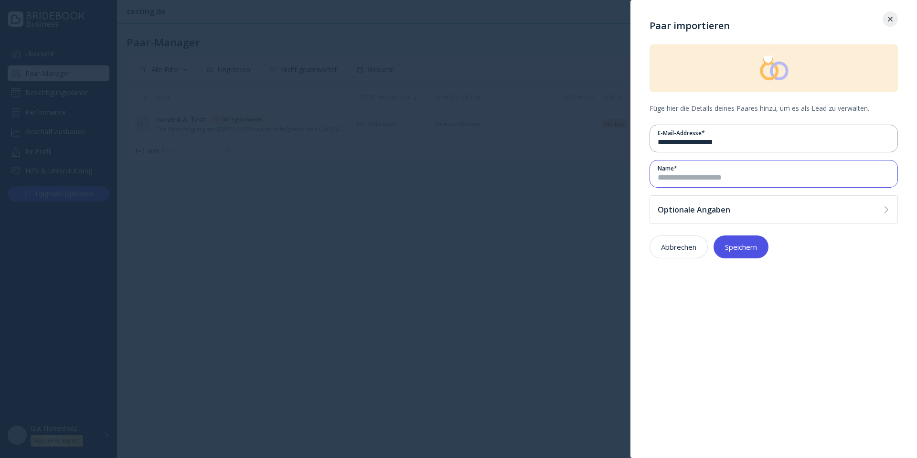
type input "*******"
click at [736, 251] on div "Speichern" at bounding box center [741, 247] width 32 height 8
click at [736, 146] on input "**********" at bounding box center [774, 142] width 232 height 11
click at [690, 143] on input "**********" at bounding box center [774, 142] width 232 height 11
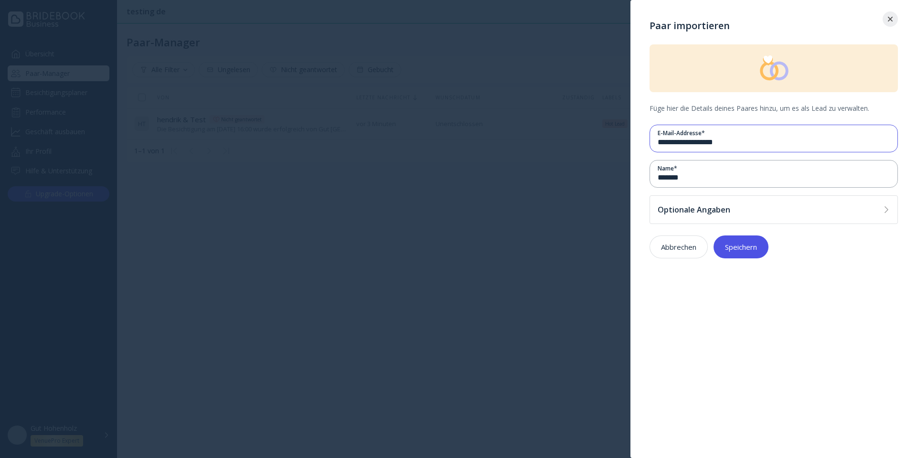
type input "**********"
click at [736, 240] on button "Speichern" at bounding box center [741, 247] width 55 height 23
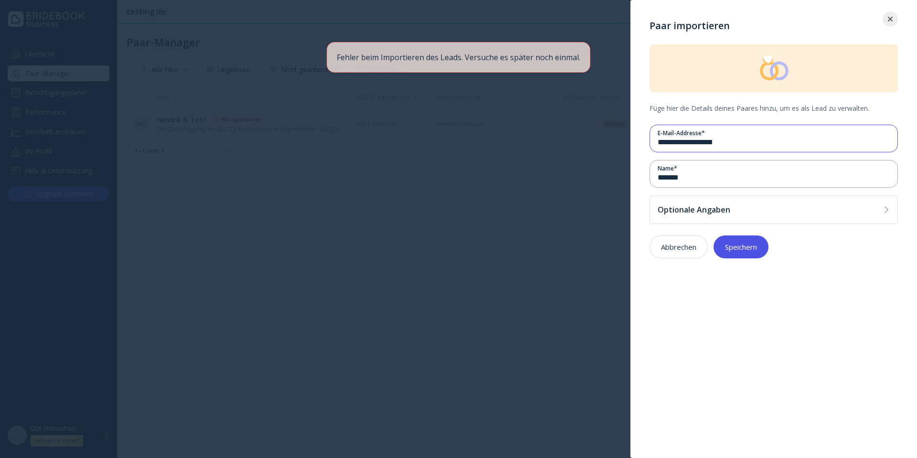
click at [690, 140] on input "**********" at bounding box center [774, 142] width 232 height 11
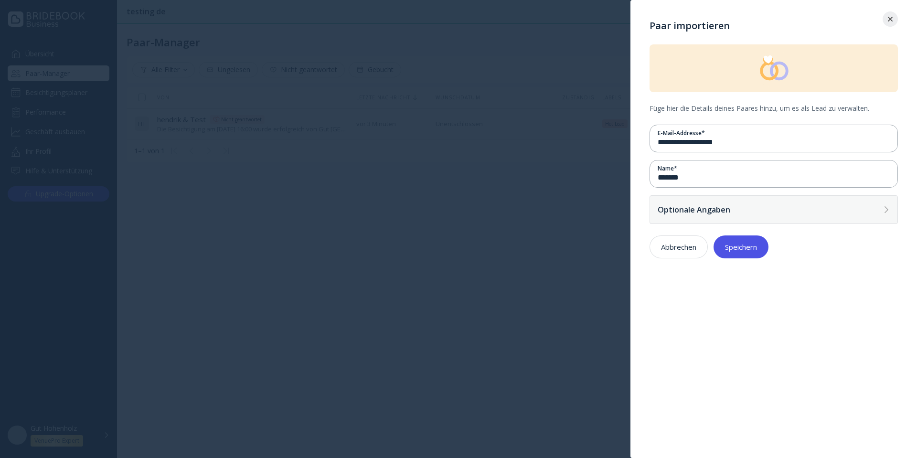
click at [703, 213] on div "Optionale Angaben" at bounding box center [769, 210] width 222 height 10
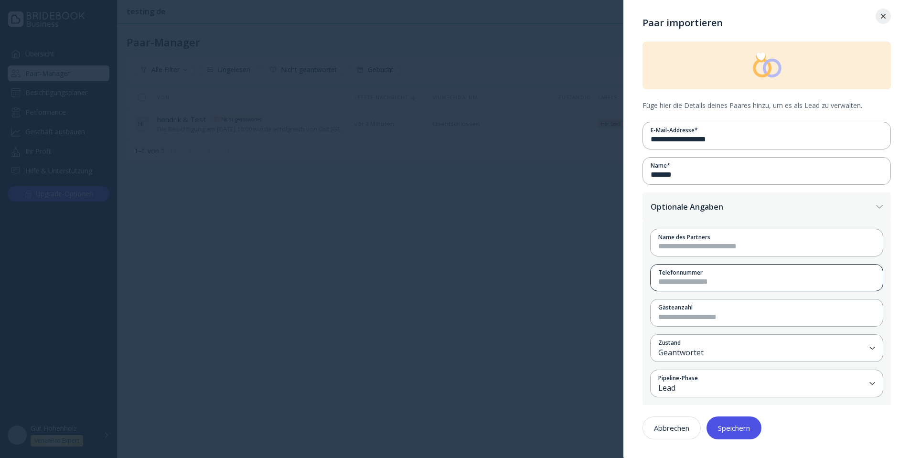
scroll to position [3, 0]
click at [736, 241] on input at bounding box center [766, 246] width 217 height 11
type input "****"
click at [717, 280] on input at bounding box center [766, 281] width 217 height 11
type input "**********"
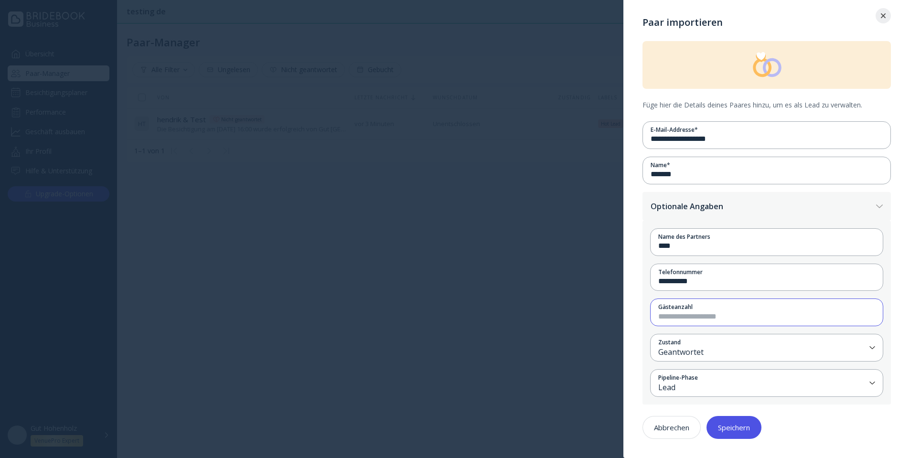
click at [734, 314] on input "number" at bounding box center [766, 317] width 217 height 11
type input "***"
click at [734, 432] on div "Speichern" at bounding box center [734, 428] width 32 height 8
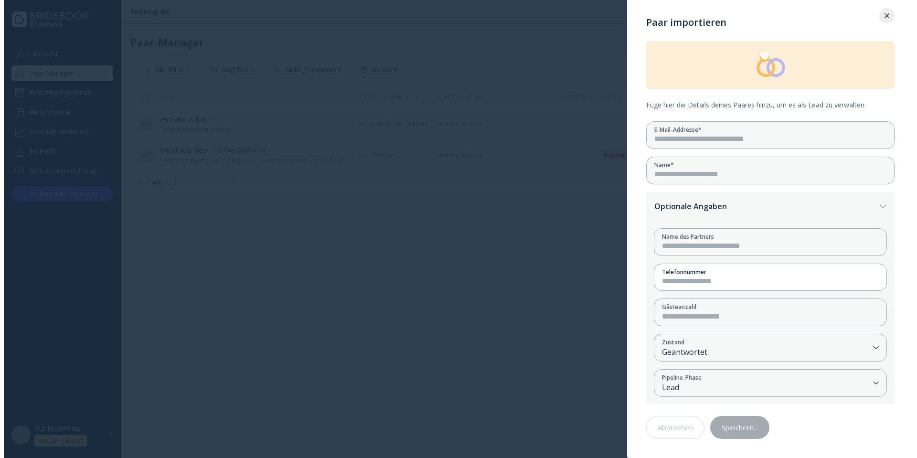
scroll to position [0, 0]
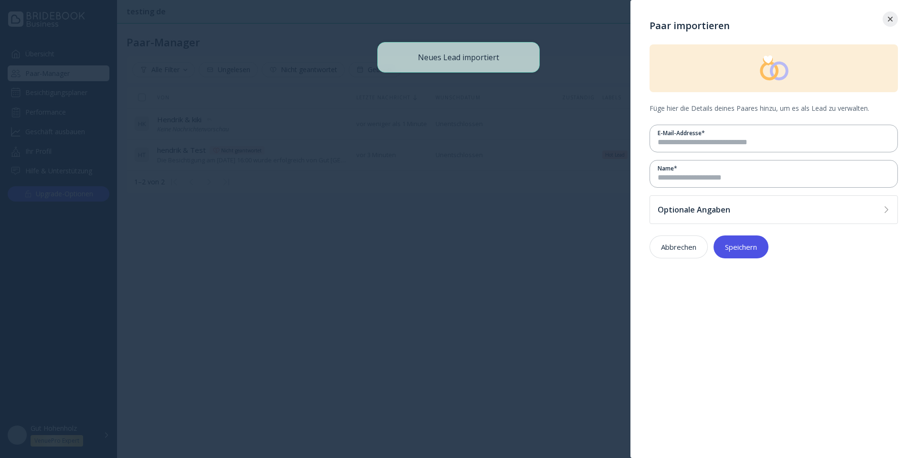
click at [736, 20] on div at bounding box center [890, 19] width 15 height 5
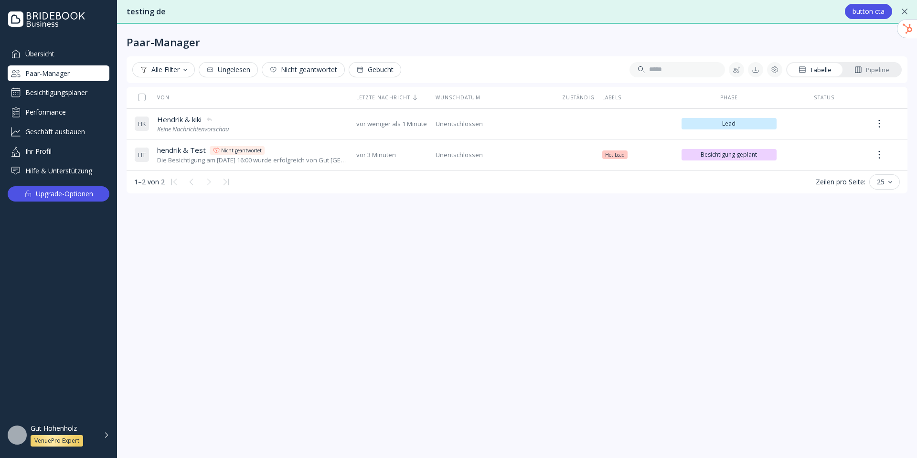
click at [59, 92] on div "Besichtigungsplaner" at bounding box center [59, 92] width 102 height 15
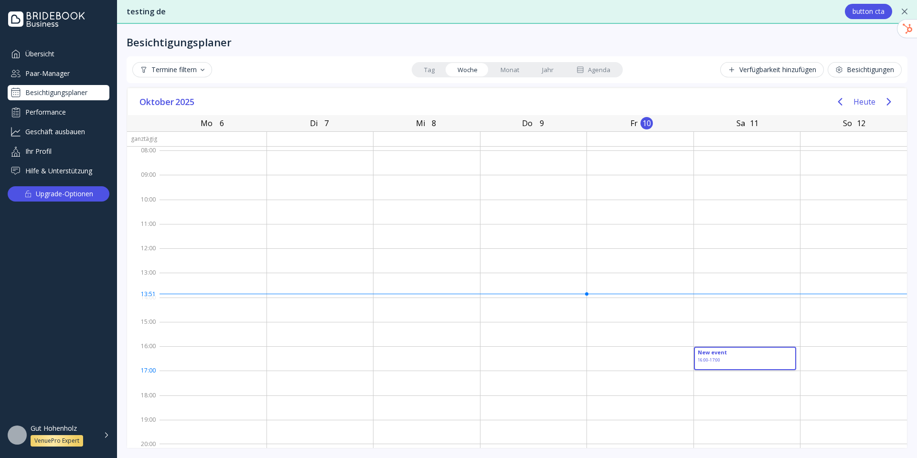
drag, startPoint x: 745, startPoint y: 346, endPoint x: 728, endPoint y: 367, distance: 26.8
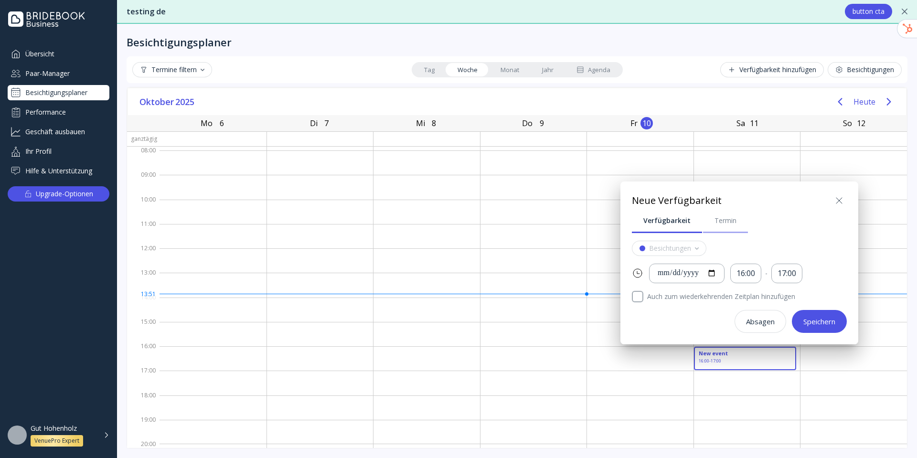
click at [717, 221] on div "Termin" at bounding box center [726, 221] width 22 height 10
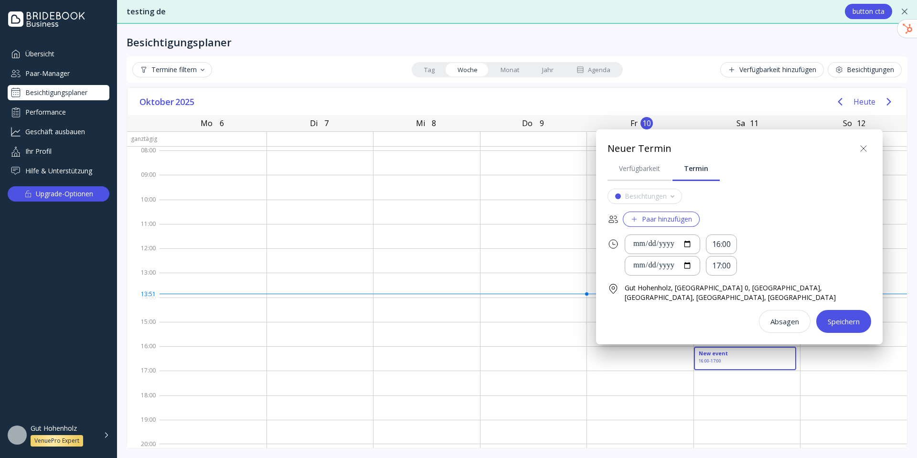
click at [654, 227] on div "**********" at bounding box center [740, 261] width 264 height 144
click at [652, 225] on button "Paar hinzufügen" at bounding box center [661, 219] width 77 height 15
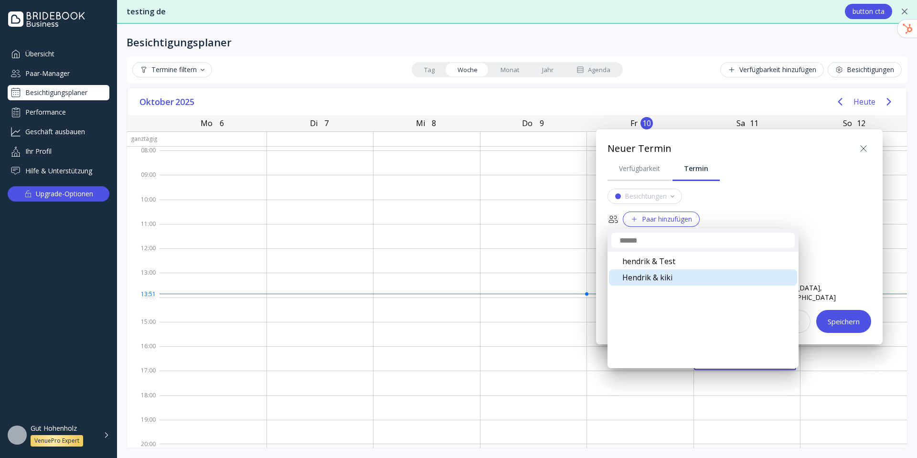
click at [669, 277] on div "Hendrik & kiki" at bounding box center [703, 278] width 188 height 16
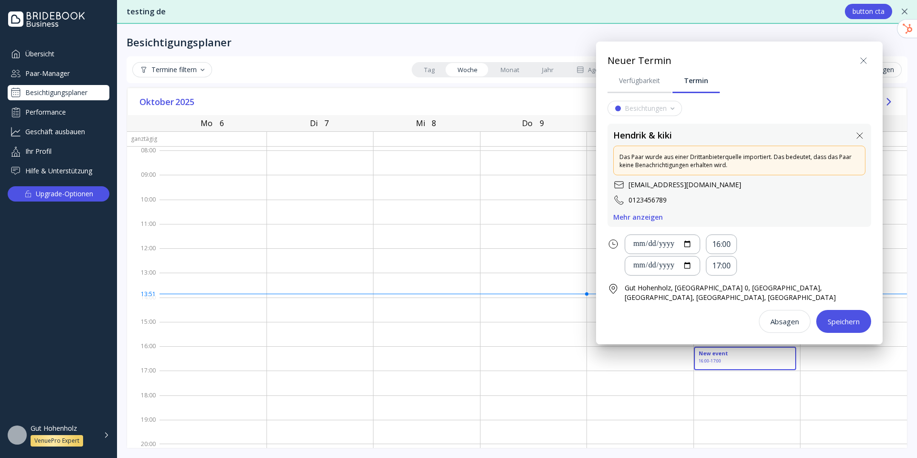
click at [736, 322] on div "Speichern" at bounding box center [844, 322] width 32 height 8
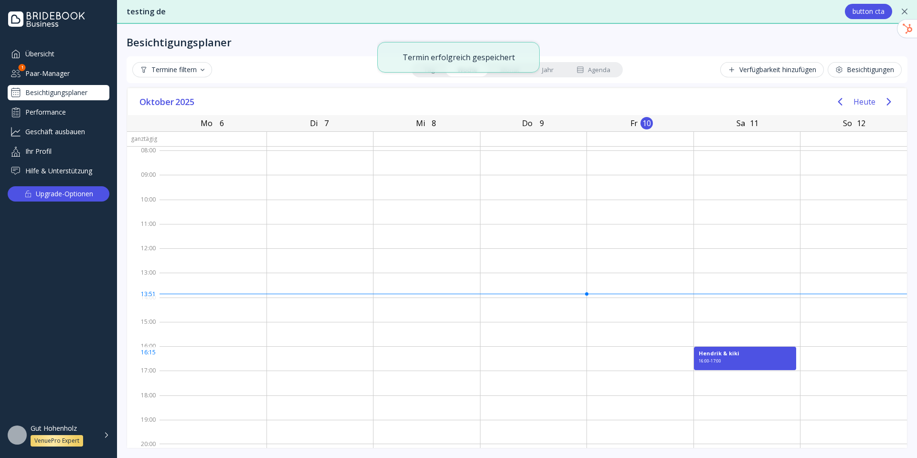
click at [736, 357] on div "[PERSON_NAME] & kiki 16:00 - 17:00" at bounding box center [745, 358] width 103 height 23
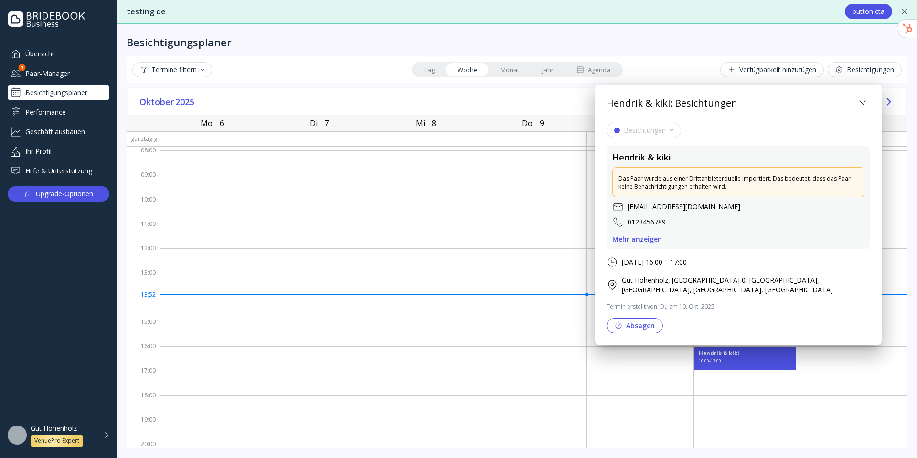
click at [736, 108] on icon at bounding box center [862, 103] width 11 height 11
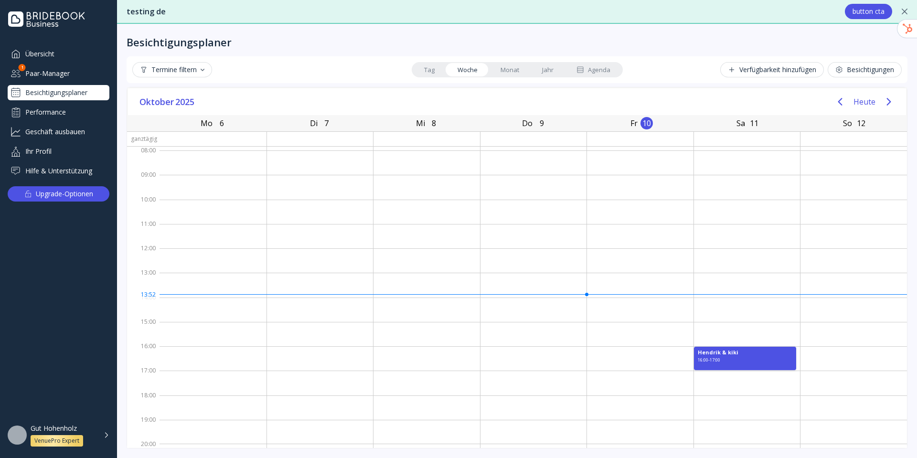
click at [736, 67] on div "Verfügbarkeit hinzufügen" at bounding box center [772, 70] width 88 height 8
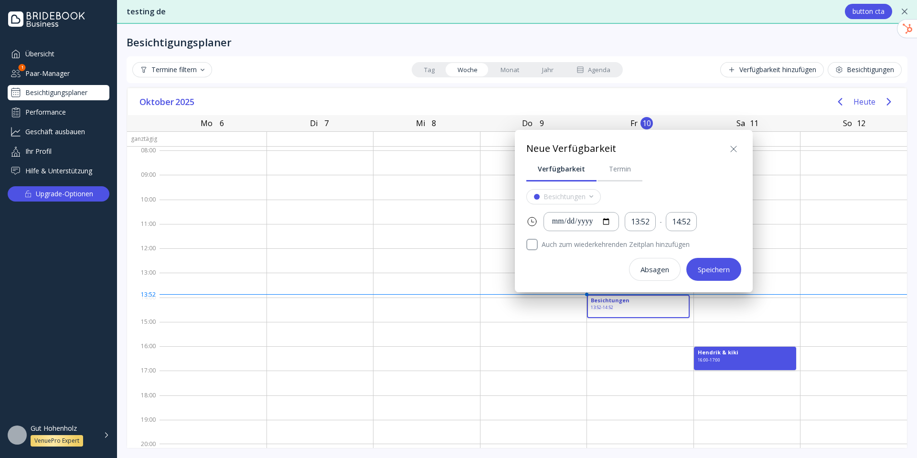
click at [665, 273] on div "Absagen" at bounding box center [655, 270] width 29 height 8
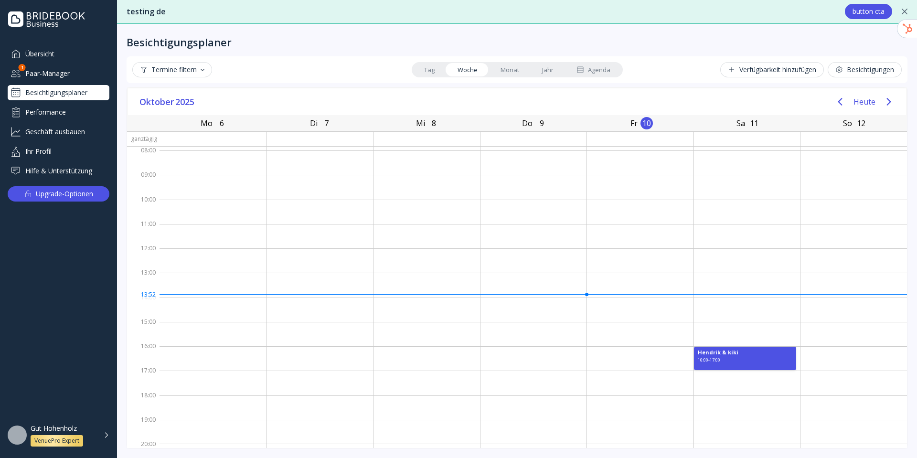
click at [736, 67] on div "Besichtigungen" at bounding box center [865, 70] width 59 height 8
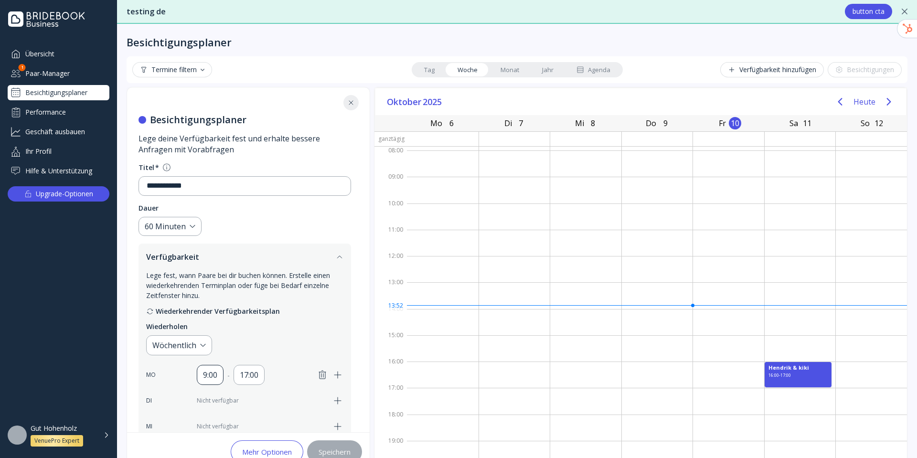
click at [209, 378] on div "9:00" at bounding box center [210, 374] width 14 height 11
click at [736, 73] on div "Verfügbarkeit hinzufügen" at bounding box center [772, 70] width 88 height 8
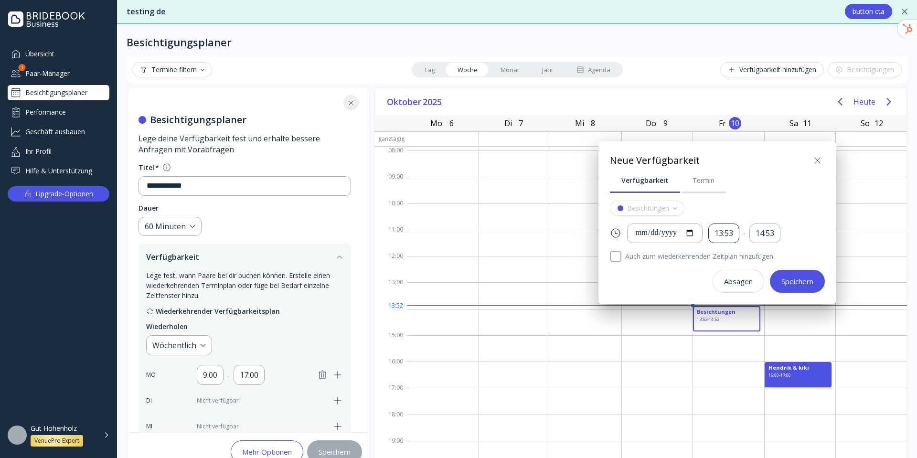
click at [734, 237] on div "13:53" at bounding box center [724, 233] width 19 height 11
click at [736, 211] on div at bounding box center [459, 229] width 1070 height 611
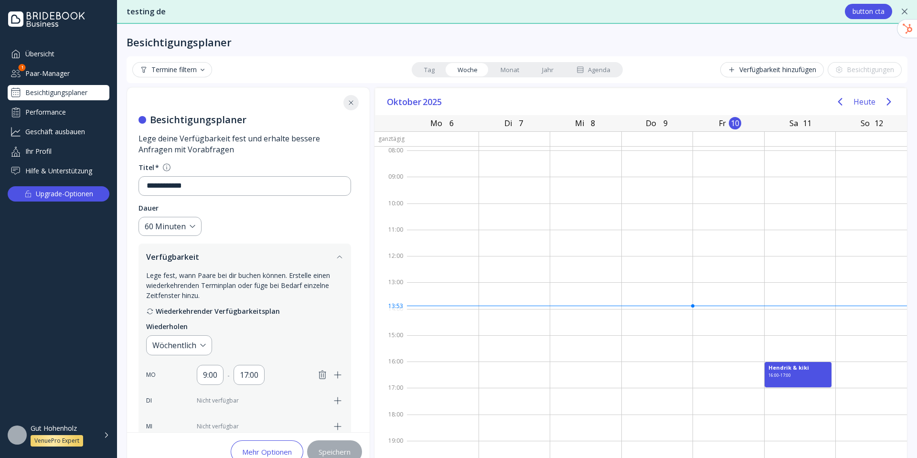
click at [355, 108] on button at bounding box center [351, 102] width 15 height 15
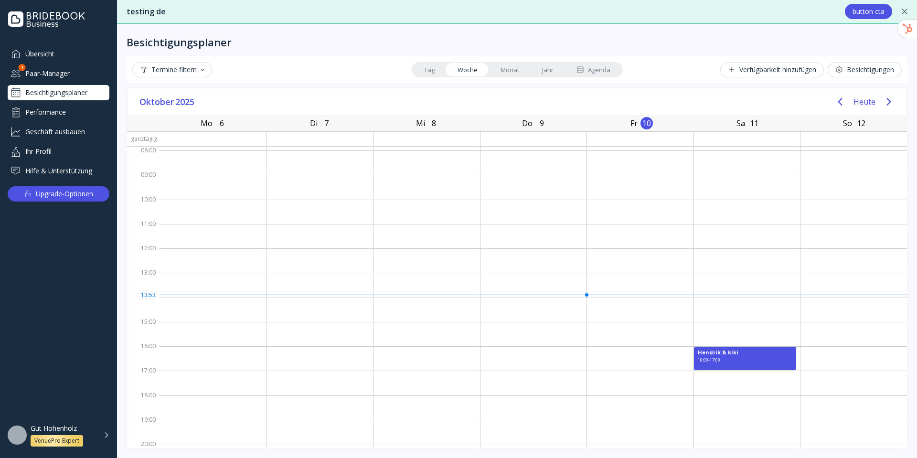
click at [515, 69] on link "Monat" at bounding box center [510, 69] width 42 height 13
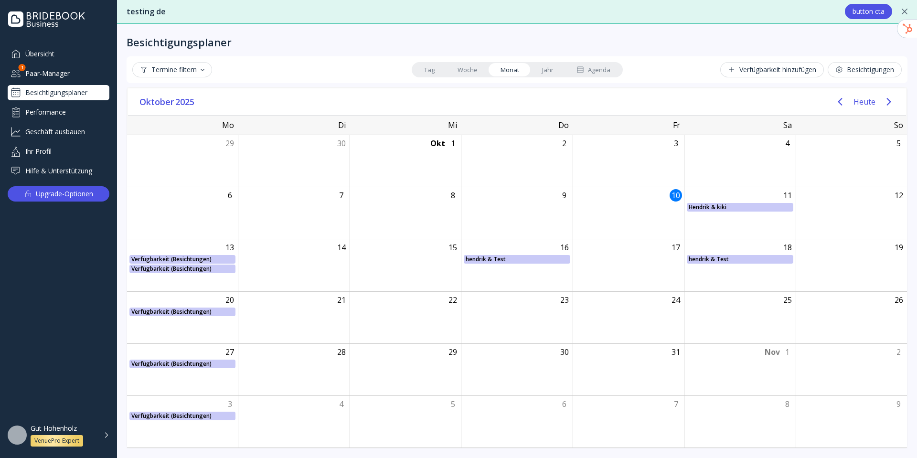
click at [544, 75] on link "Jahr" at bounding box center [548, 69] width 34 height 13
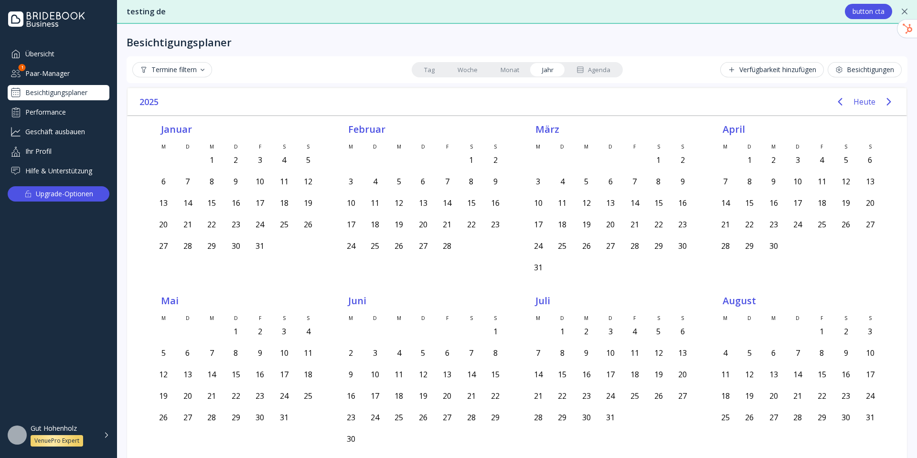
click at [597, 69] on div "Agenda" at bounding box center [594, 69] width 34 height 9
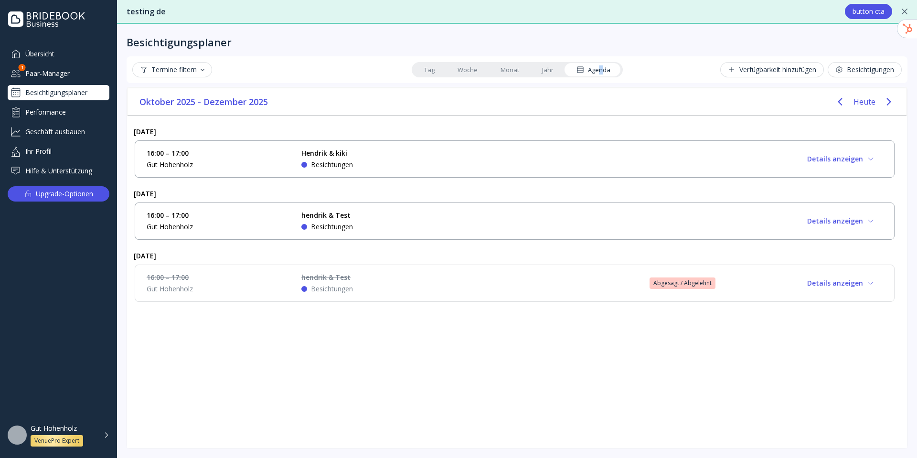
drag, startPoint x: 769, startPoint y: 282, endPoint x: 802, endPoint y: 284, distance: 33.1
click at [736, 316] on div "[DATE] 16:00 – 17:00 Gut Hohenholz [PERSON_NAME] & kiki Besichtungen Details an…" at bounding box center [517, 282] width 780 height 333
click at [736, 281] on button "Details anzeigen" at bounding box center [841, 283] width 84 height 15
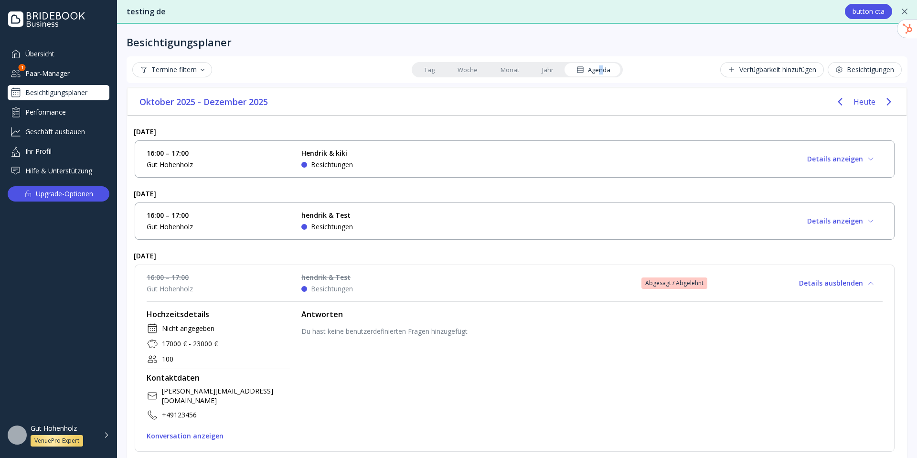
click at [736, 281] on icon at bounding box center [871, 284] width 8 height 8
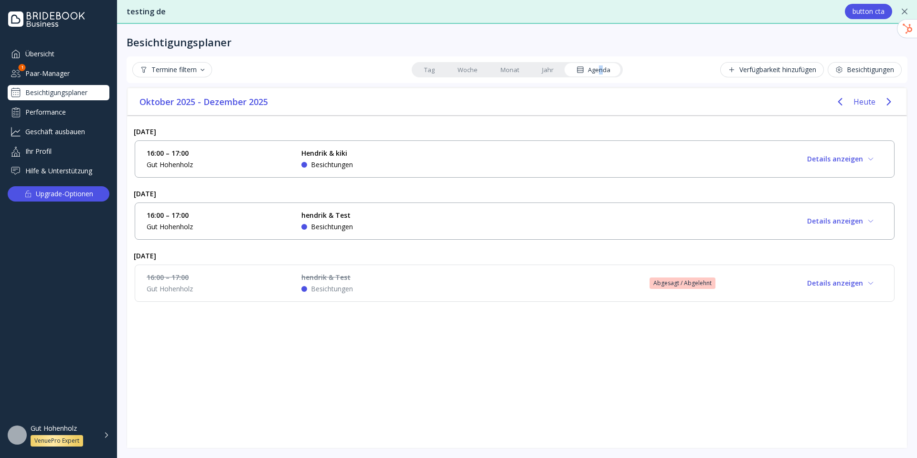
click at [736, 213] on div "16:00 – 17:00 Gut [PERSON_NAME] & Test Besichtungen Details anzeigen" at bounding box center [515, 221] width 736 height 21
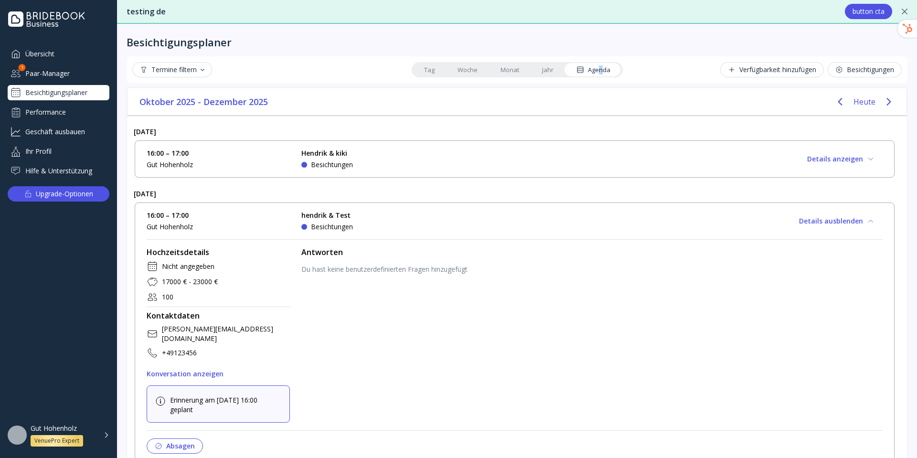
click at [736, 223] on icon at bounding box center [871, 221] width 8 height 8
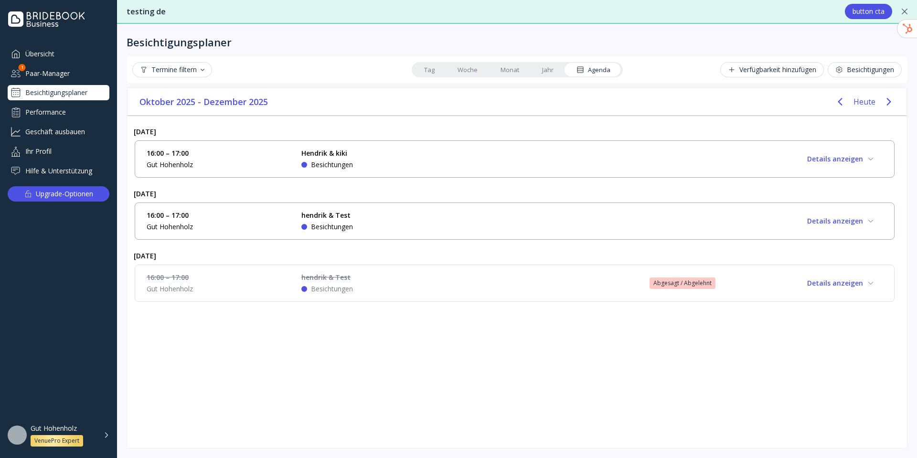
click at [715, 73] on div "Verfügbarkeit hinzufügen Besichtigungen" at bounding box center [763, 69] width 279 height 15
click at [736, 63] on button "Besichtigungen" at bounding box center [865, 69] width 74 height 15
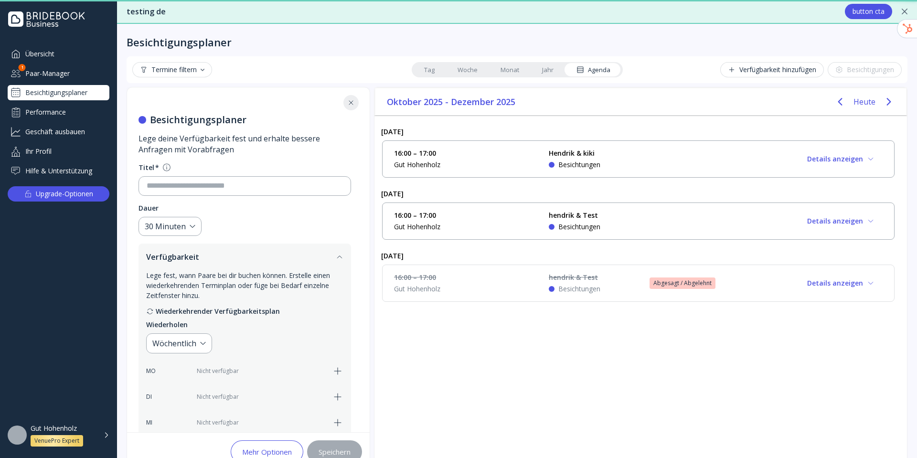
type input "**********"
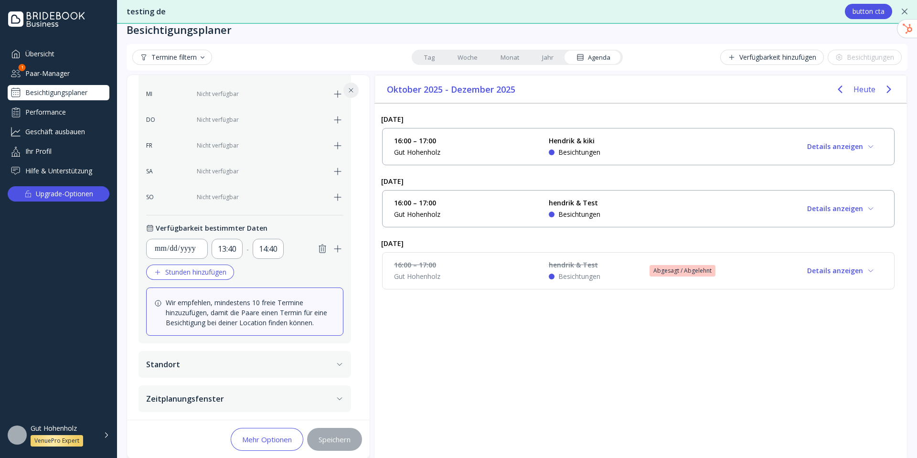
scroll to position [23, 0]
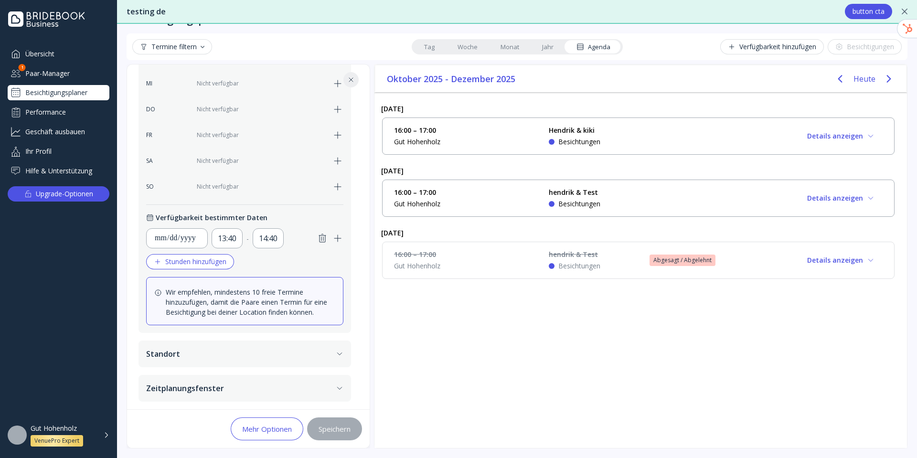
click at [276, 392] on button "Zeitplanungsfenster" at bounding box center [245, 388] width 213 height 27
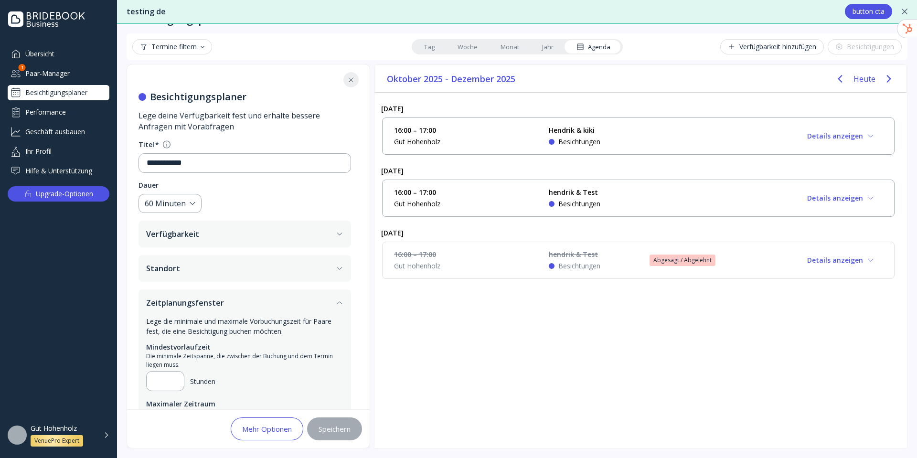
scroll to position [54, 0]
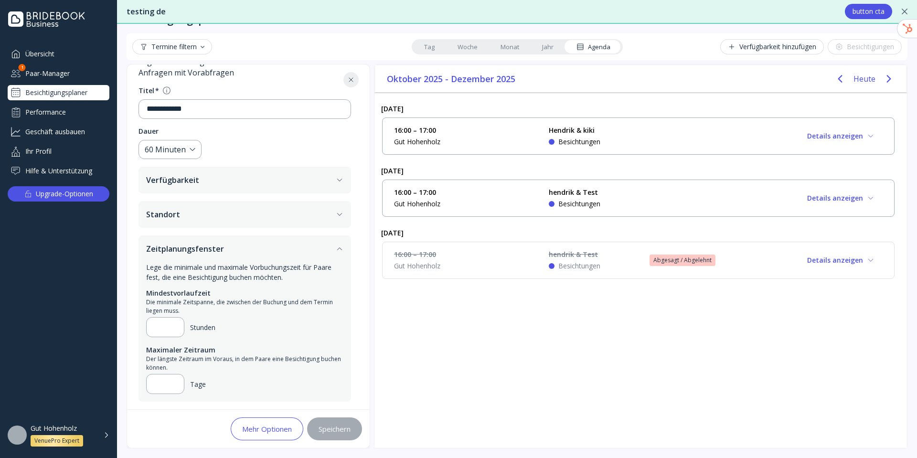
click at [208, 189] on button "Verfügbarkeit" at bounding box center [245, 180] width 213 height 27
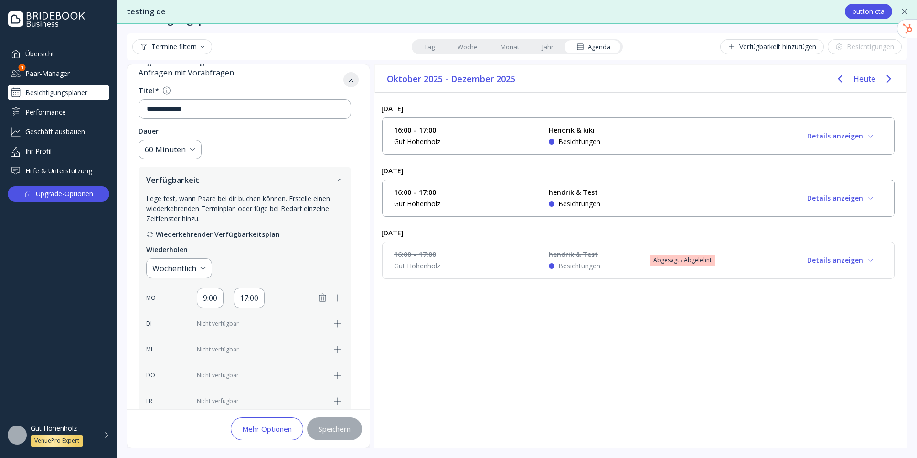
click at [224, 180] on button "Verfügbarkeit" at bounding box center [245, 180] width 213 height 27
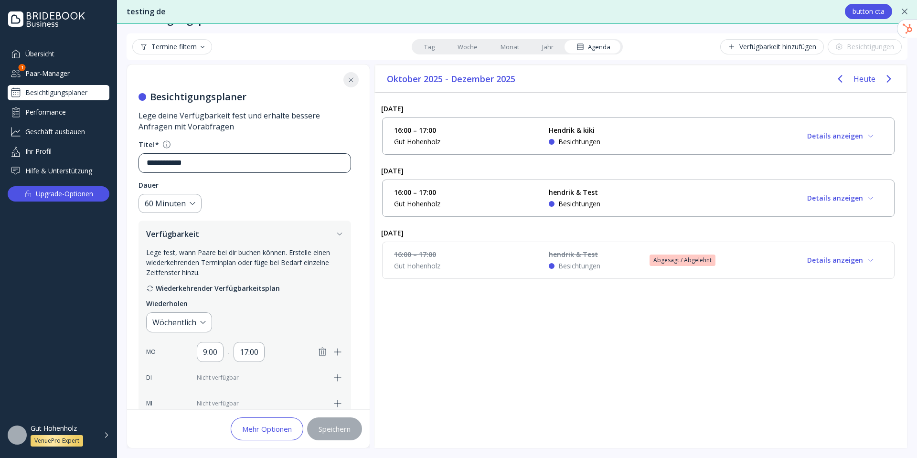
scroll to position [0, 0]
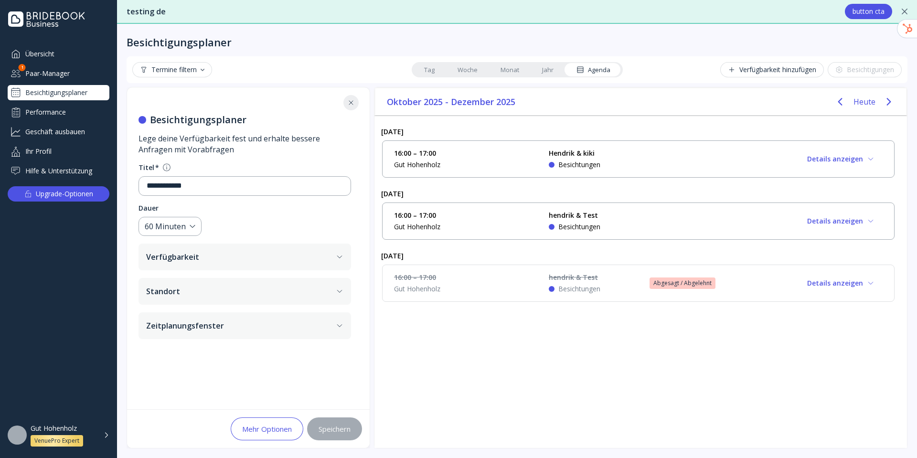
click at [257, 323] on button "Zeitplanungsfenster" at bounding box center [245, 326] width 213 height 27
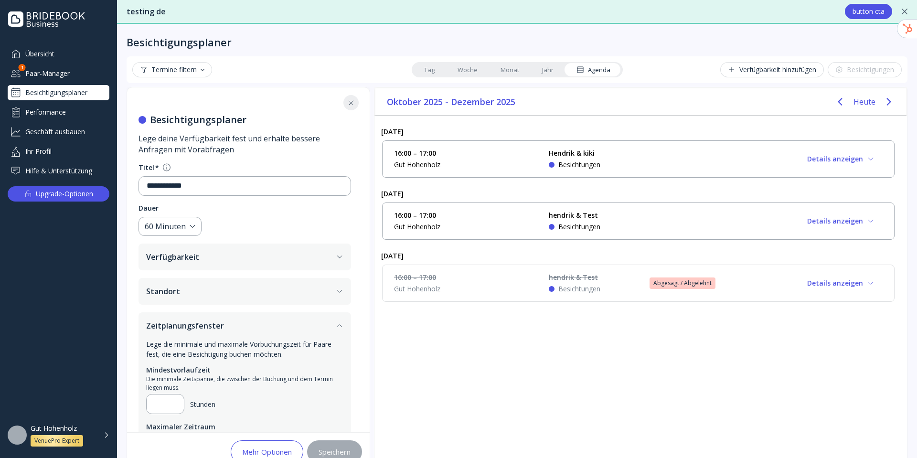
click at [249, 266] on button "Verfügbarkeit" at bounding box center [245, 257] width 213 height 27
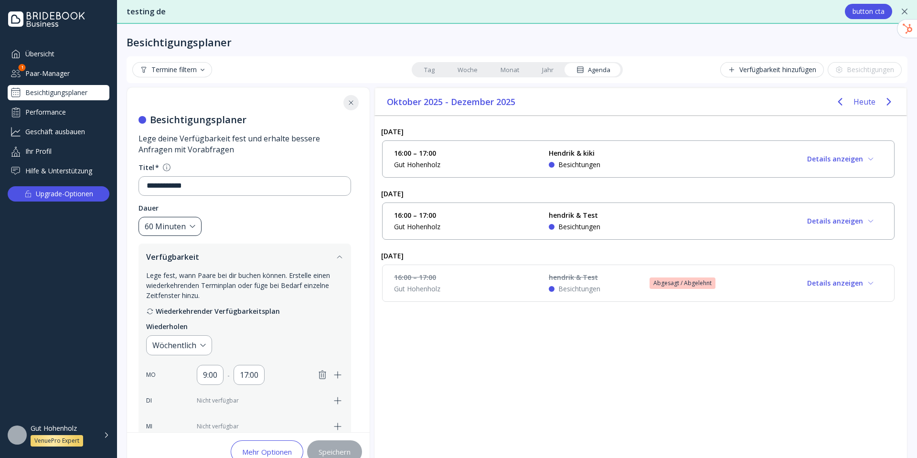
click at [191, 235] on div "60 Minuten" at bounding box center [170, 227] width 63 height 20
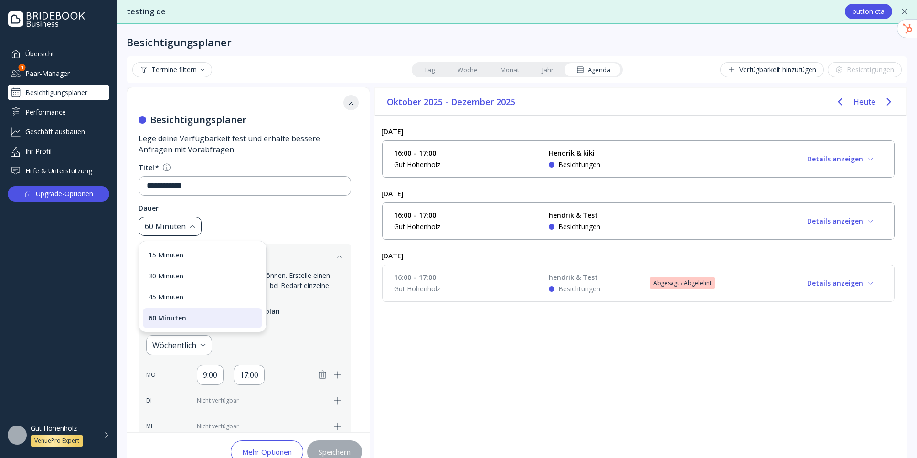
click at [182, 225] on div "60 Minuten" at bounding box center [165, 226] width 41 height 11
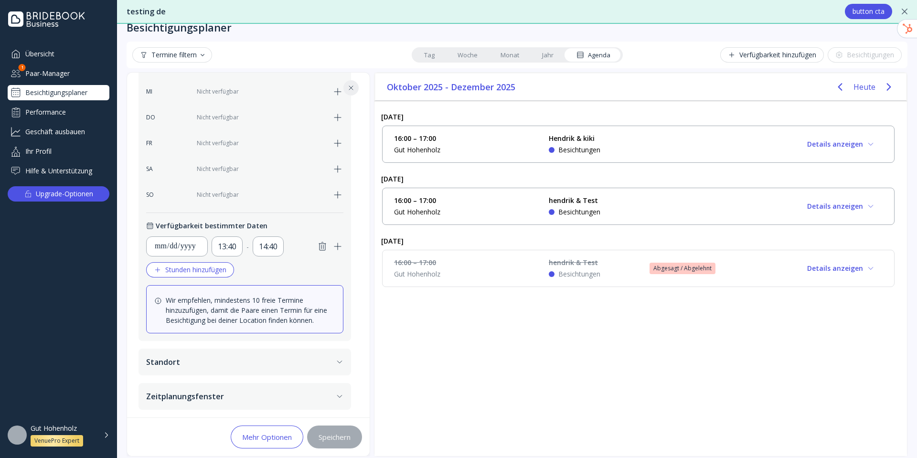
scroll to position [23, 0]
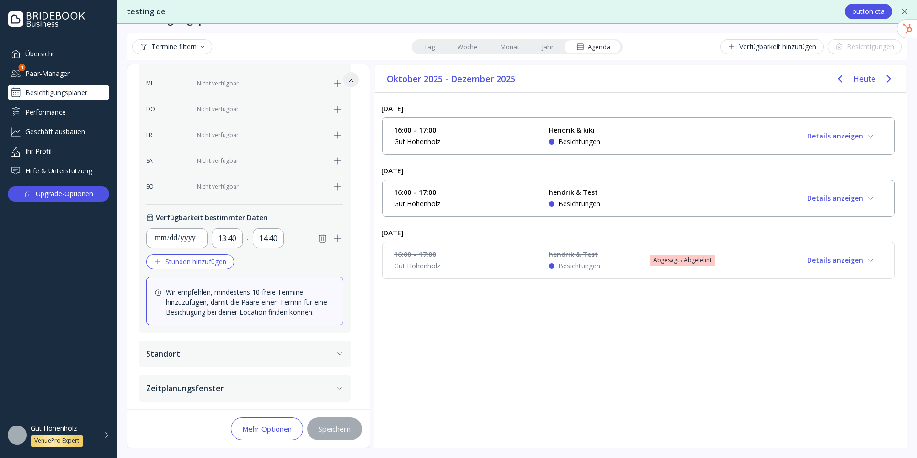
click at [224, 392] on button "Zeitplanungsfenster" at bounding box center [245, 388] width 213 height 27
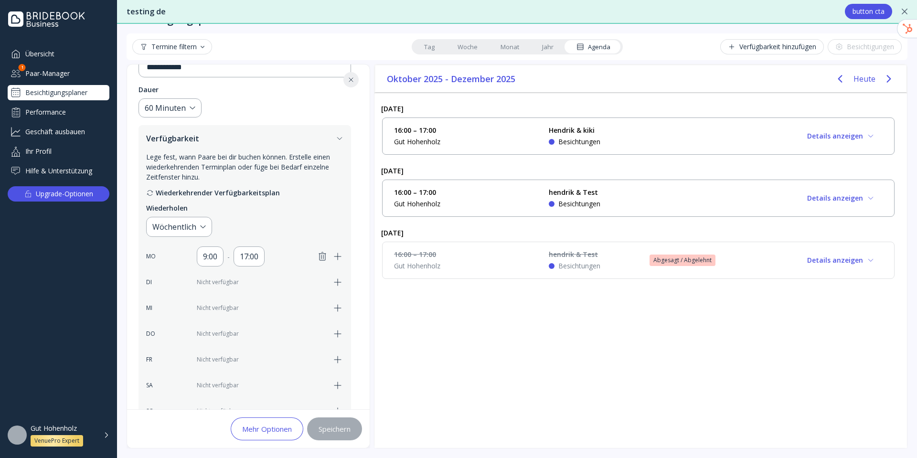
scroll to position [54, 0]
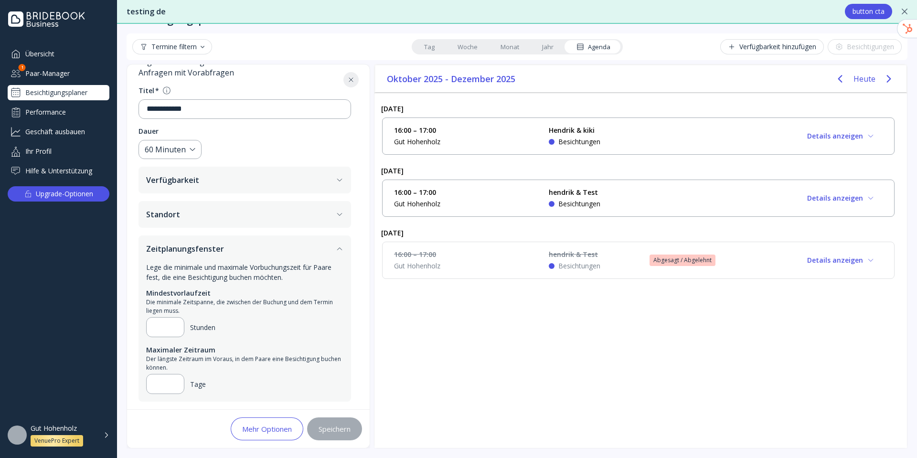
click at [281, 213] on button "Standort" at bounding box center [245, 214] width 213 height 27
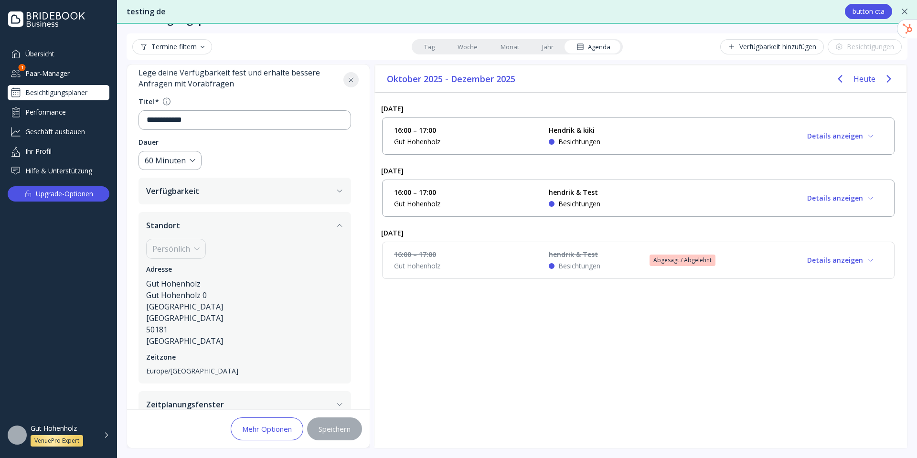
scroll to position [59, 0]
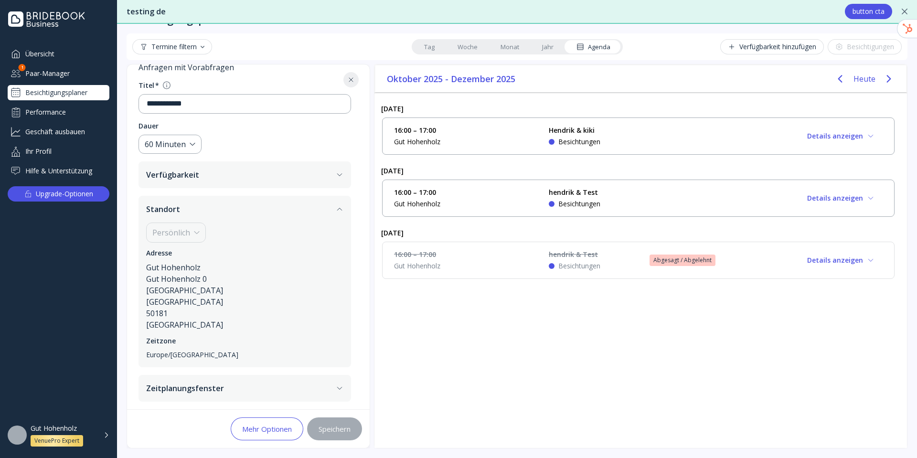
click at [341, 206] on icon "button" at bounding box center [340, 209] width 8 height 8
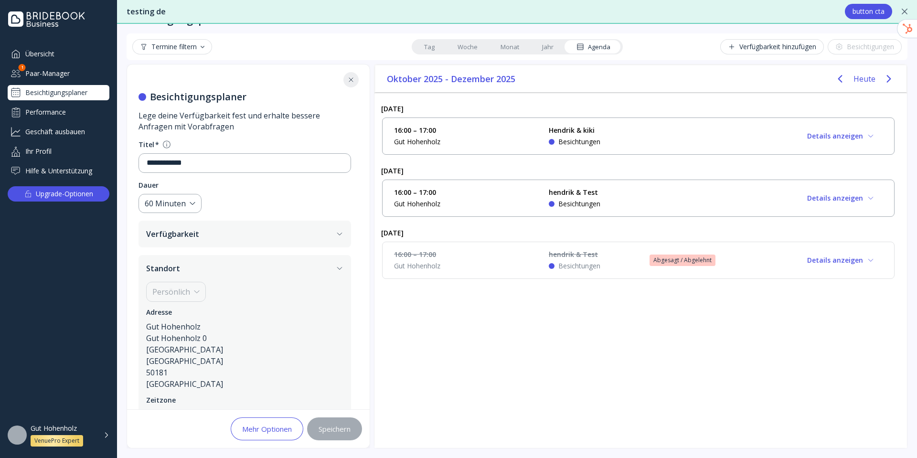
scroll to position [0, 0]
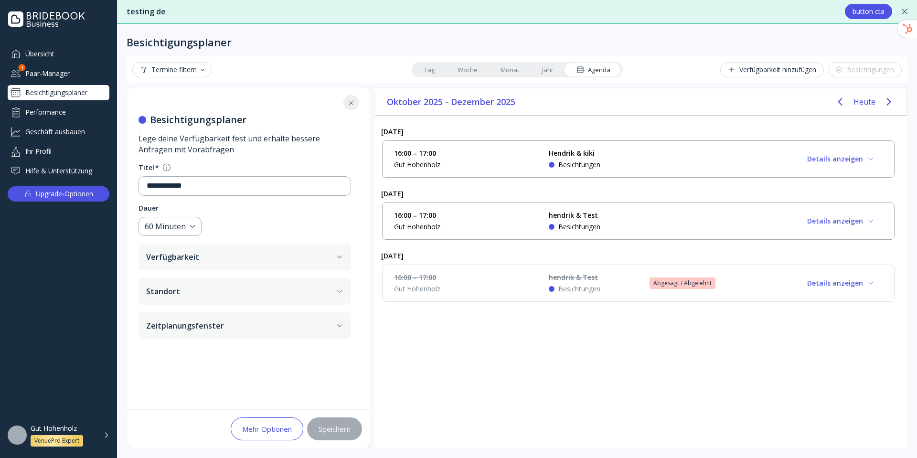
click at [465, 70] on link "Woche" at bounding box center [467, 69] width 43 height 13
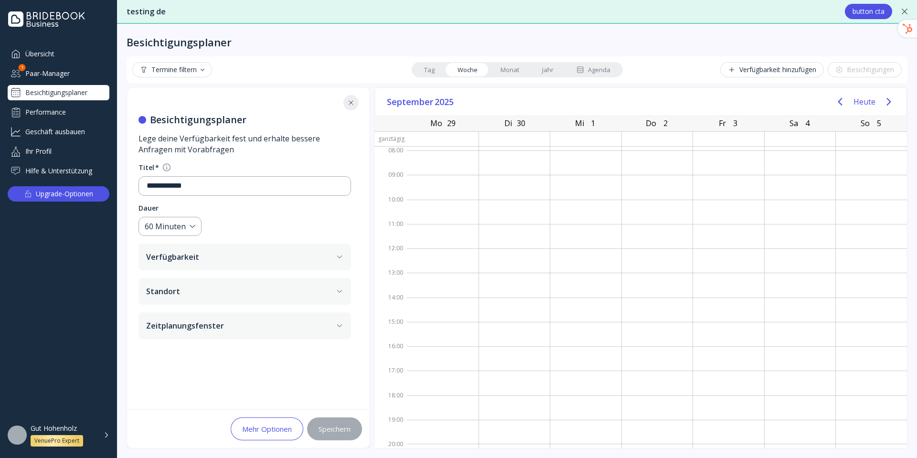
click at [470, 68] on link "Woche" at bounding box center [467, 69] width 43 height 13
click at [736, 95] on button "Next page" at bounding box center [889, 101] width 19 height 19
click at [736, 101] on icon "Next page" at bounding box center [889, 101] width 11 height 11
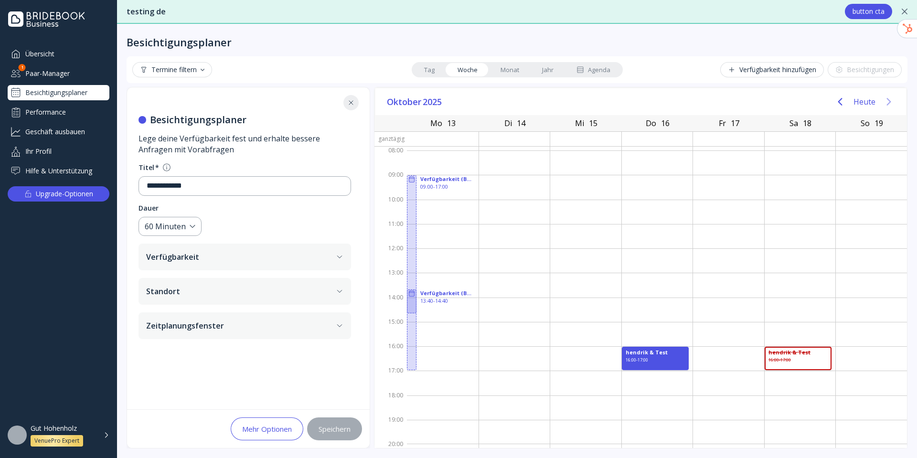
click at [736, 101] on icon "Next page" at bounding box center [889, 101] width 11 height 11
click at [736, 102] on icon "Previous page" at bounding box center [840, 101] width 11 height 11
click at [324, 264] on button "Verfügbarkeit" at bounding box center [245, 257] width 213 height 27
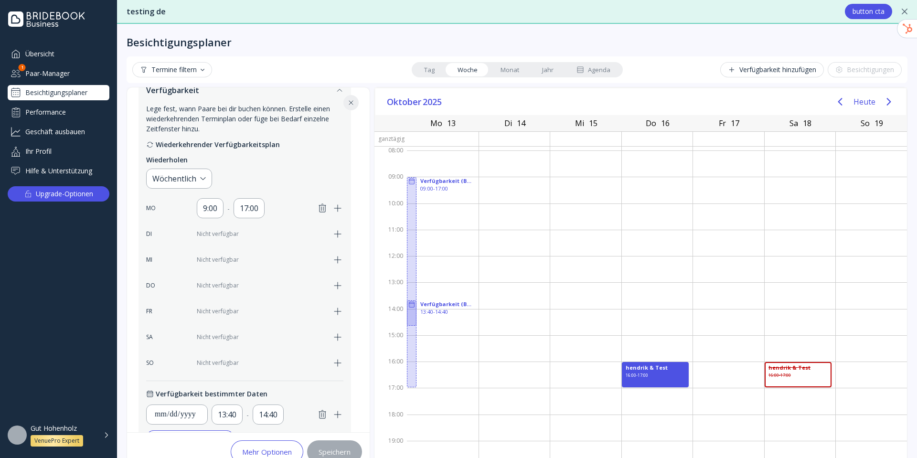
scroll to position [172, 0]
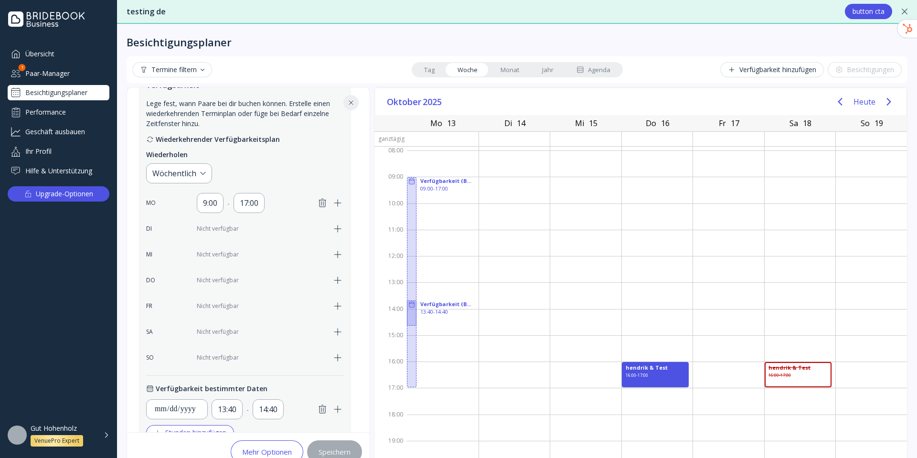
click at [336, 281] on icon "button" at bounding box center [337, 280] width 11 height 11
click at [351, 445] on button "Speichern" at bounding box center [334, 452] width 55 height 23
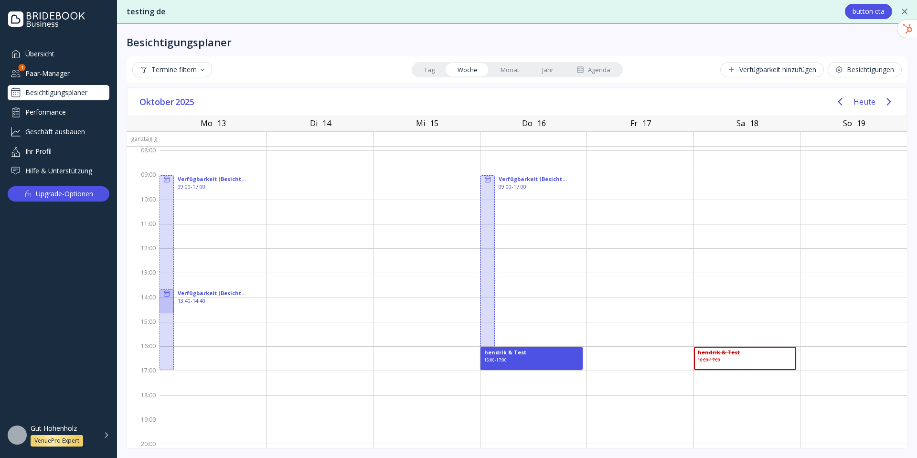
click at [849, 72] on div "Besichtigungen" at bounding box center [865, 70] width 59 height 8
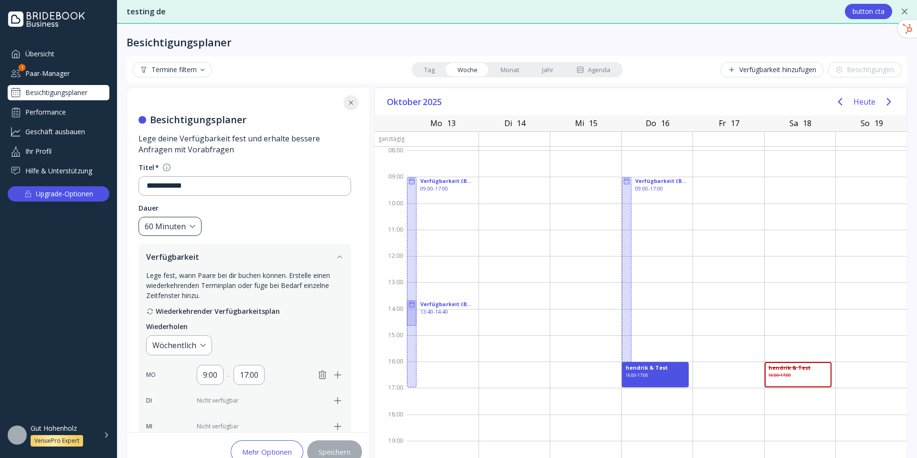
click at [173, 228] on div "60 Minuten" at bounding box center [165, 226] width 41 height 11
